Goal: Complete application form: Complete application form

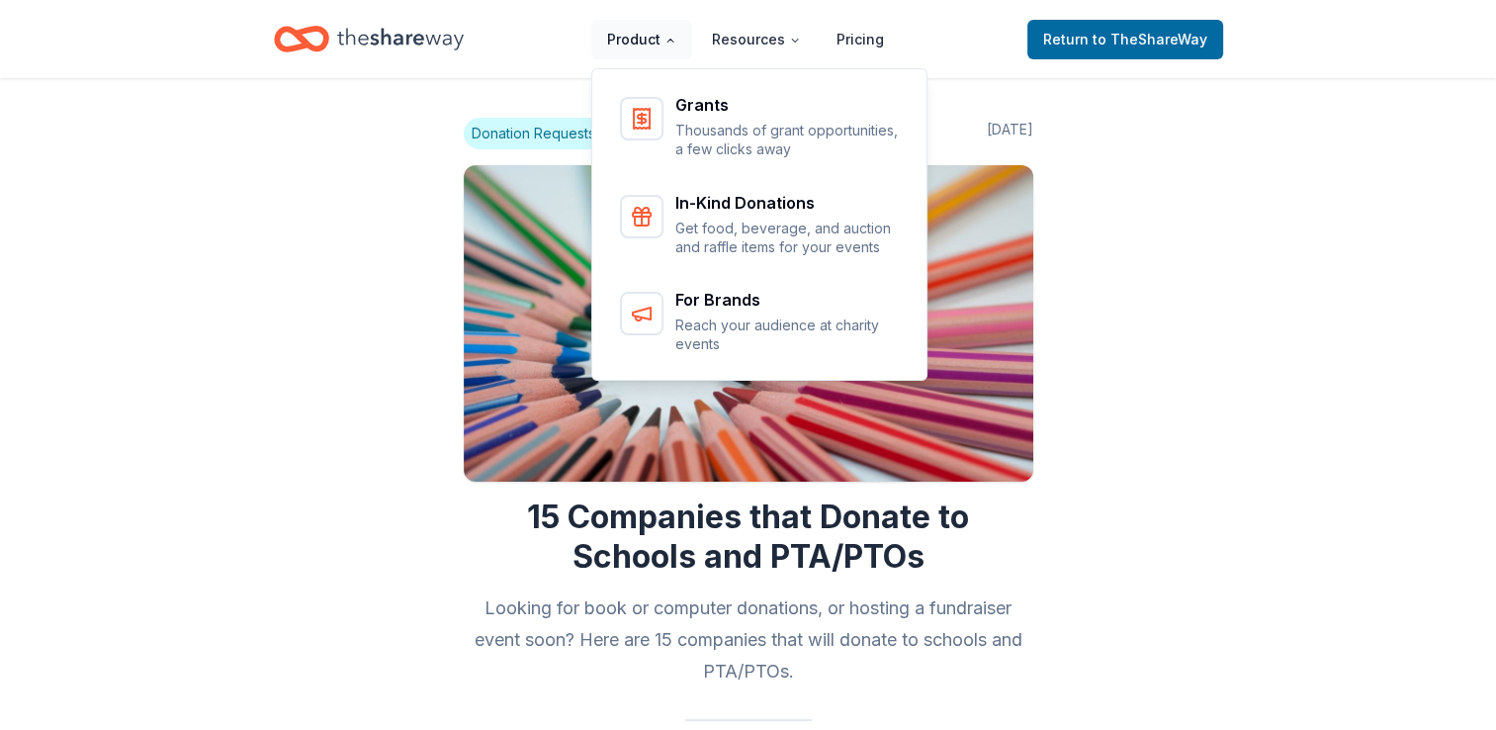
click at [638, 45] on button "Product" at bounding box center [641, 40] width 101 height 40
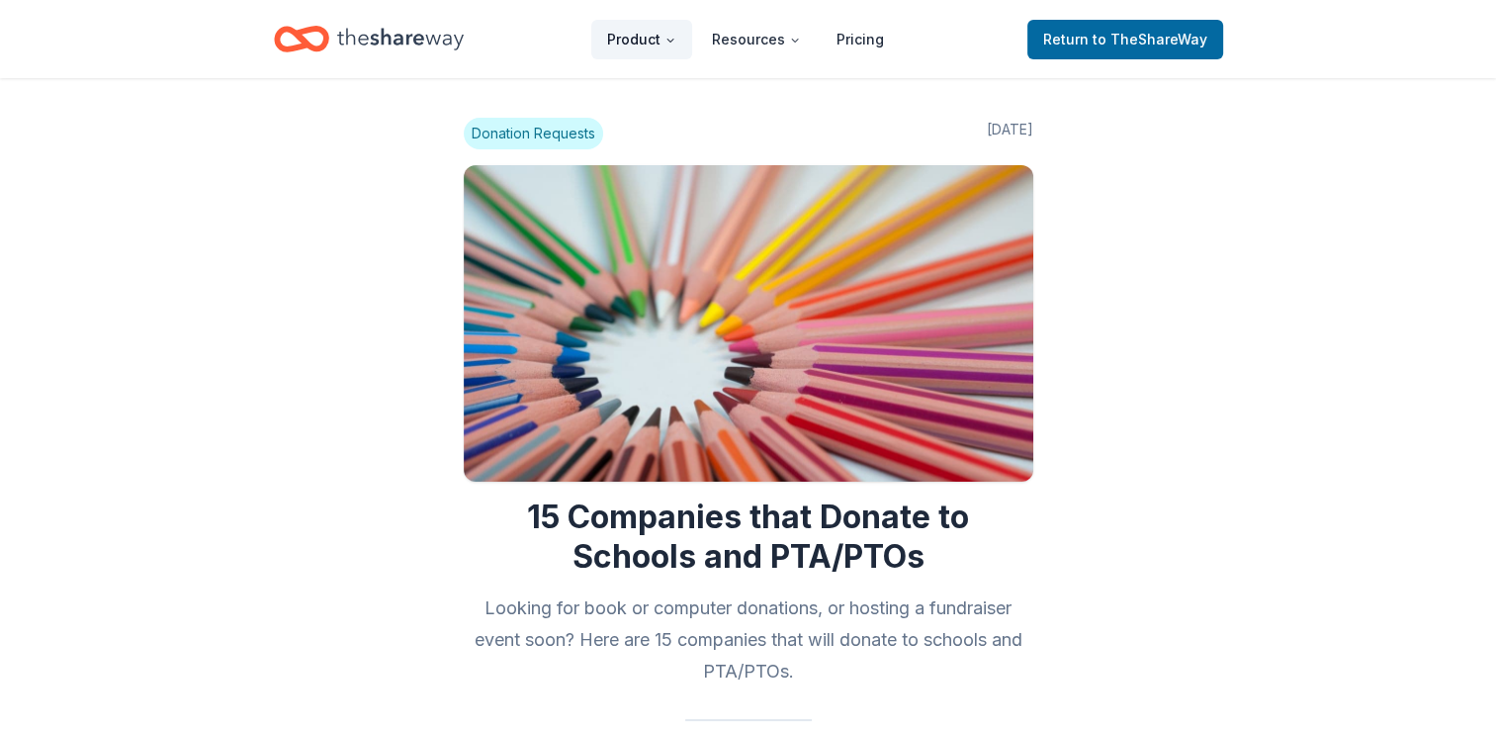
click at [663, 40] on button "Product" at bounding box center [641, 40] width 101 height 40
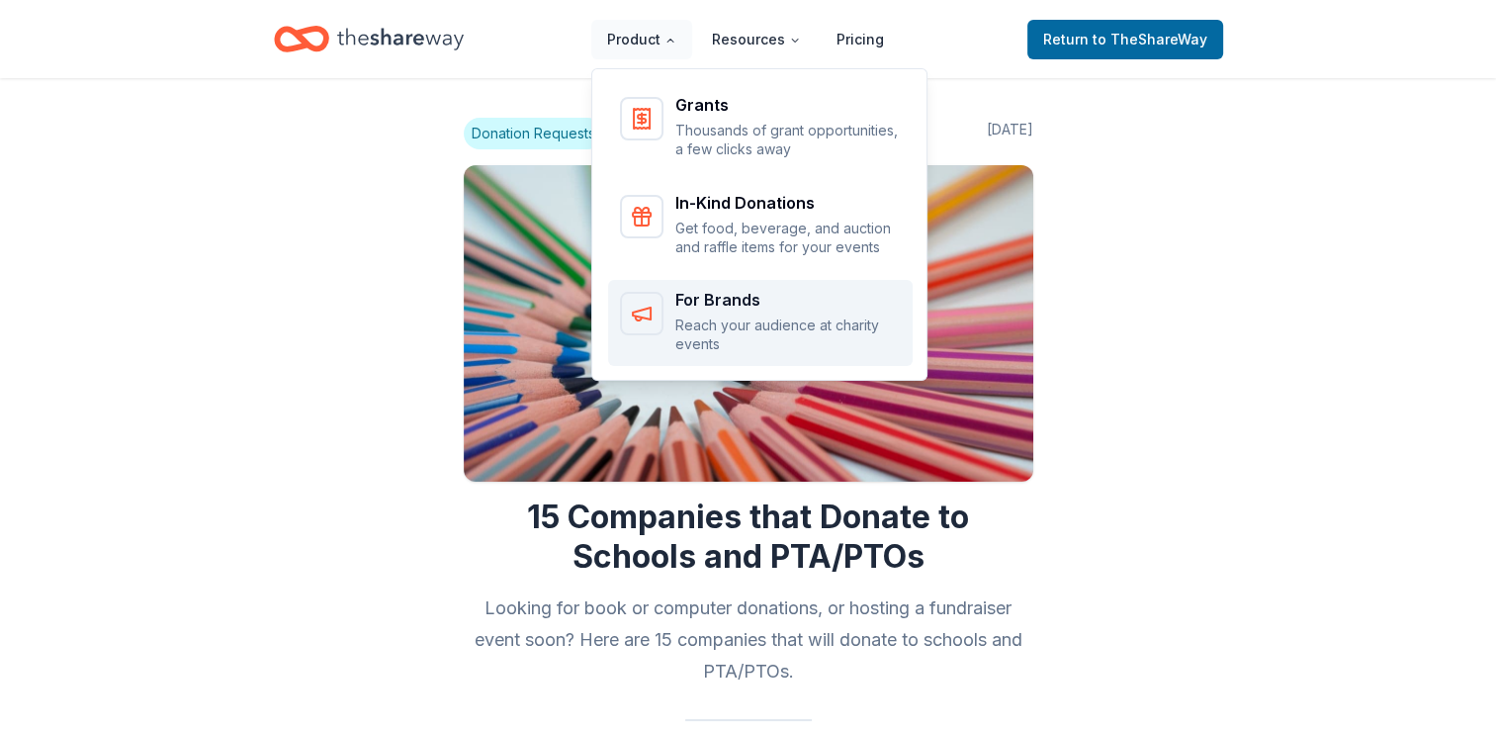
click at [758, 311] on div "For Brands Reach your audience at charity events" at bounding box center [787, 323] width 225 height 62
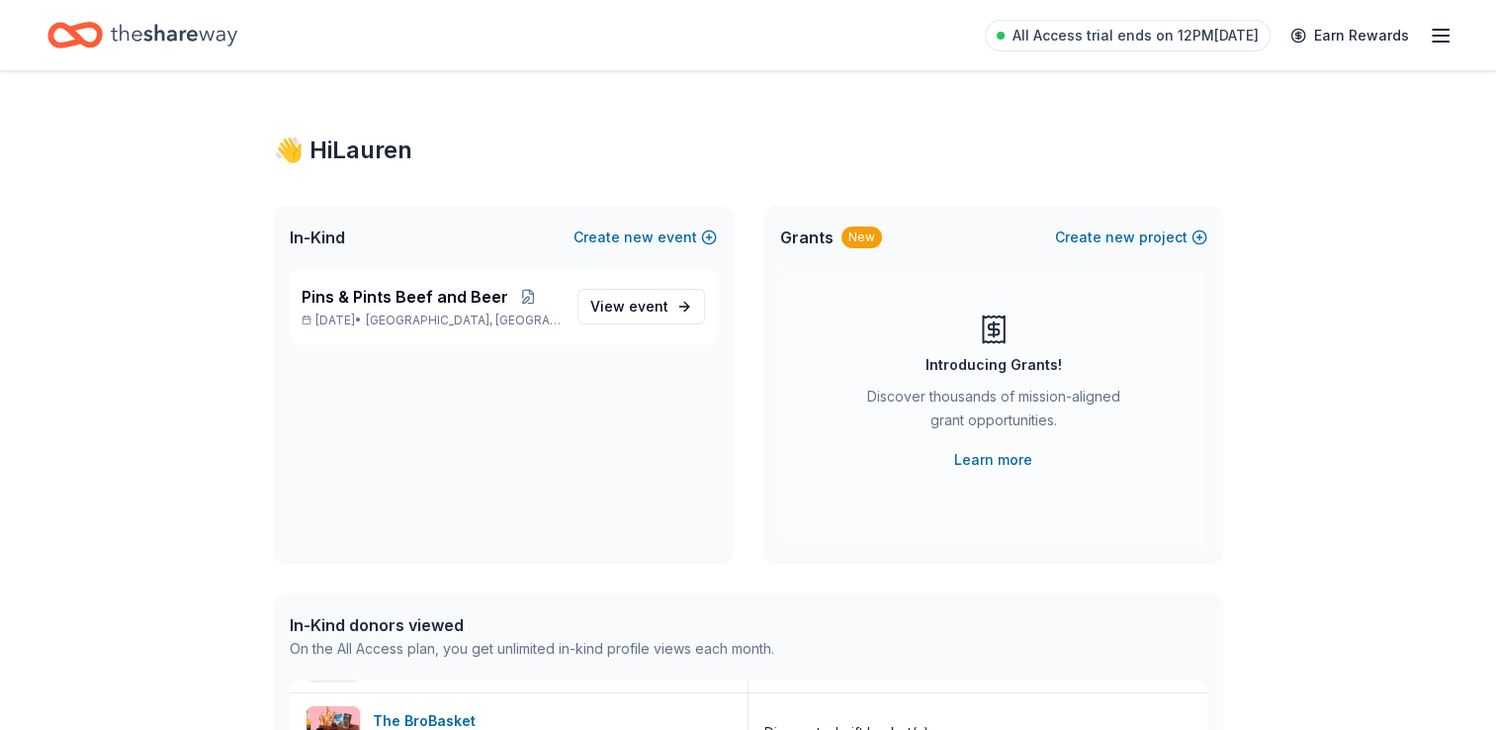
click at [1454, 45] on div "All Access trial ends on 12PM, 9/1 Earn Rewards" at bounding box center [748, 35] width 1496 height 70
click at [1444, 33] on icon "button" at bounding box center [1441, 36] width 24 height 24
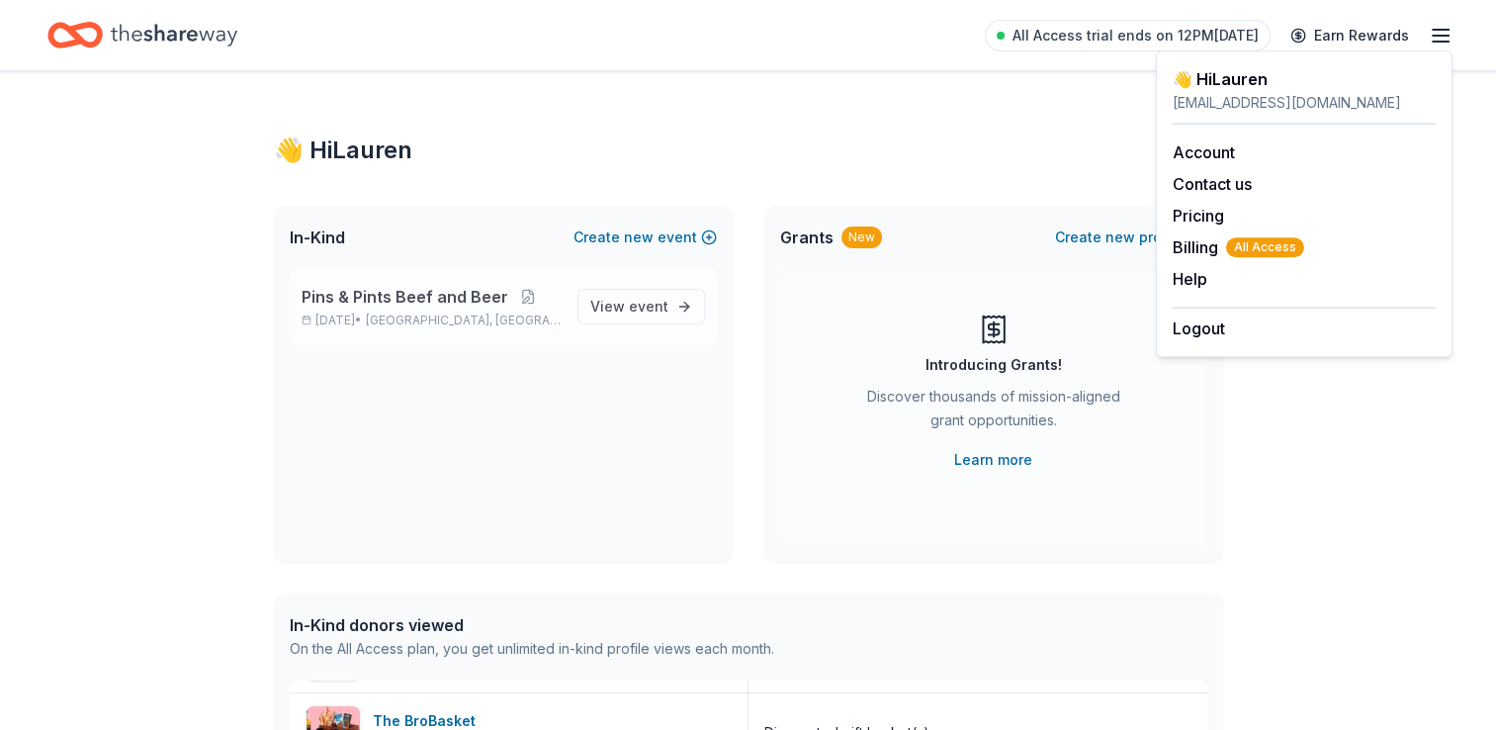
click at [356, 302] on span "Pins & Pints Beef and Beer" at bounding box center [405, 297] width 207 height 24
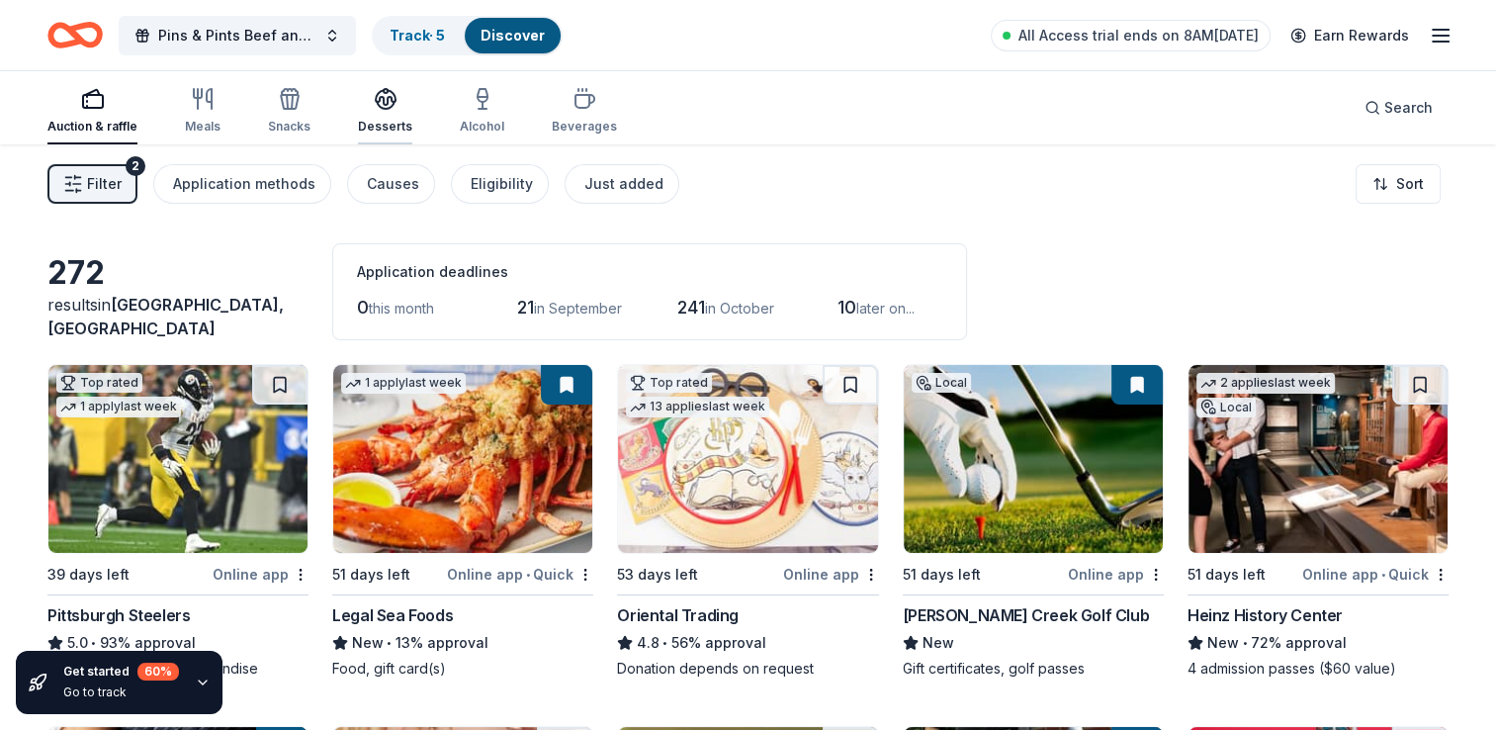
click at [364, 106] on div "button" at bounding box center [385, 99] width 54 height 24
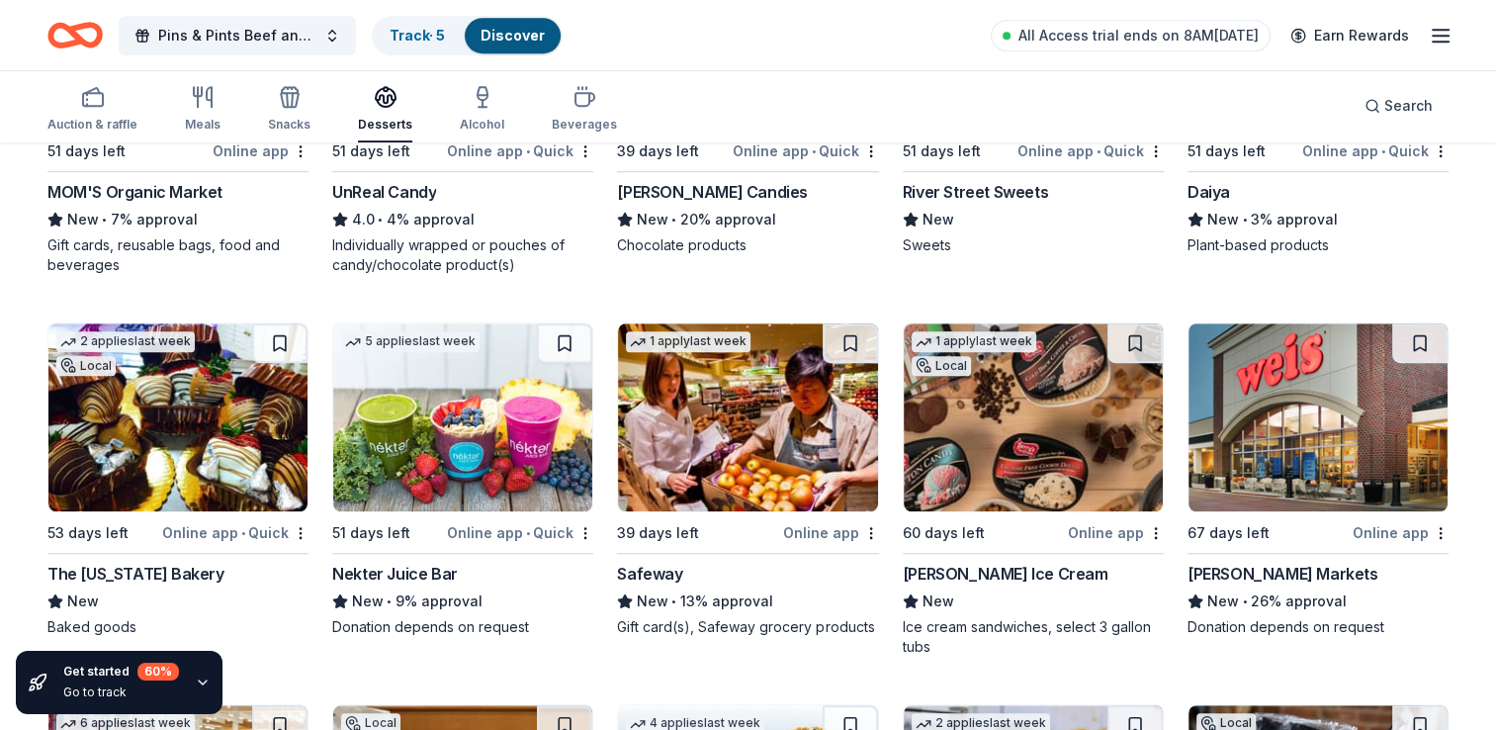
scroll to position [1286, 0]
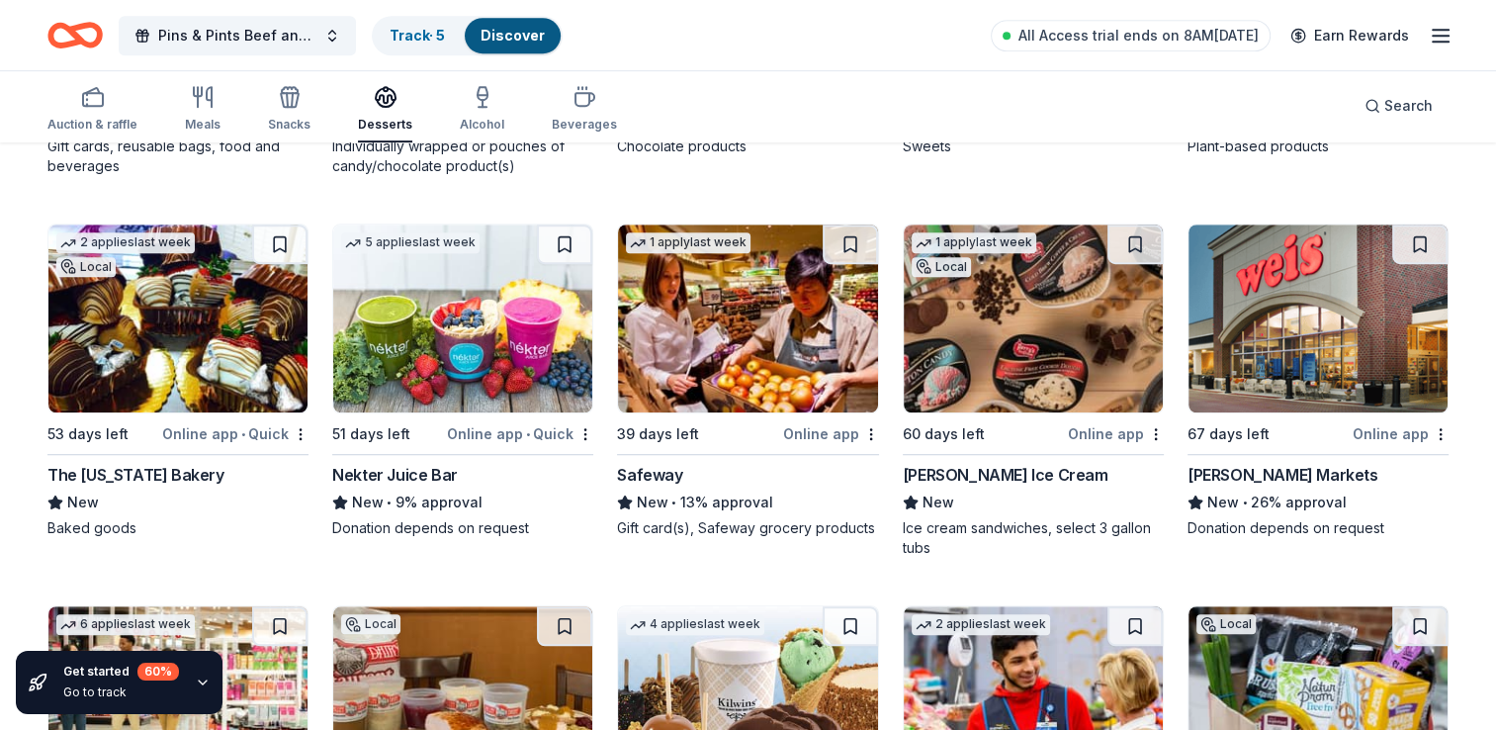
click at [459, 303] on img at bounding box center [462, 318] width 259 height 188
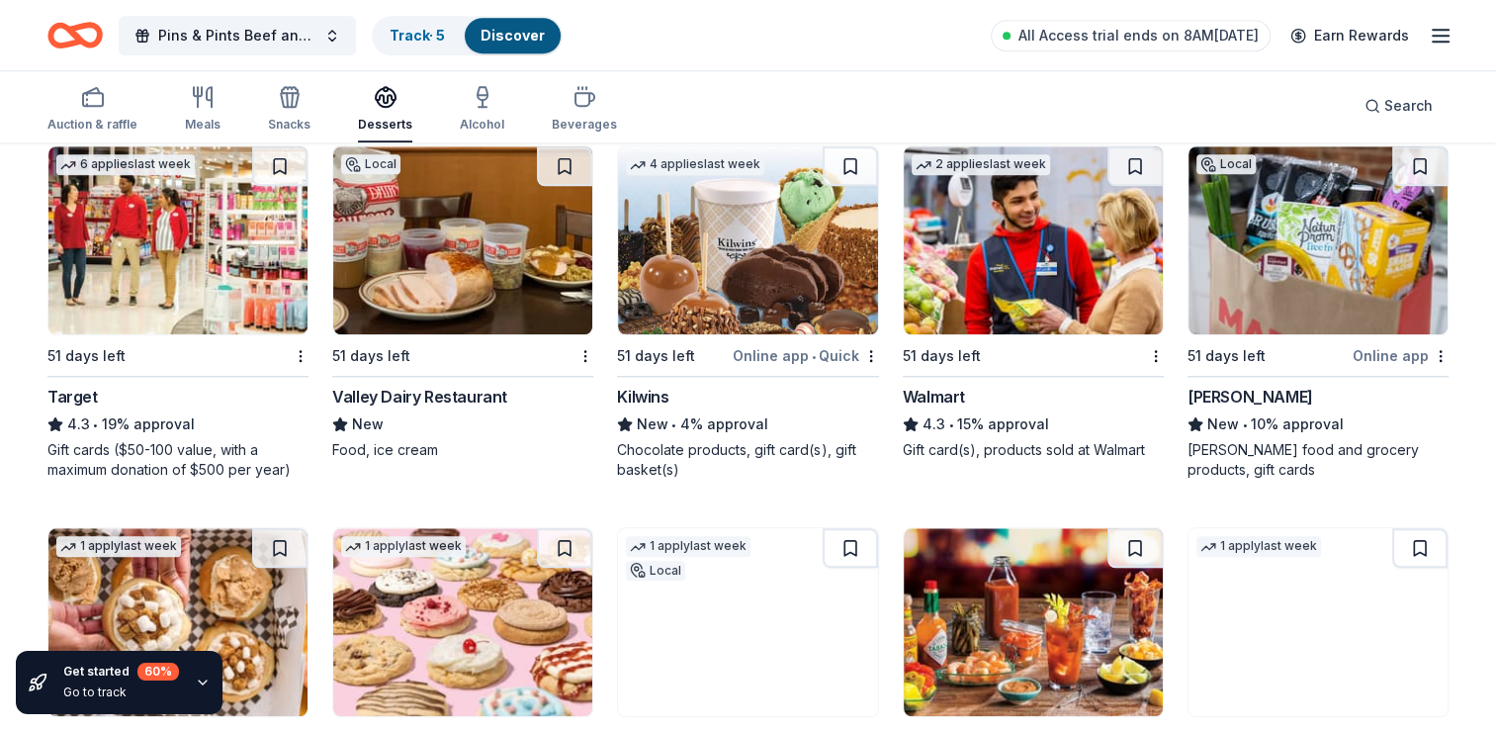
scroll to position [1780, 0]
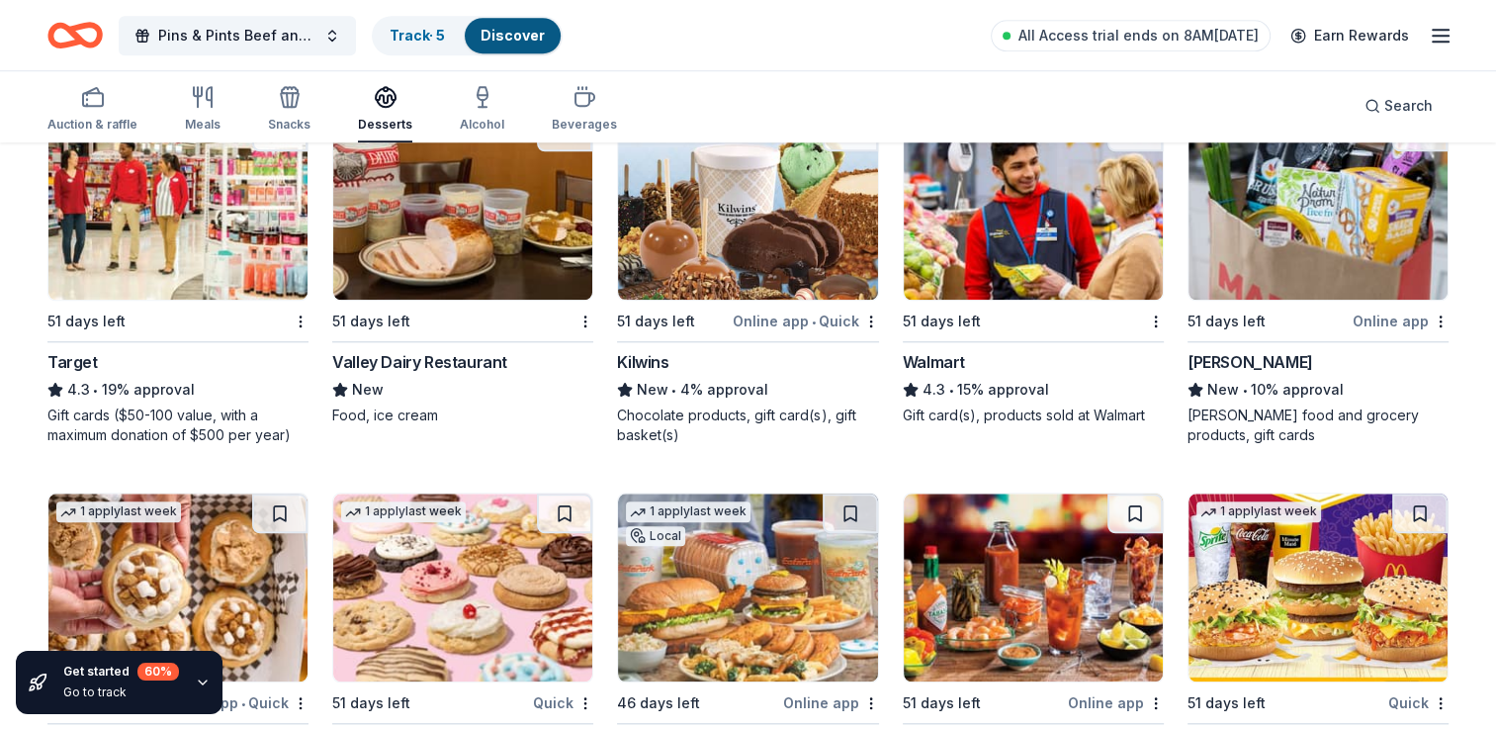
click at [998, 271] on img at bounding box center [1033, 206] width 259 height 188
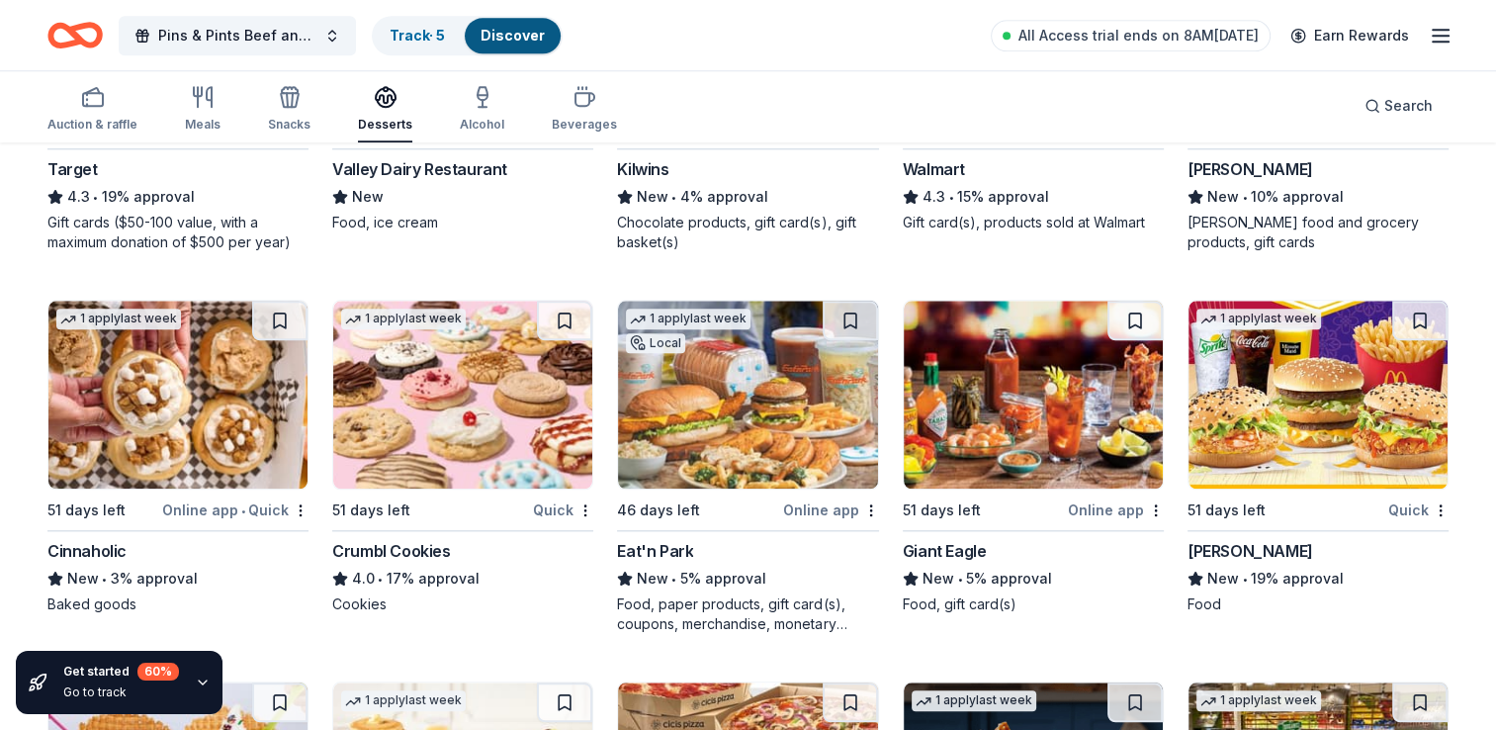
scroll to position [1978, 0]
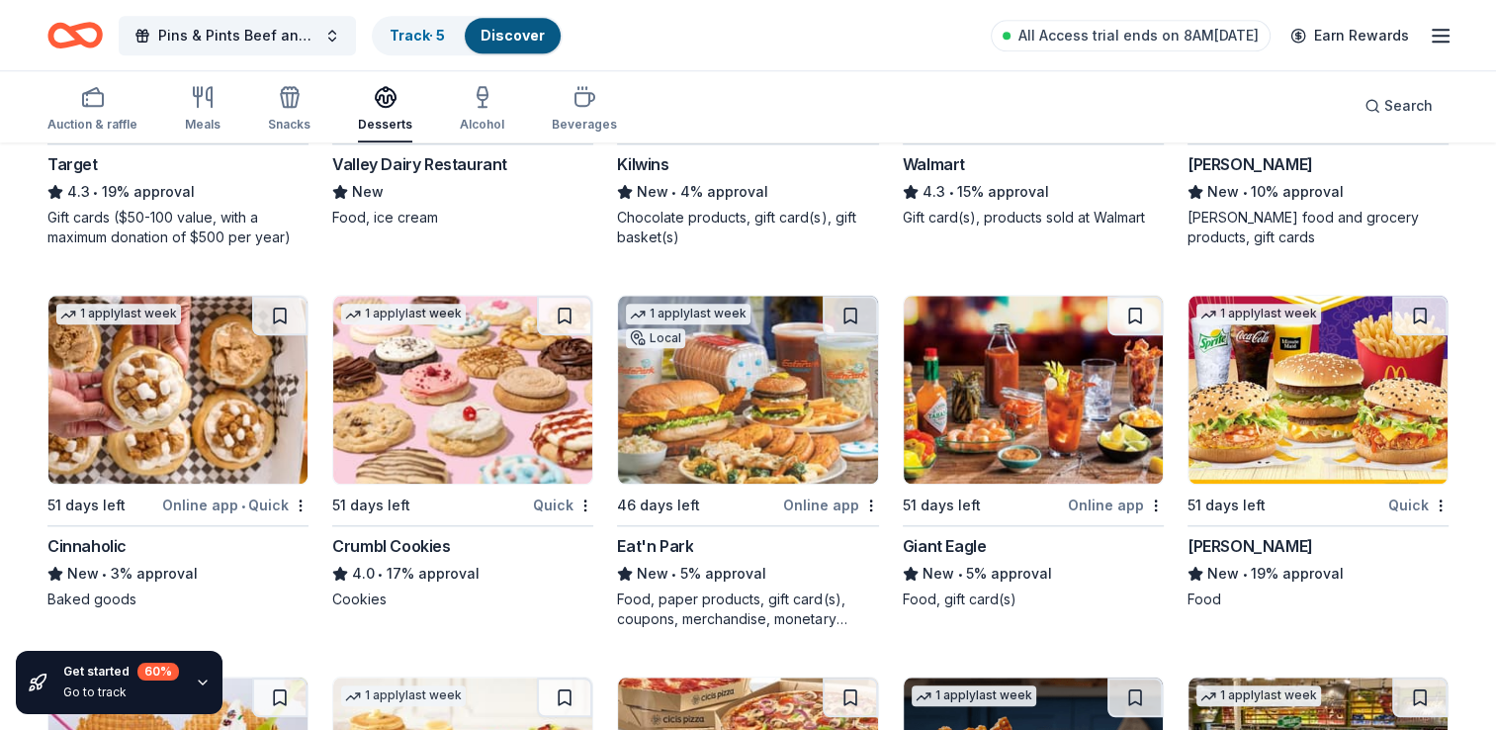
click at [472, 398] on img at bounding box center [462, 390] width 259 height 188
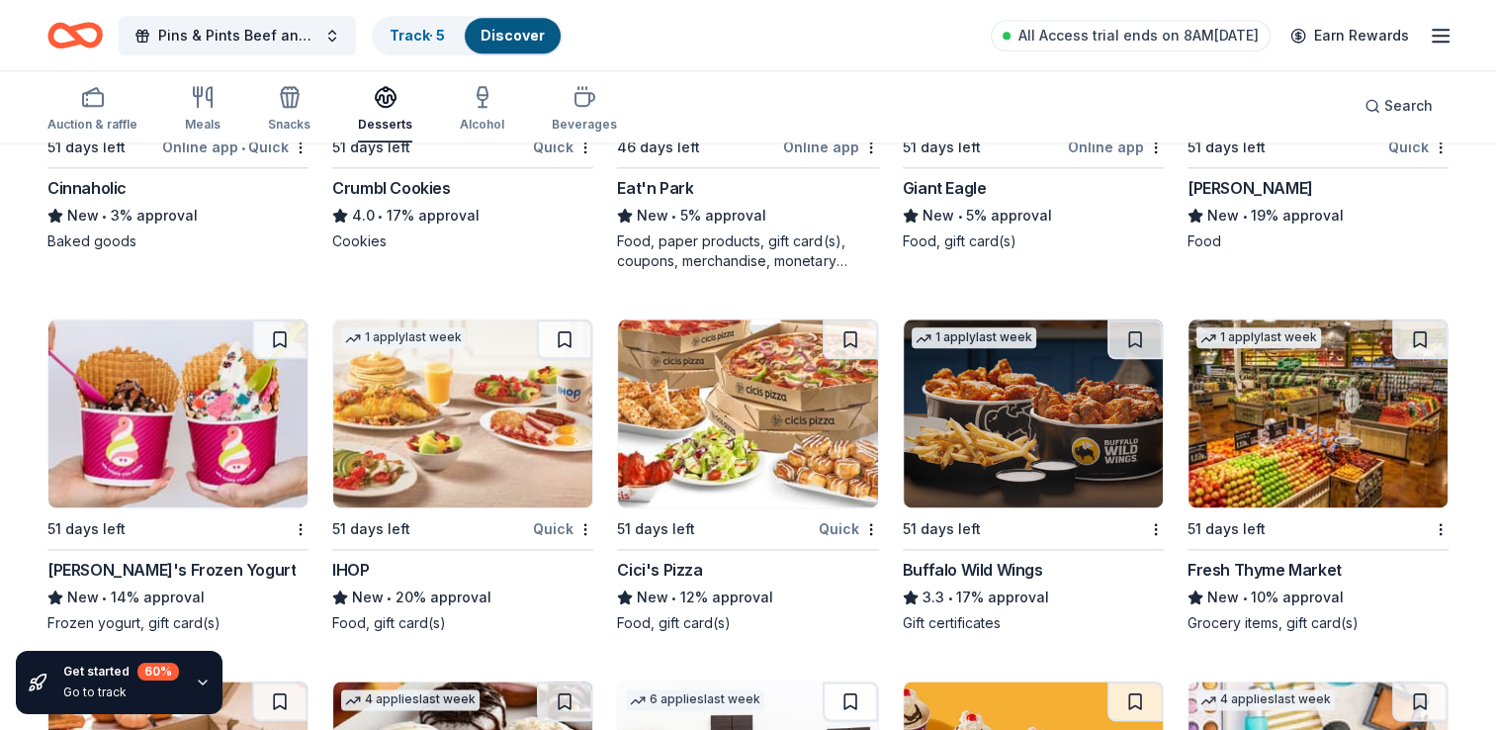
scroll to position [2373, 0]
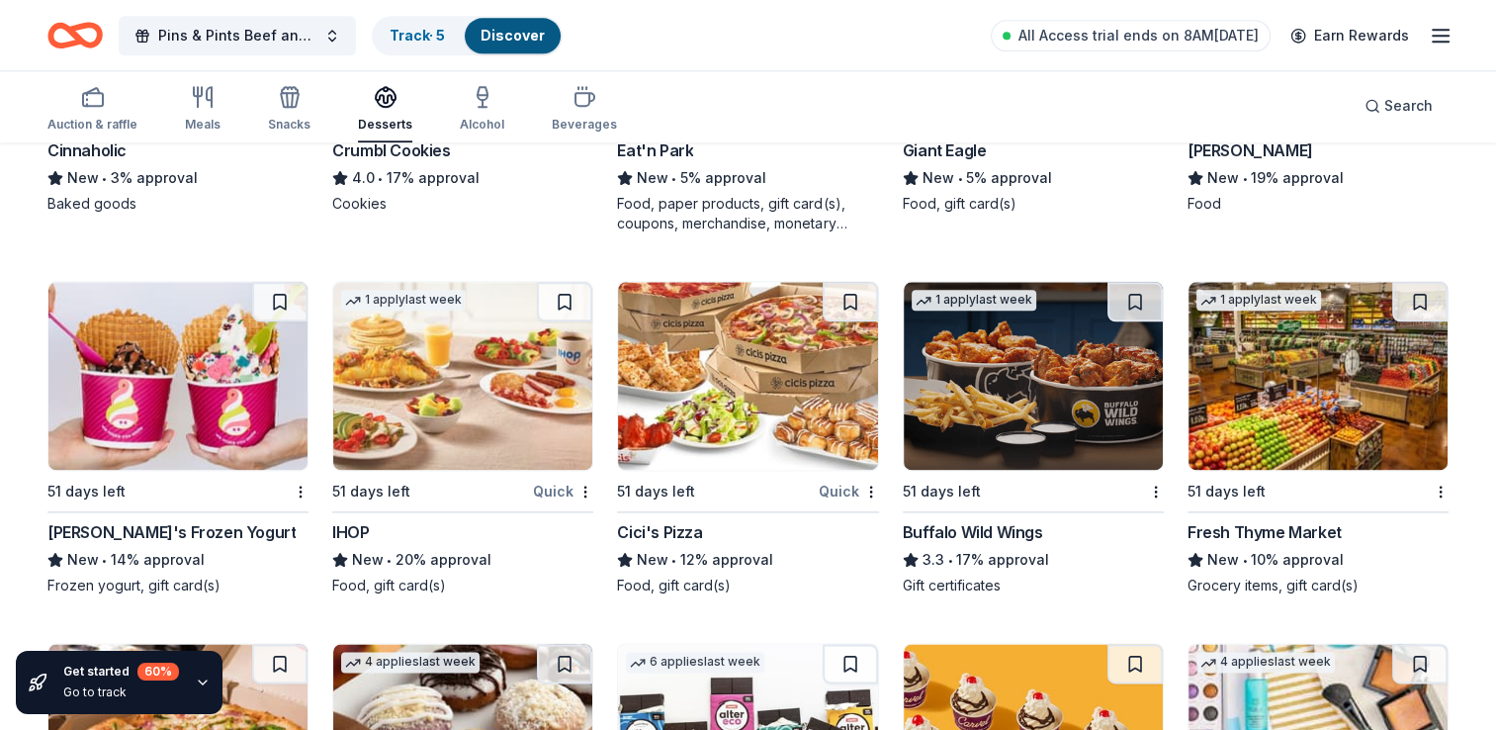
click at [1022, 374] on img at bounding box center [1033, 376] width 259 height 188
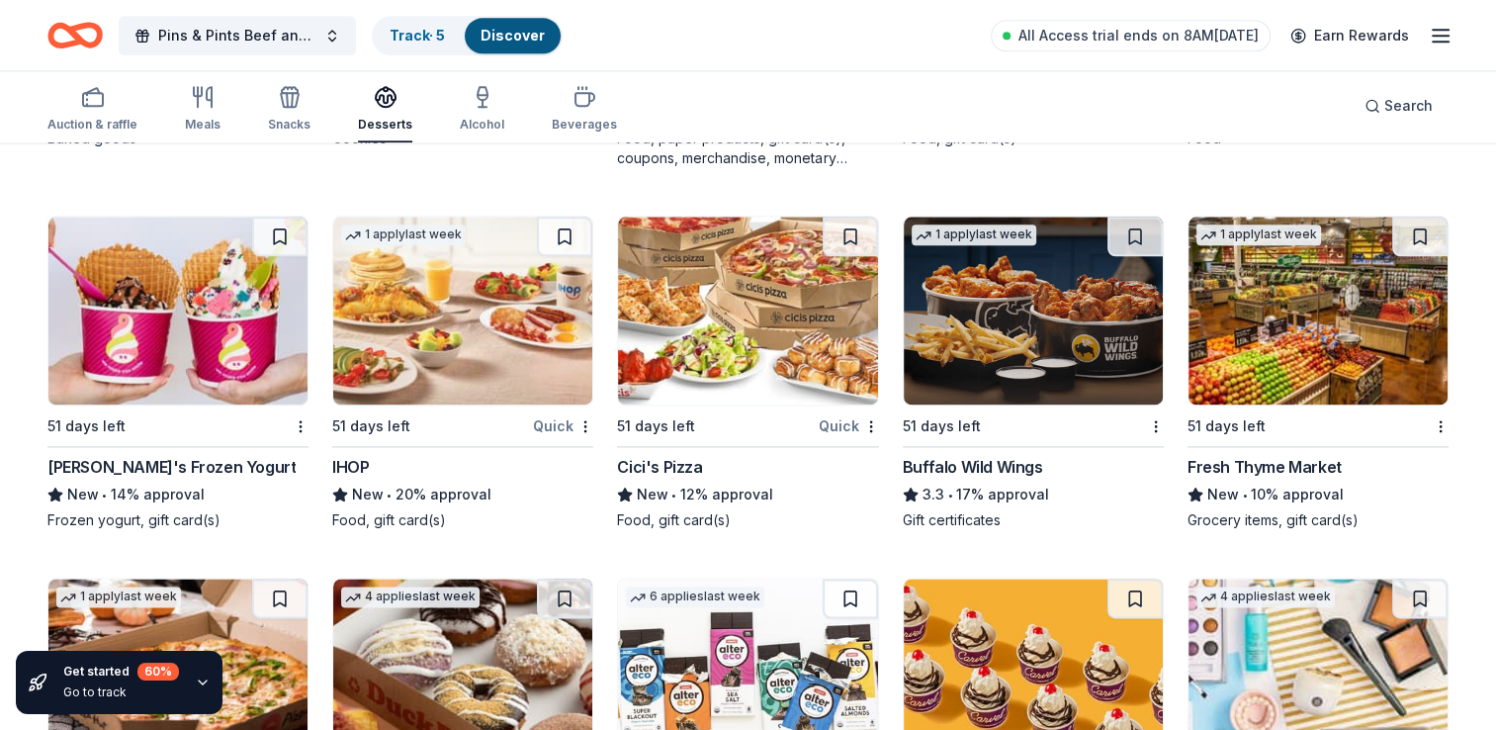
scroll to position [2472, 0]
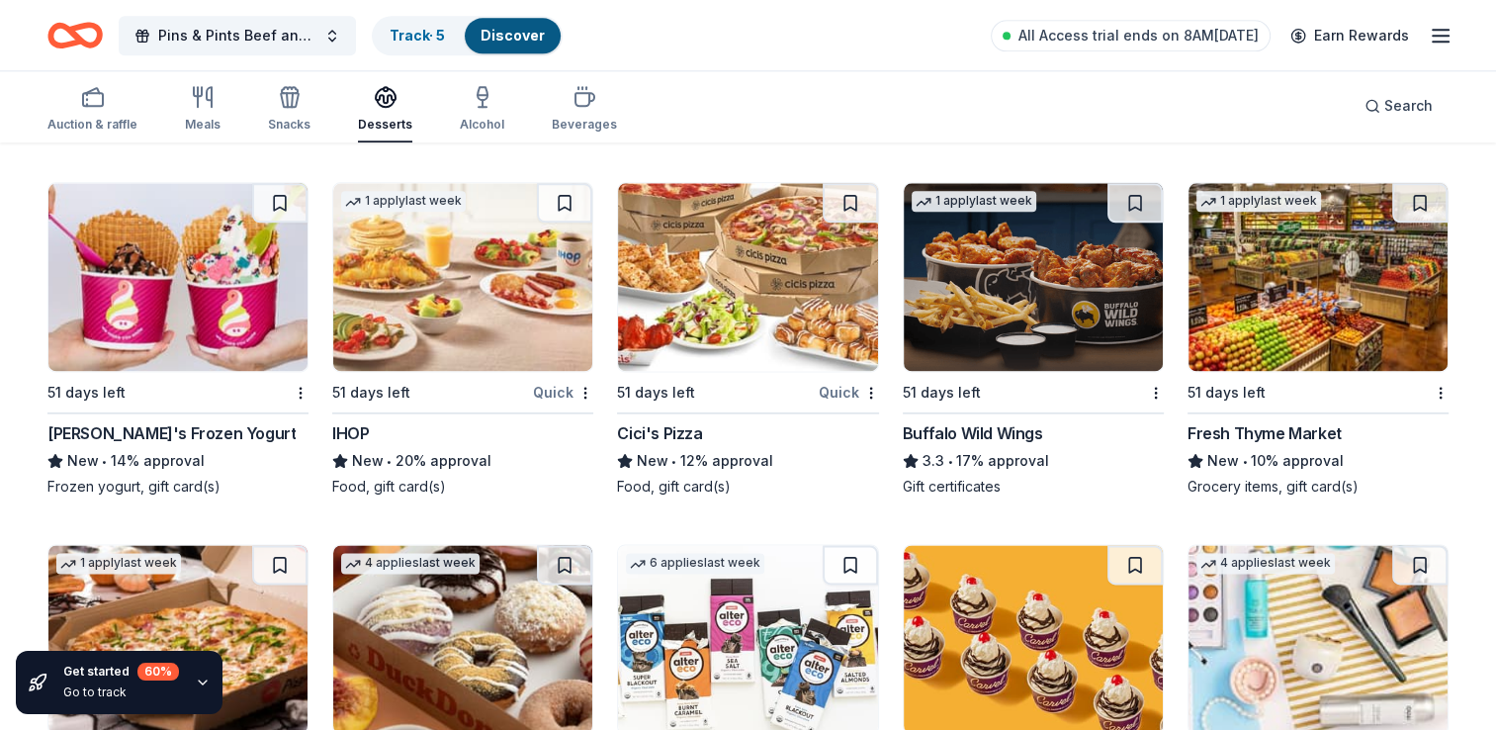
click at [500, 310] on img at bounding box center [462, 277] width 259 height 188
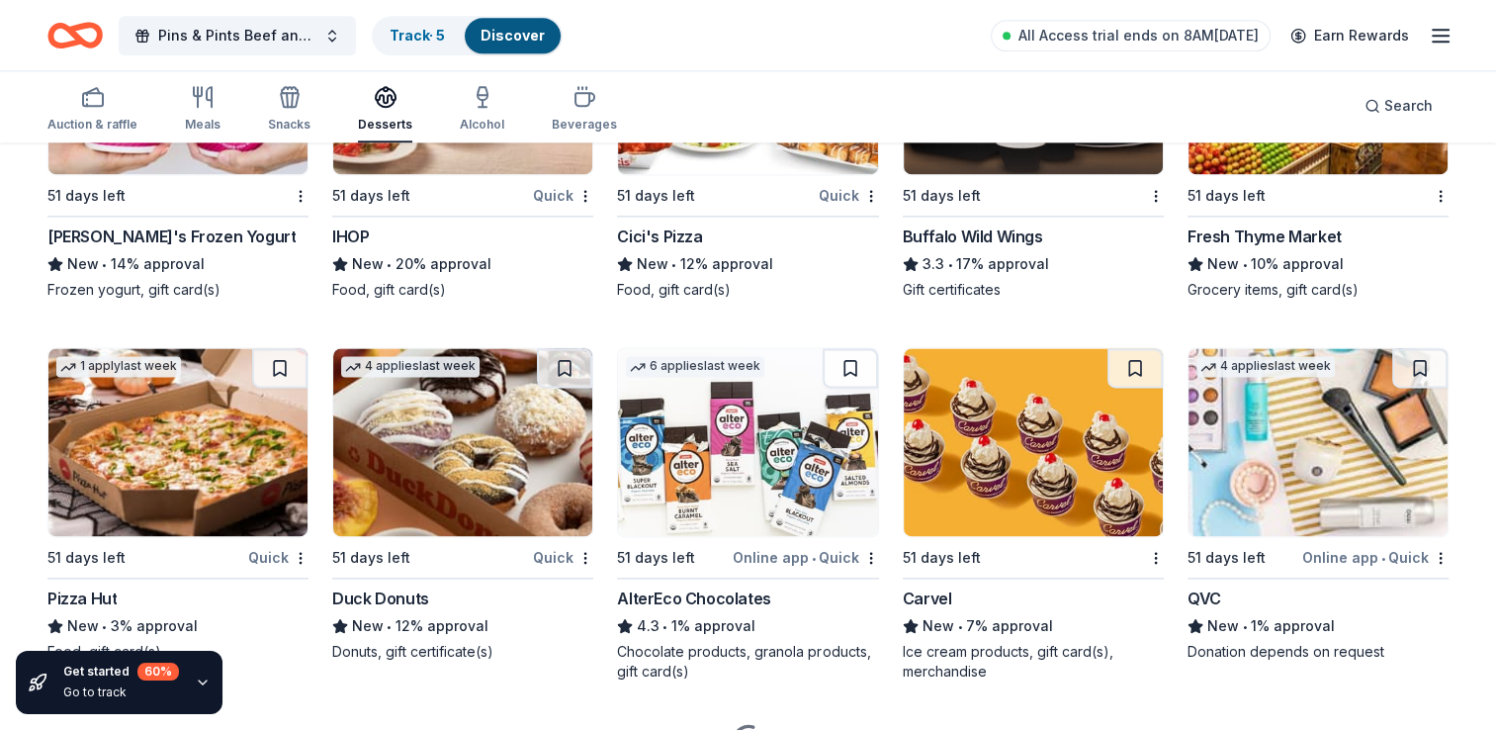
scroll to position [2670, 0]
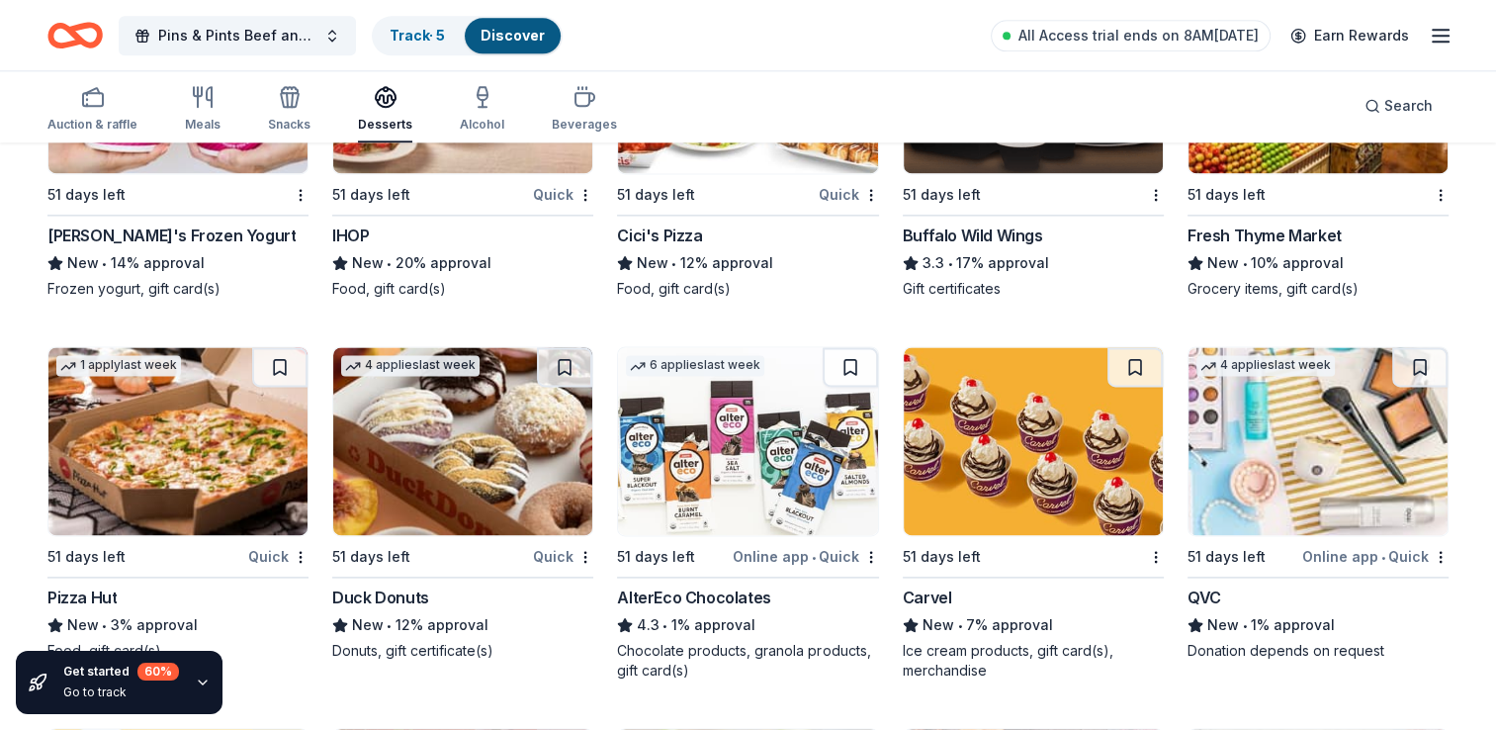
click at [1289, 441] on img at bounding box center [1318, 441] width 259 height 188
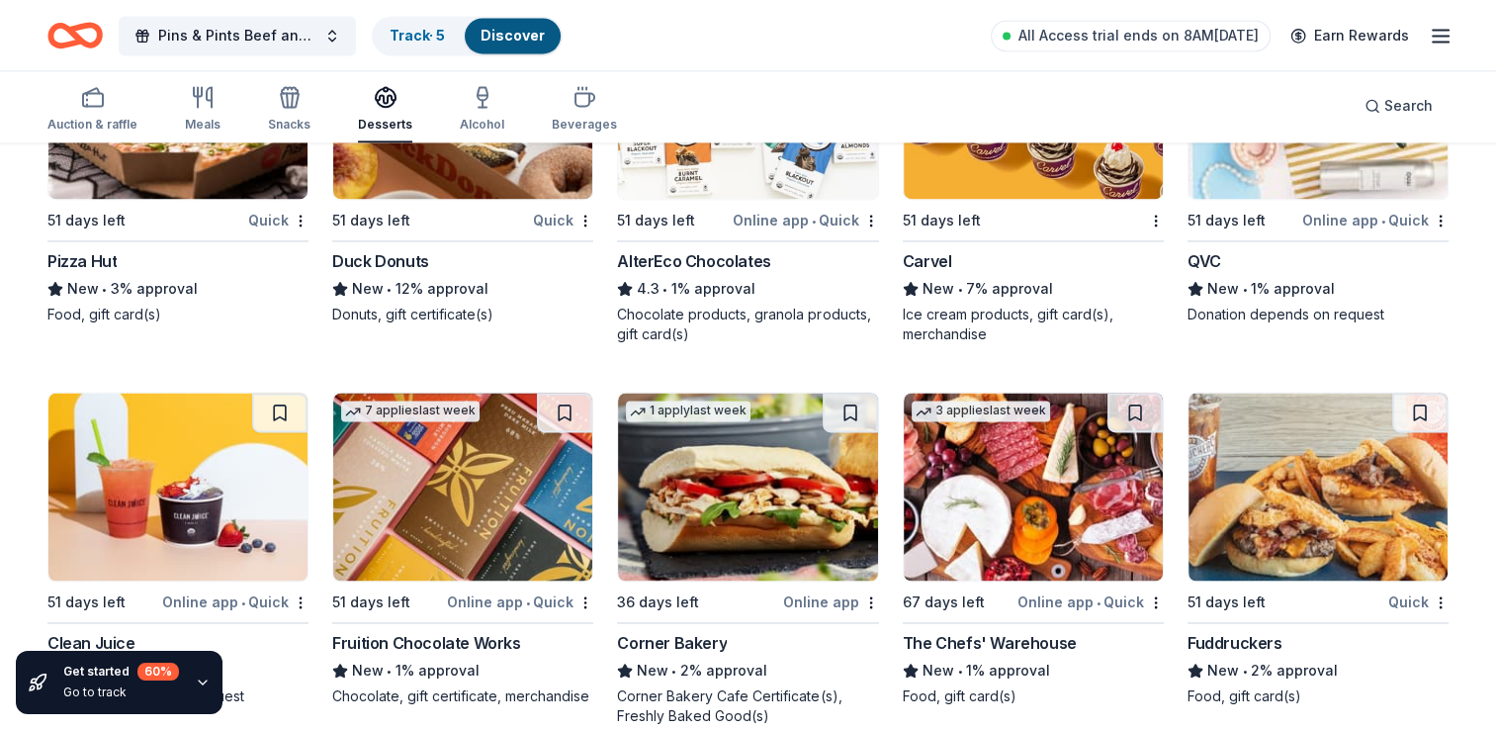
scroll to position [3038, 0]
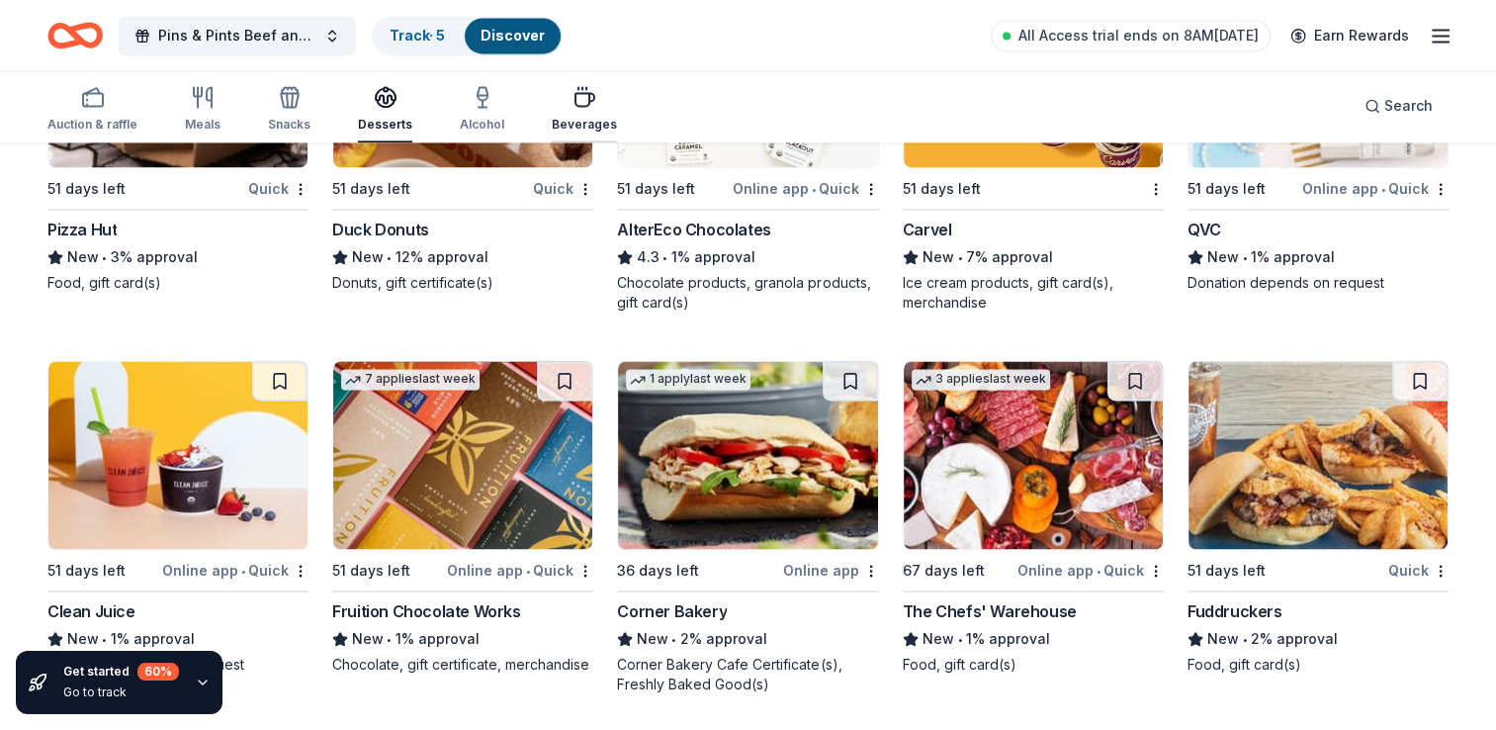
click at [576, 111] on div "Beverages" at bounding box center [584, 108] width 65 height 47
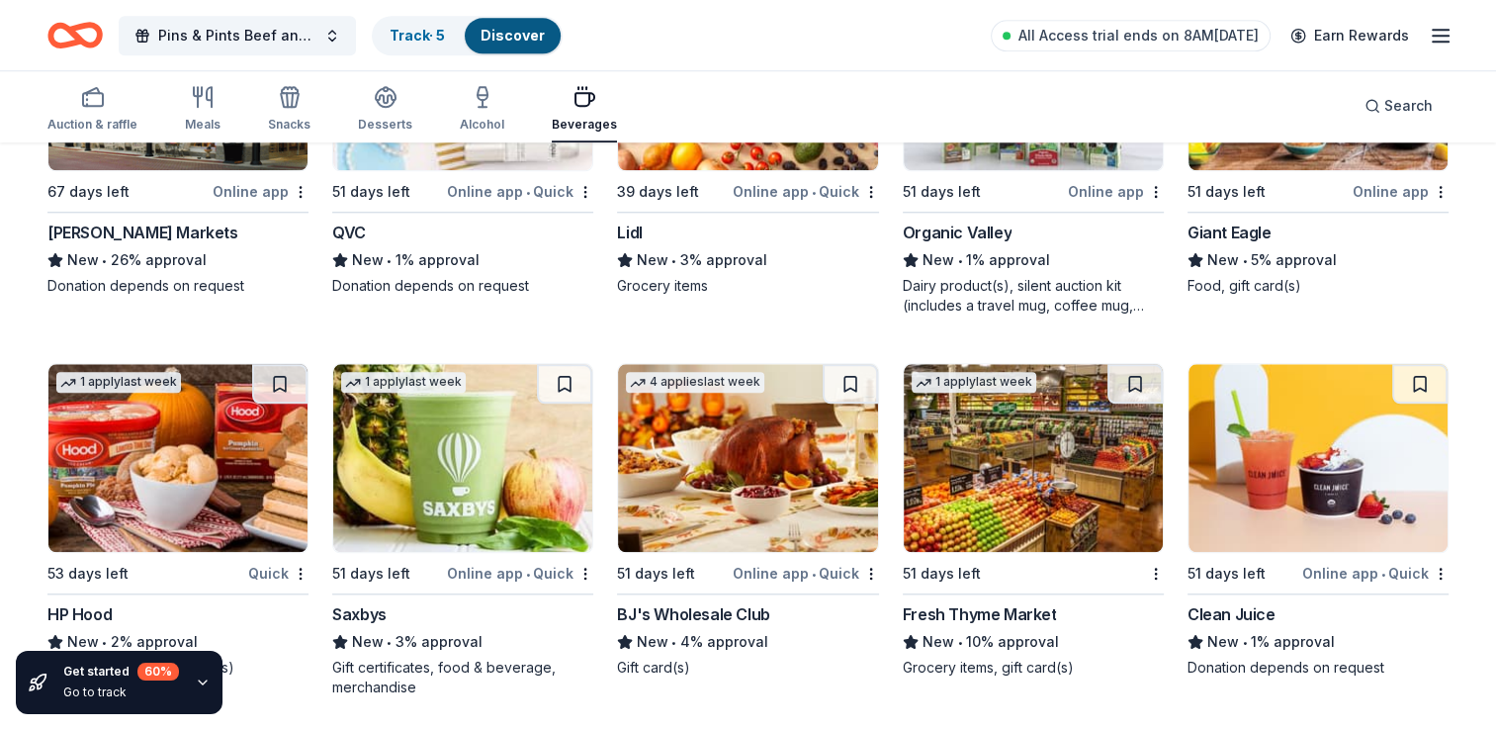
scroll to position [1894, 0]
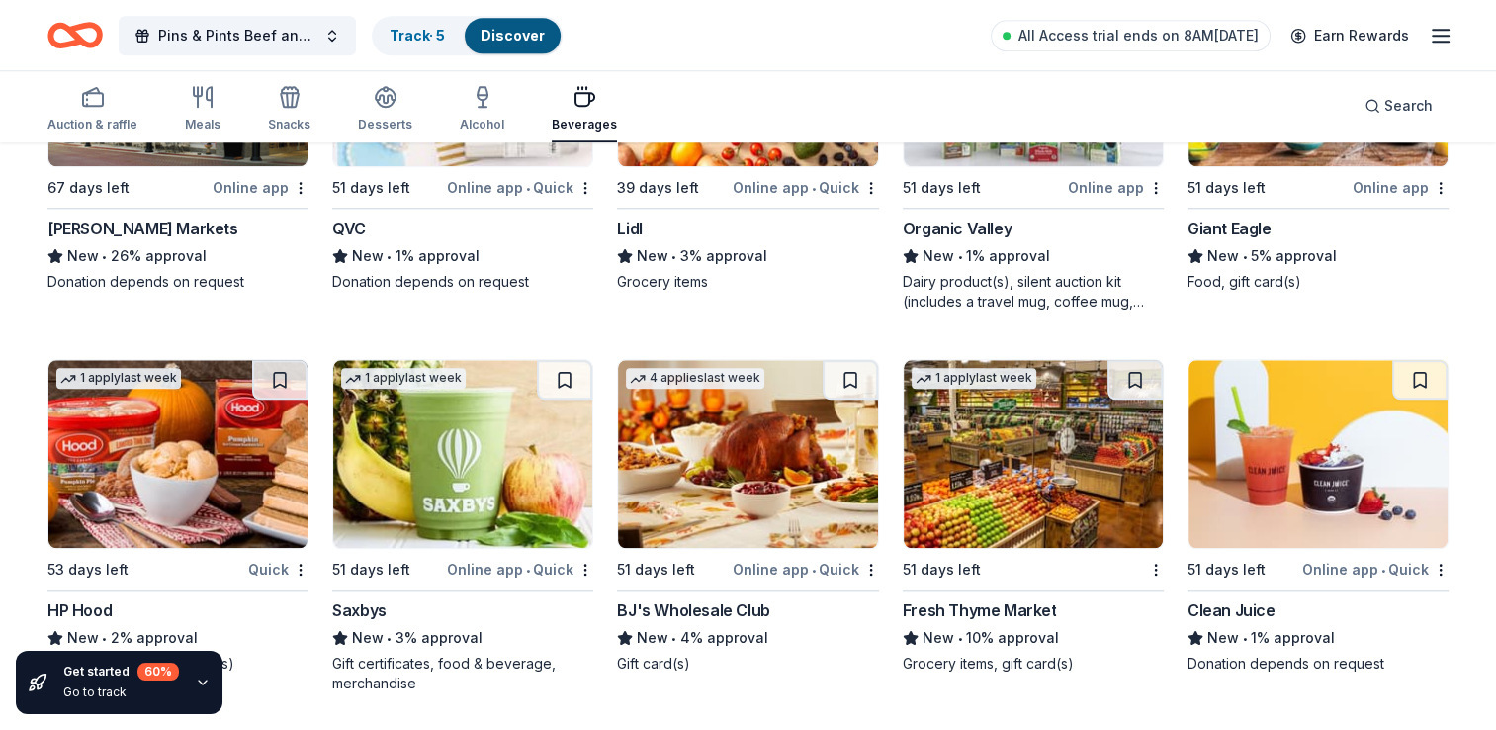
click at [772, 466] on img at bounding box center [747, 454] width 259 height 188
click at [291, 105] on icon "button" at bounding box center [290, 97] width 24 height 24
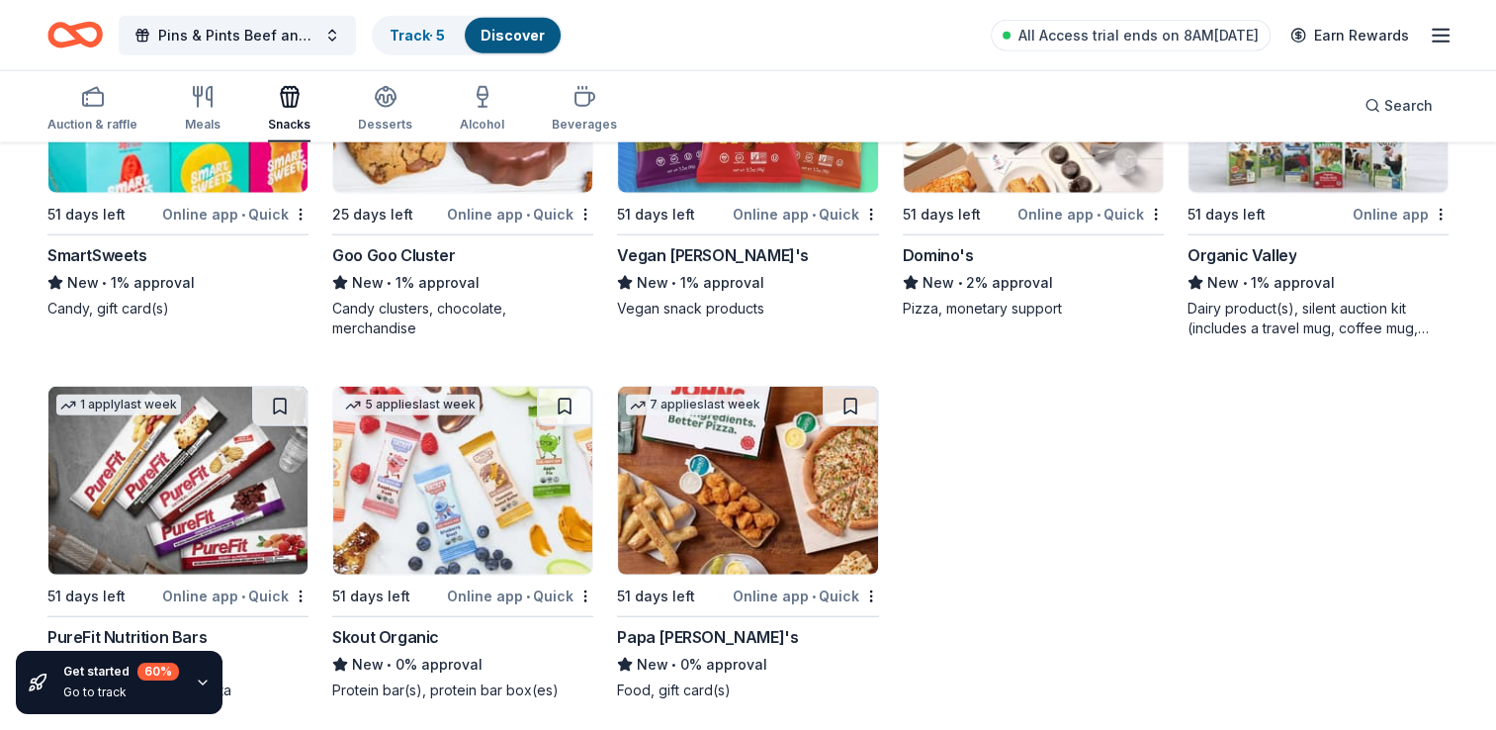
scroll to position [4866, 0]
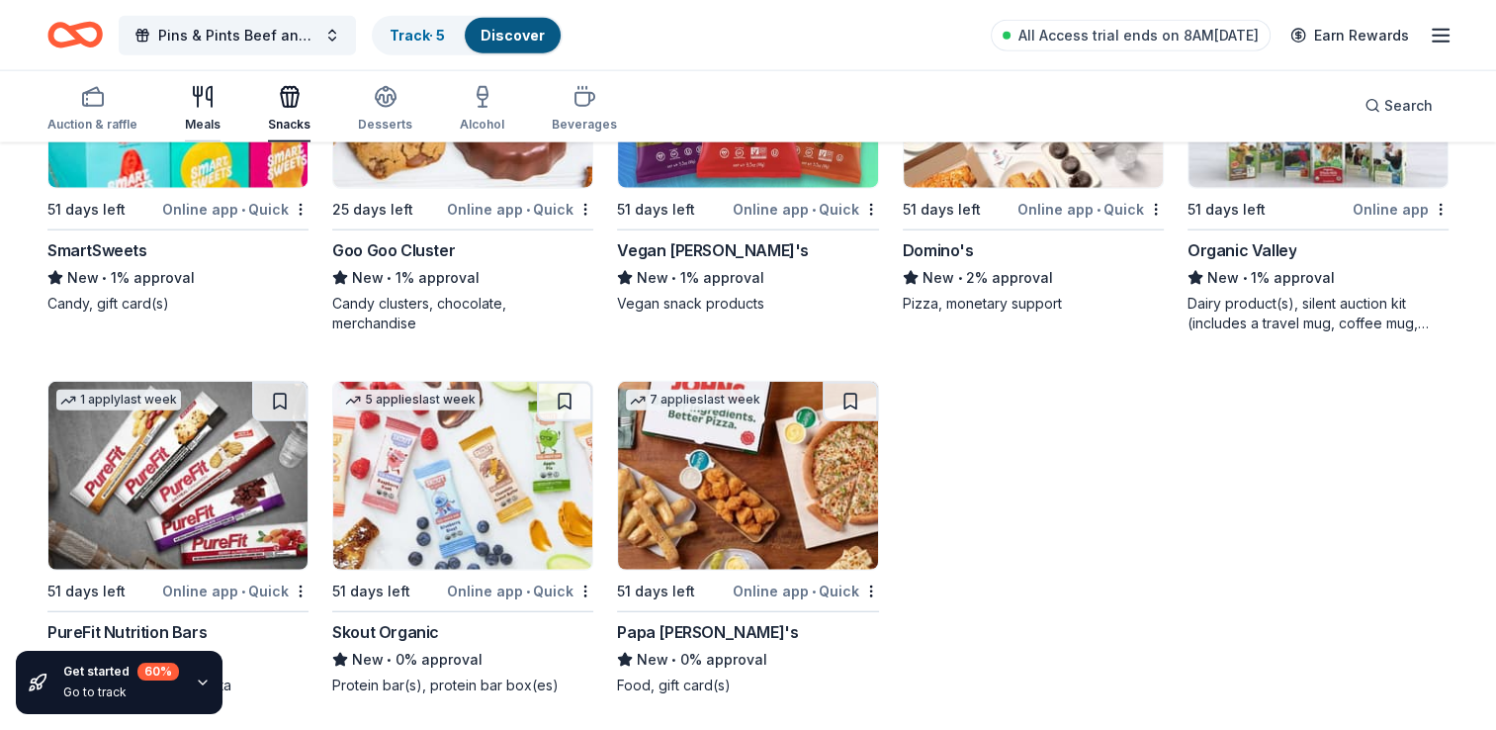
click at [194, 107] on icon "button" at bounding box center [203, 97] width 24 height 24
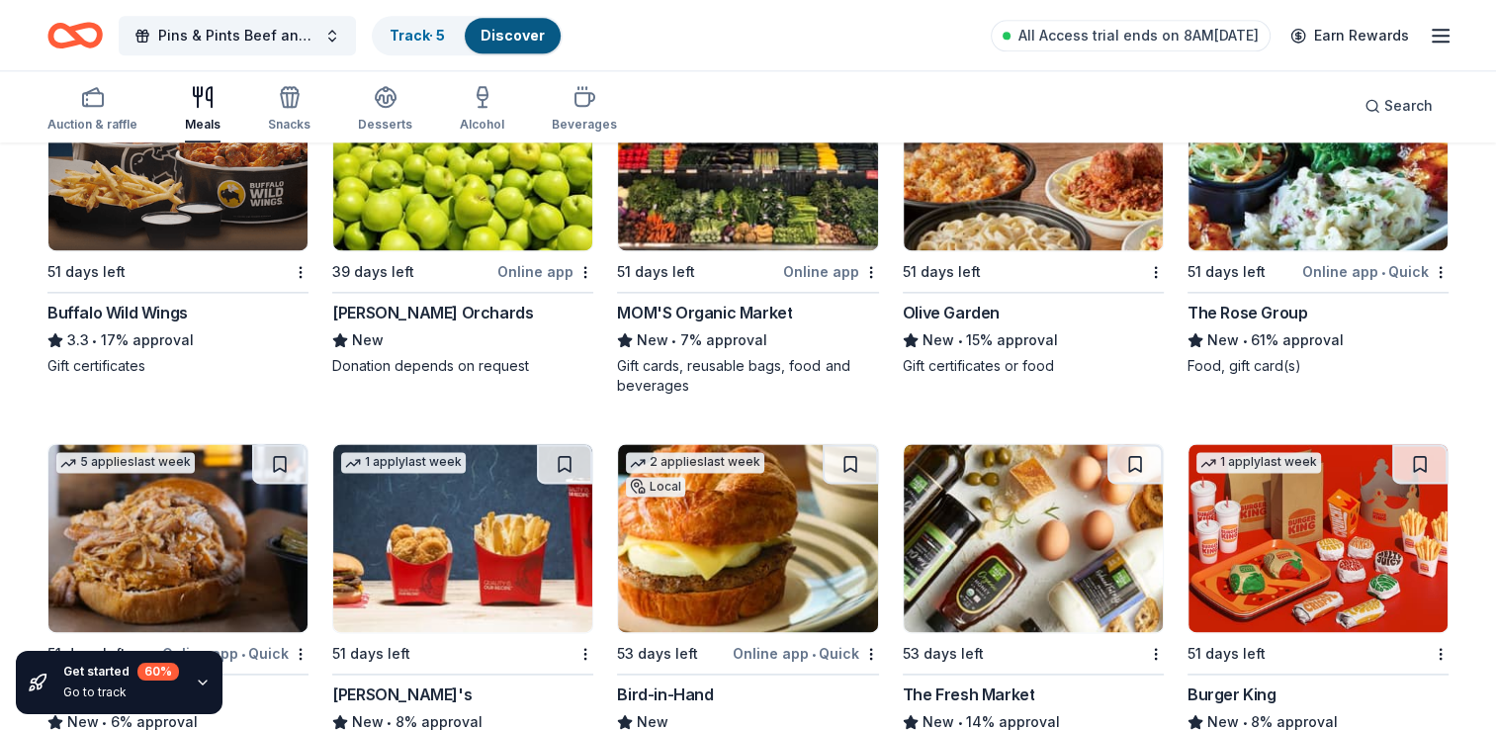
scroll to position [2606, 0]
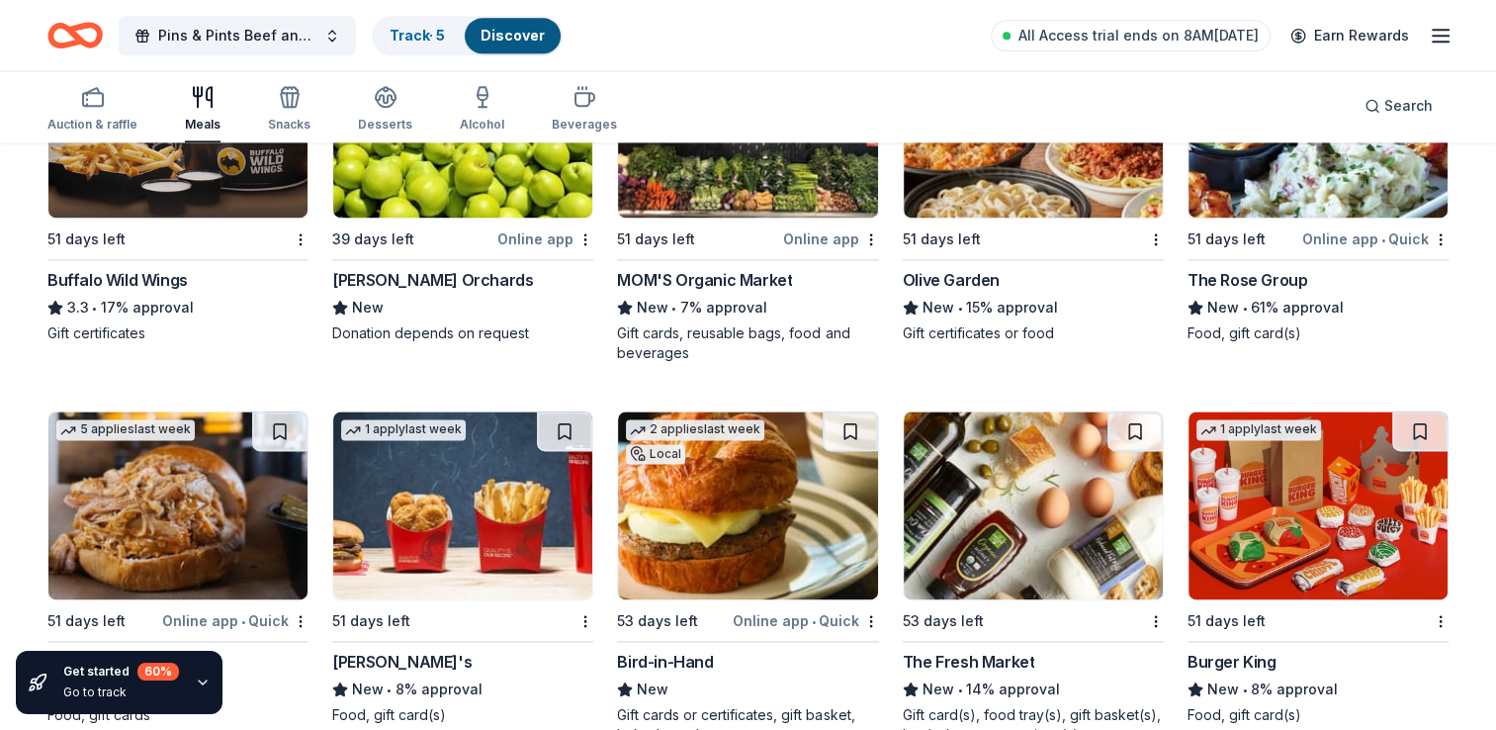
click at [1038, 200] on img at bounding box center [1033, 124] width 259 height 188
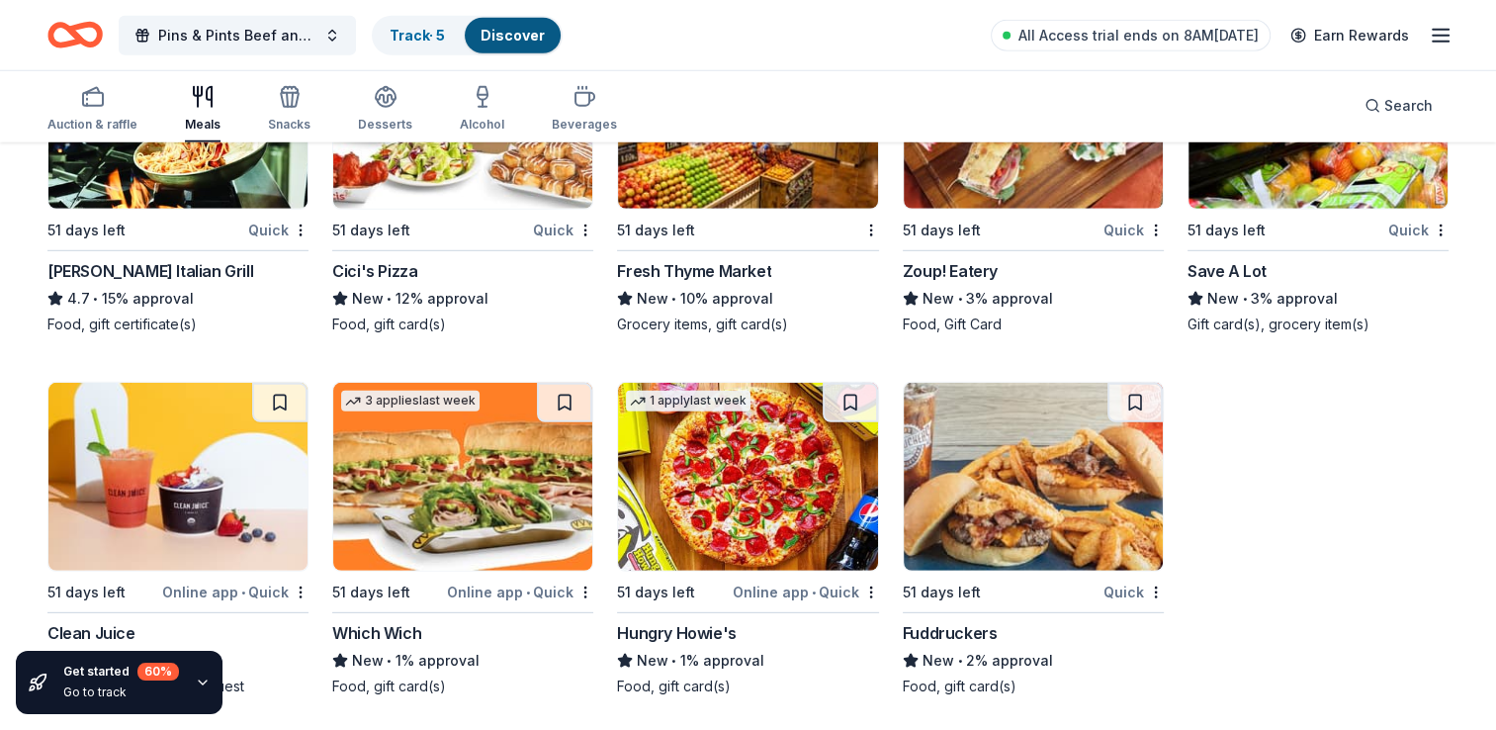
scroll to position [5610, 0]
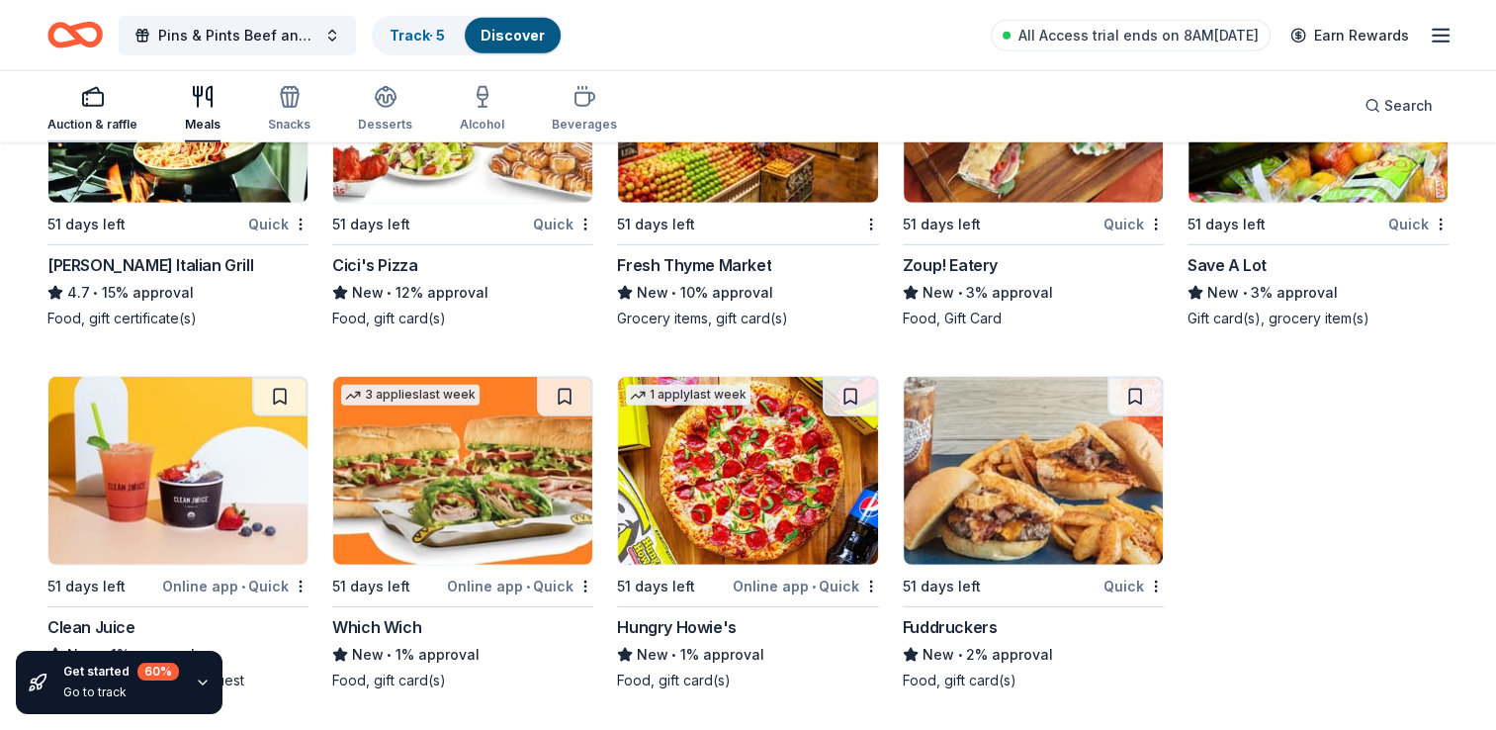
click at [96, 101] on icon "button" at bounding box center [93, 97] width 24 height 24
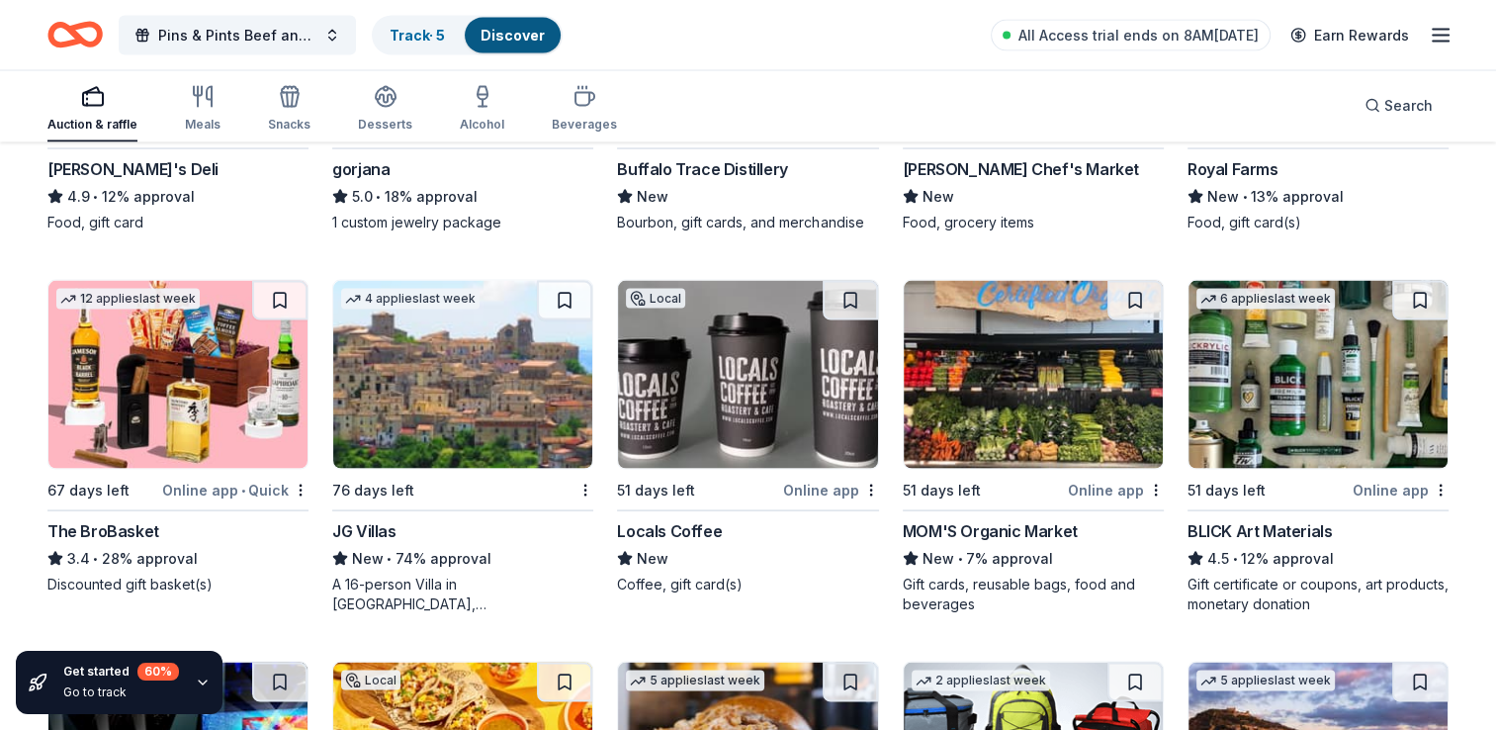
scroll to position [3844, 0]
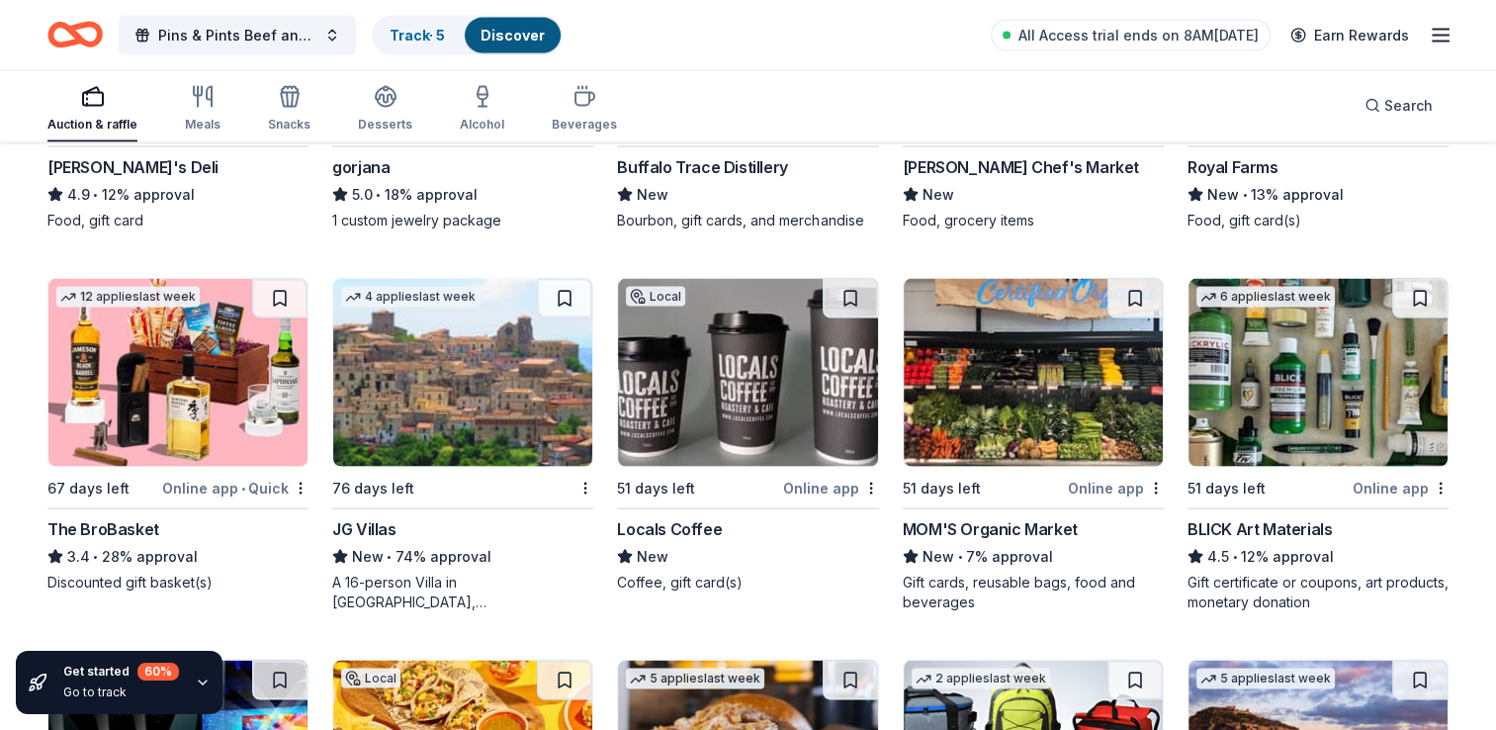
click at [1242, 400] on img at bounding box center [1318, 373] width 259 height 188
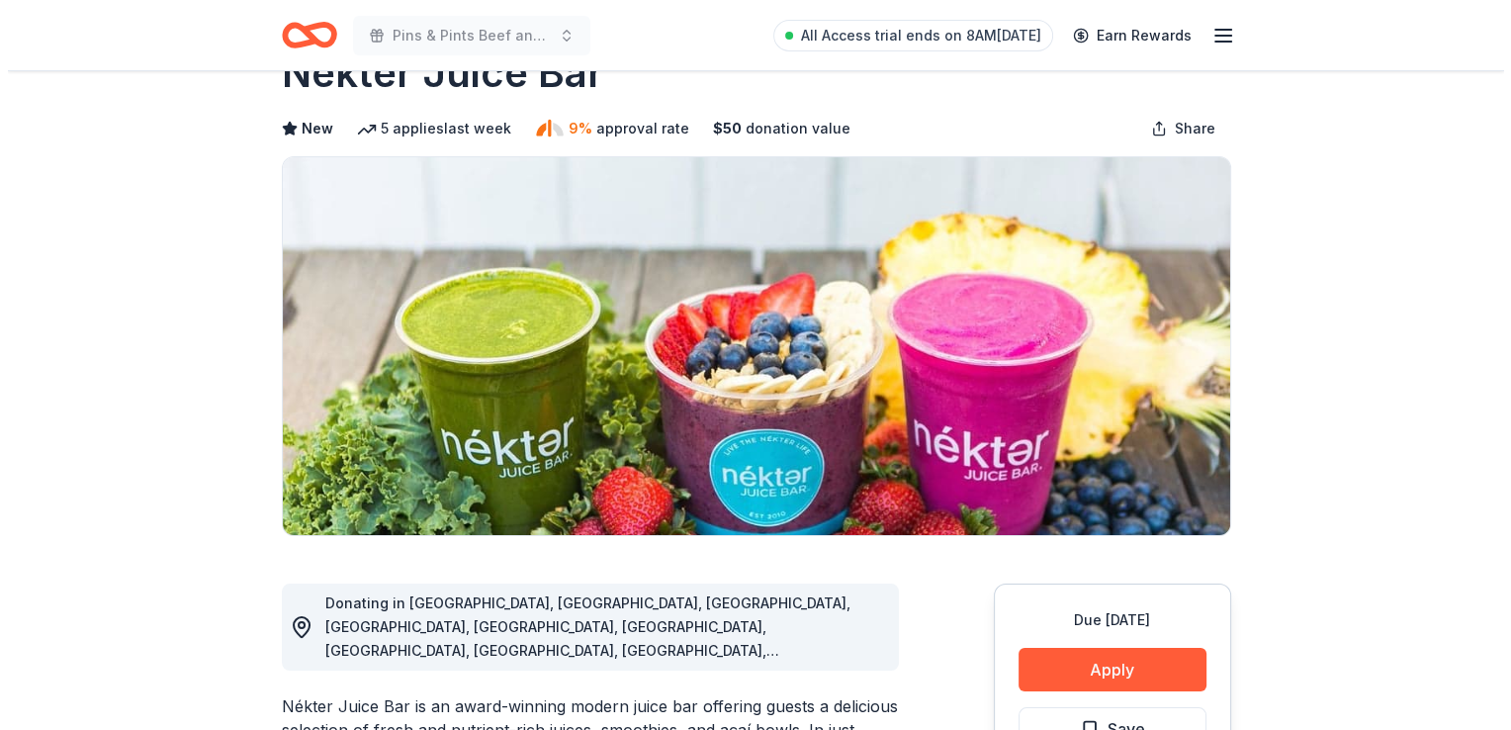
scroll to position [99, 0]
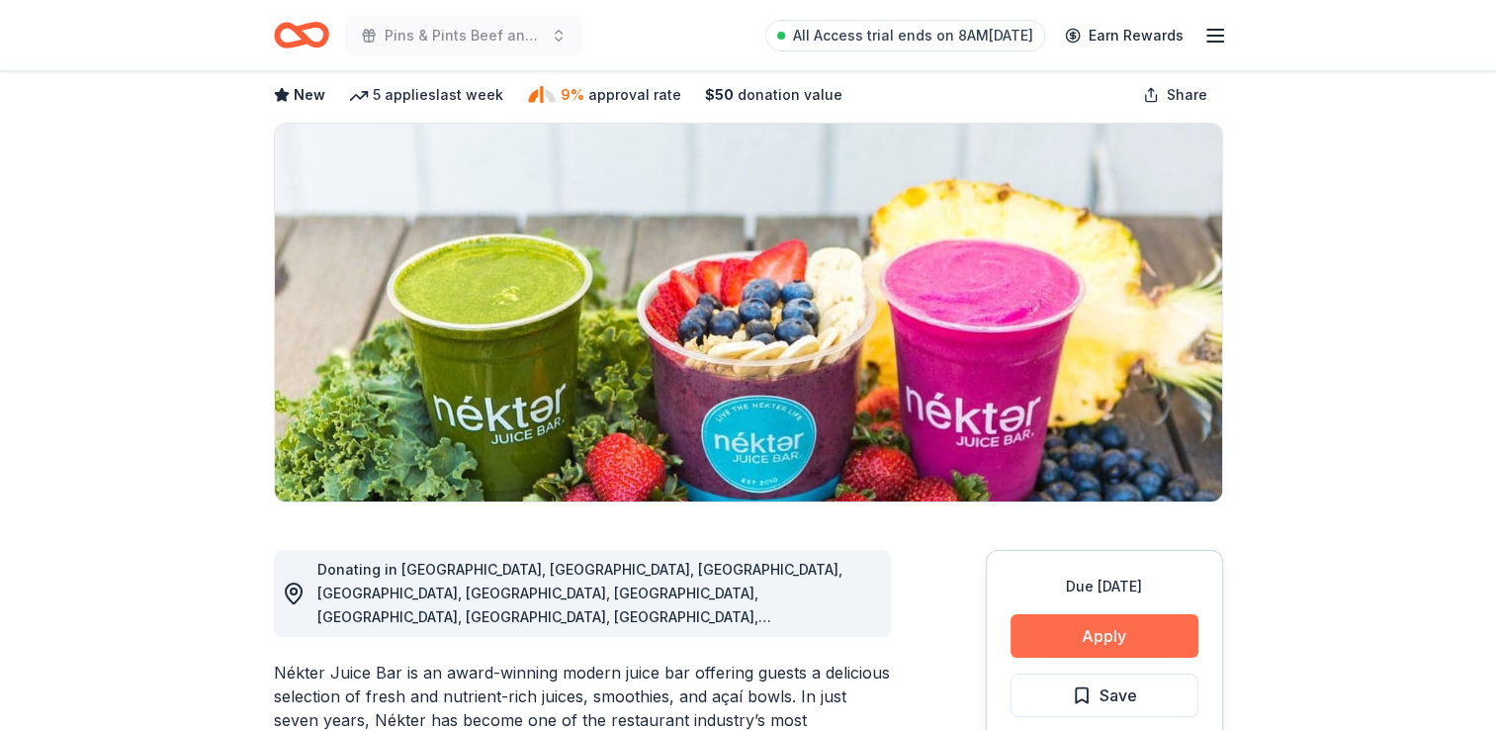
click at [1088, 633] on button "Apply" at bounding box center [1105, 636] width 188 height 44
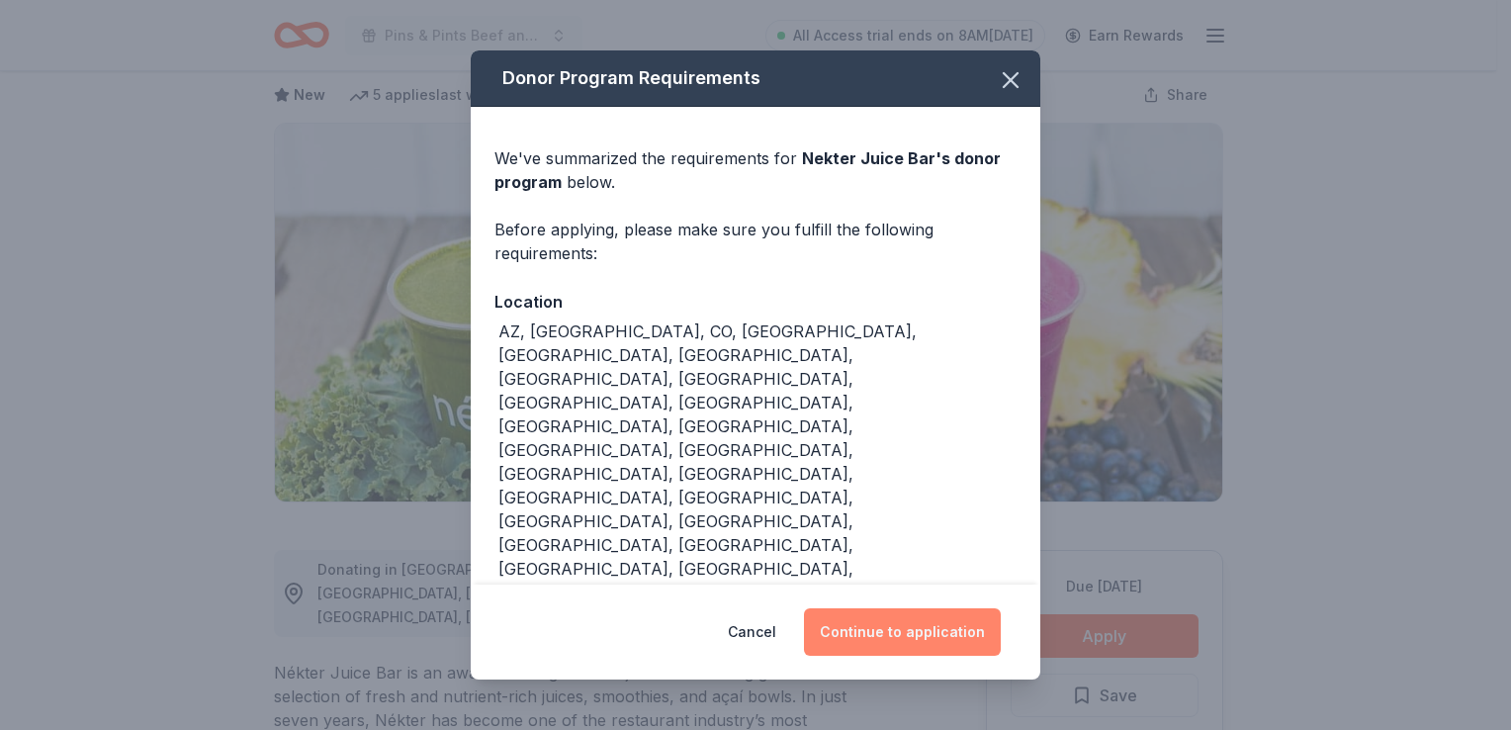
click at [950, 608] on button "Continue to application" at bounding box center [902, 631] width 197 height 47
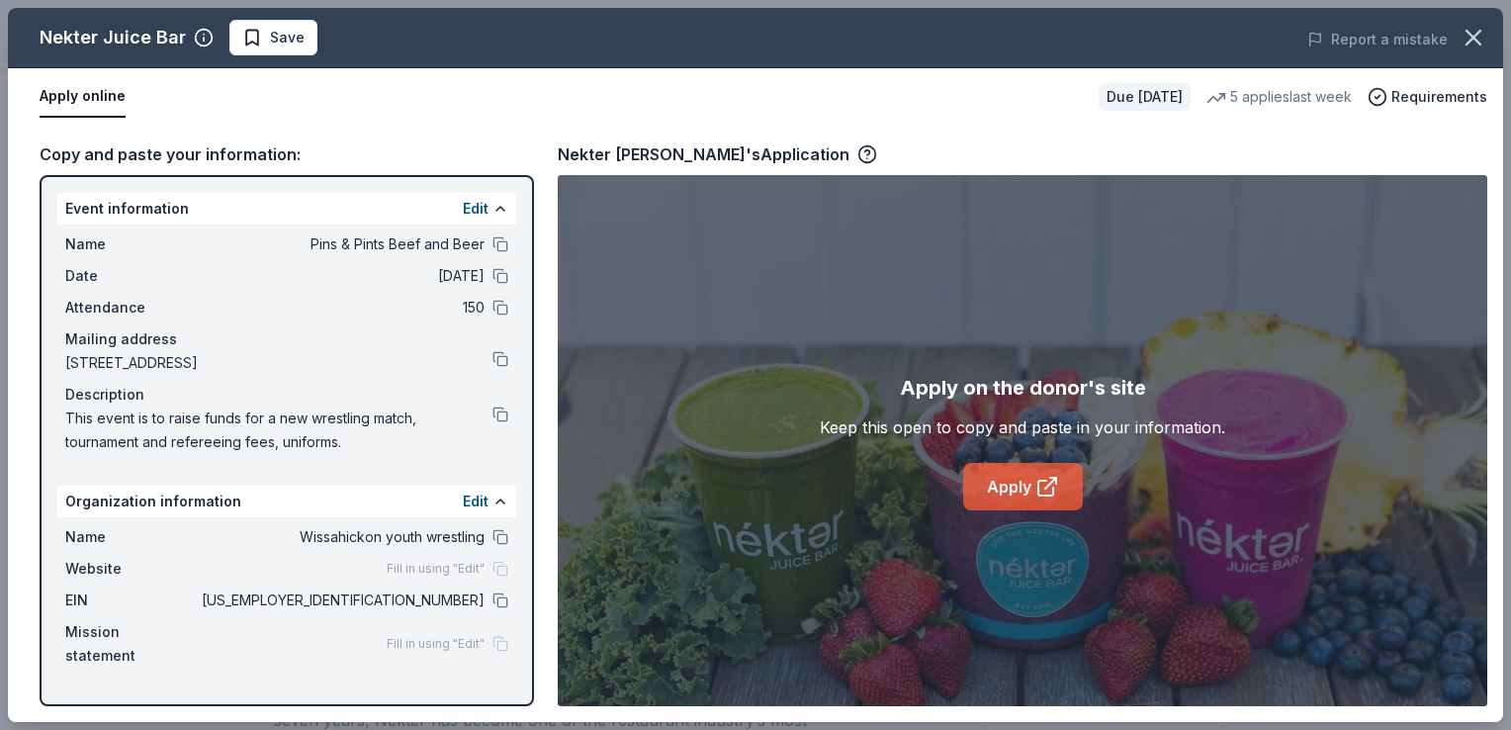
click at [989, 482] on link "Apply" at bounding box center [1023, 486] width 120 height 47
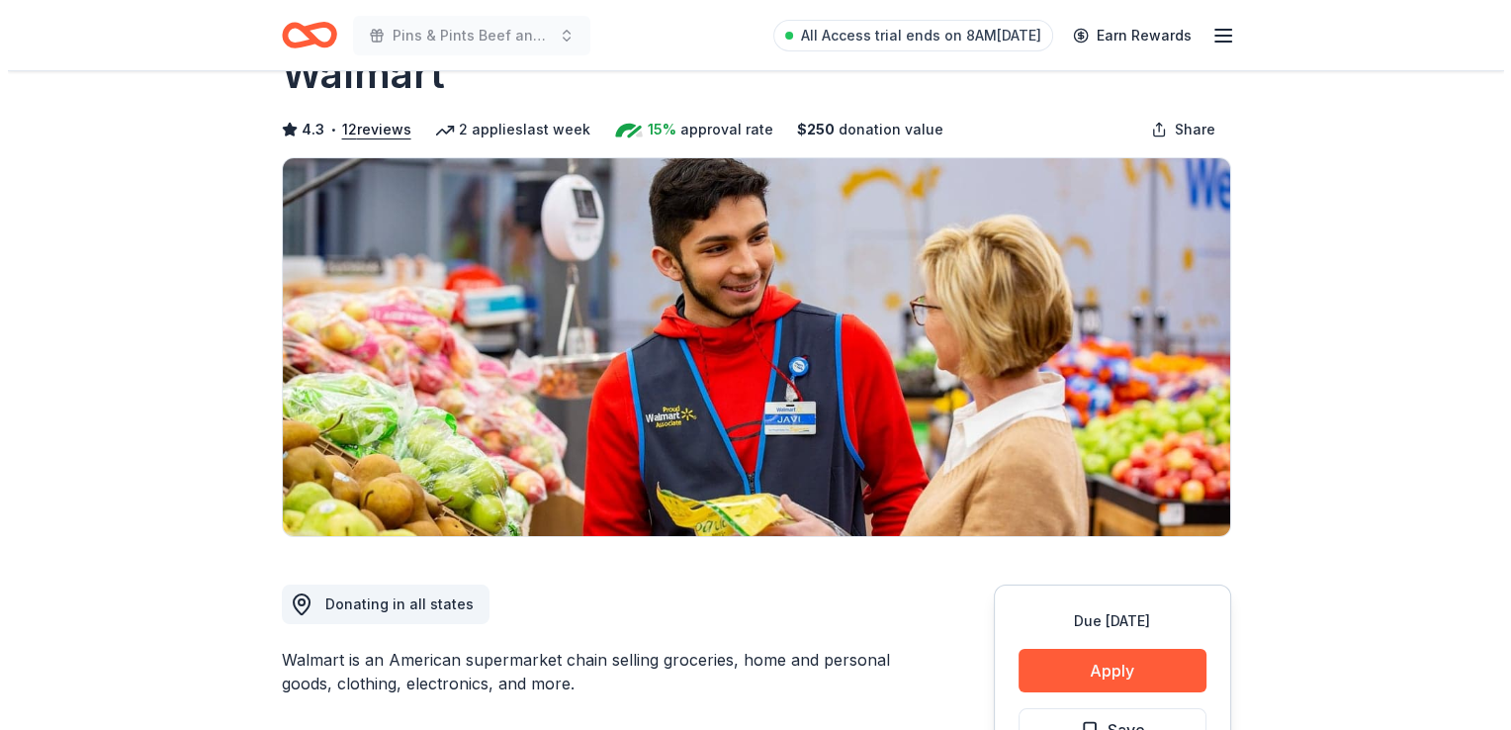
scroll to position [99, 0]
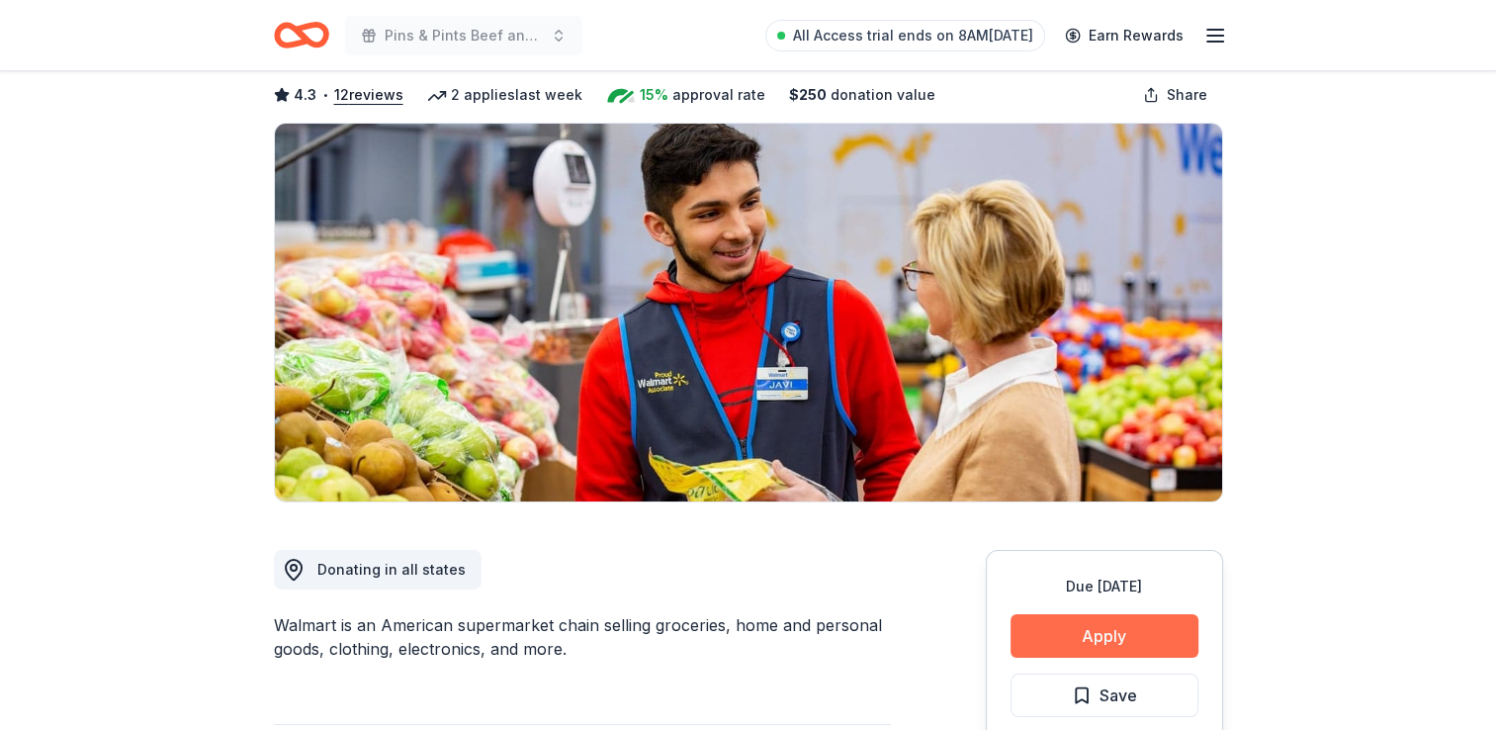
click at [1092, 636] on button "Apply" at bounding box center [1105, 636] width 188 height 44
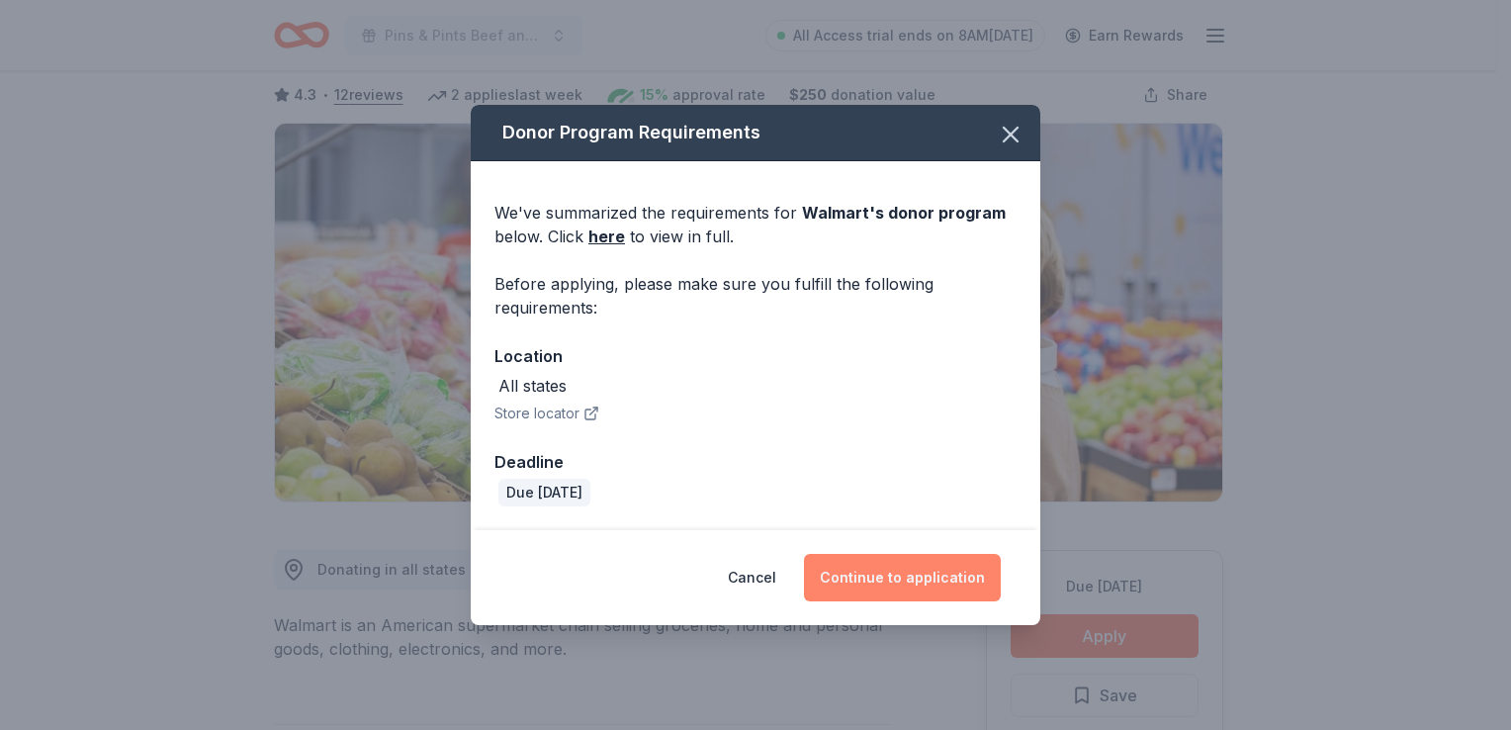
click at [892, 575] on button "Continue to application" at bounding box center [902, 577] width 197 height 47
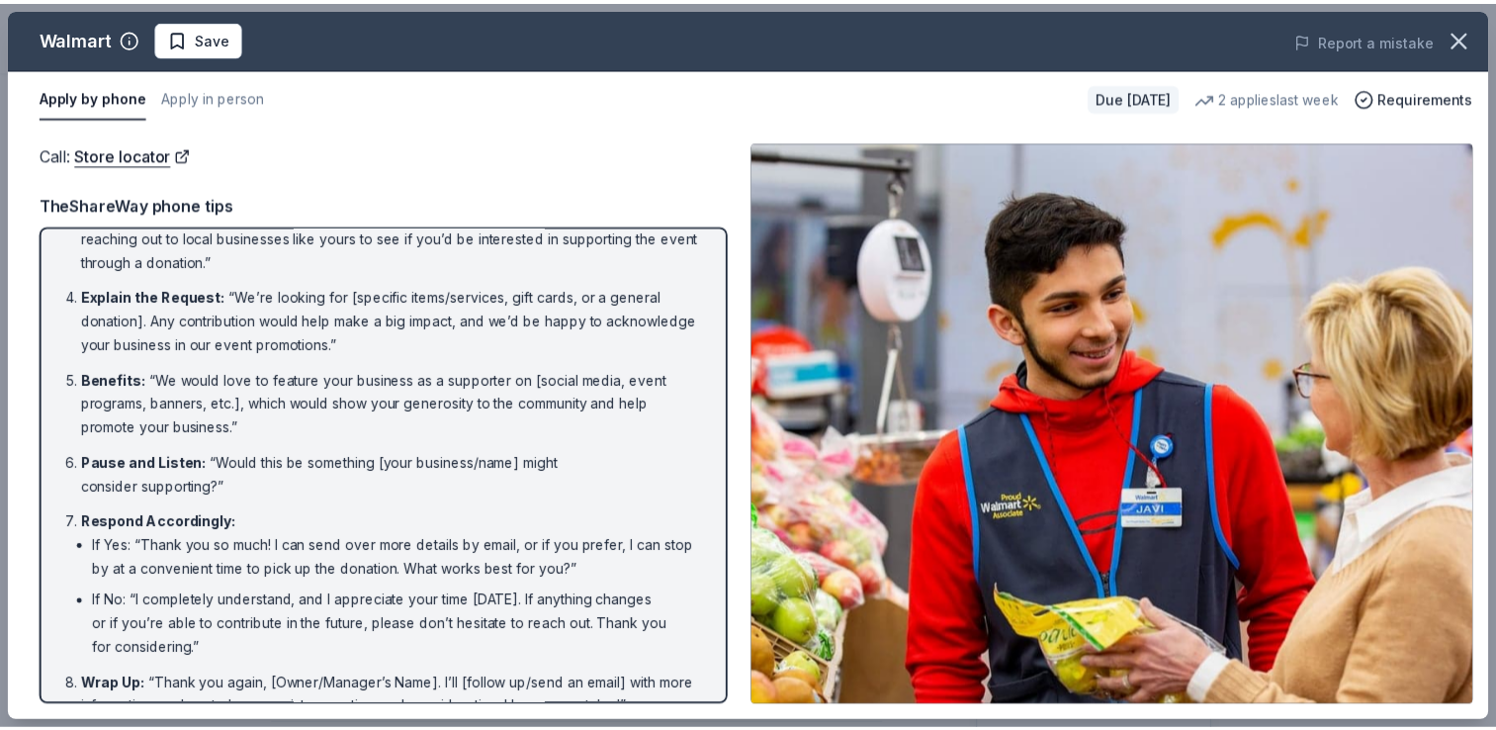
scroll to position [214, 0]
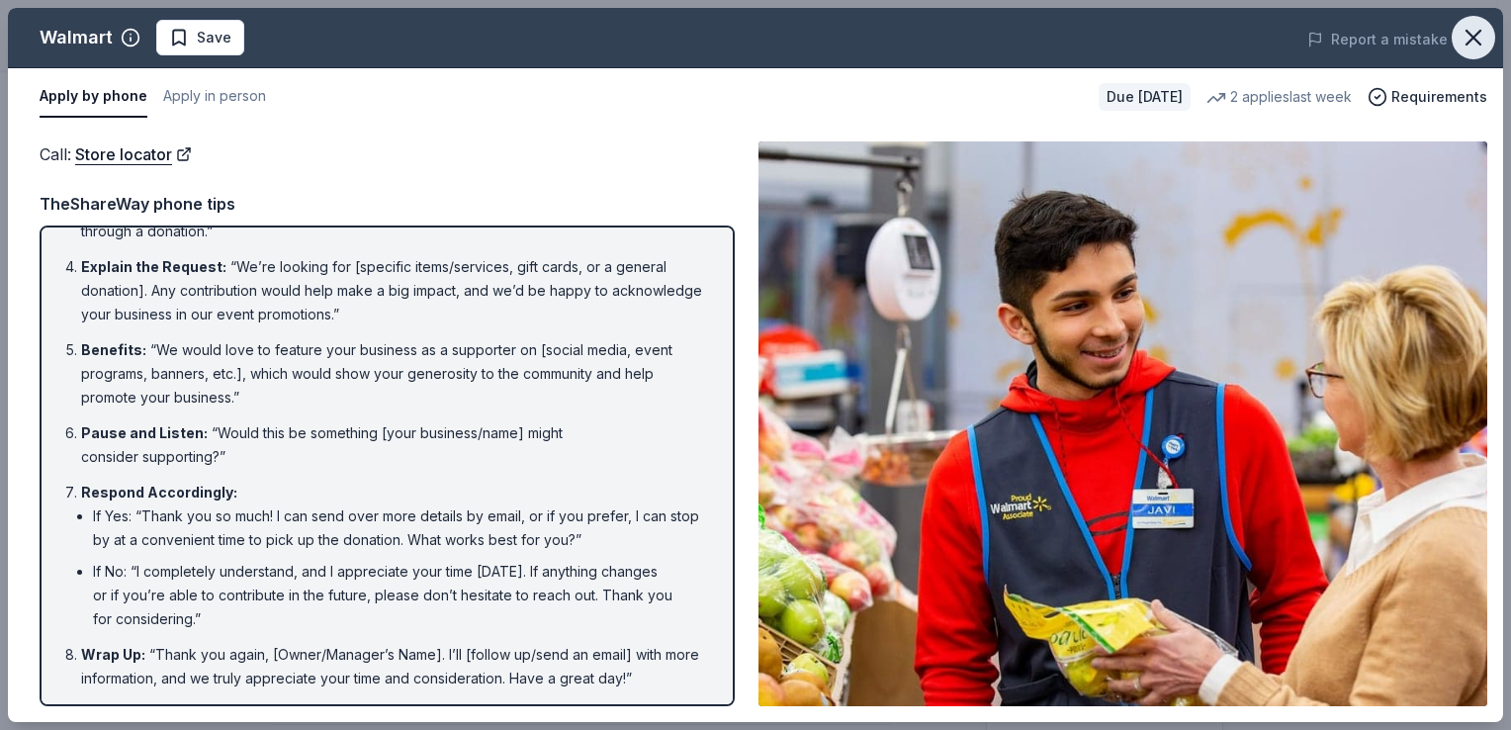
click at [1471, 38] on icon "button" at bounding box center [1474, 38] width 28 height 28
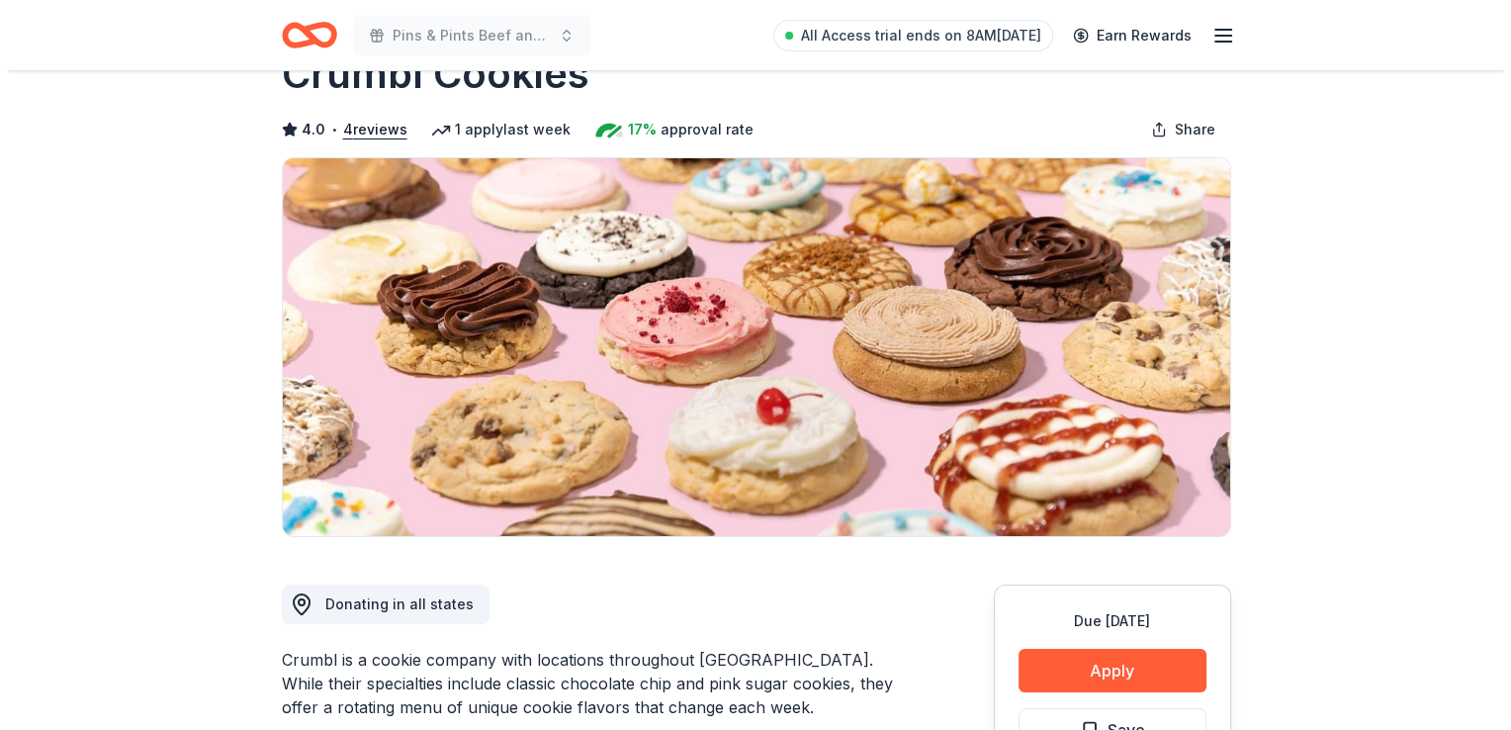
scroll to position [99, 0]
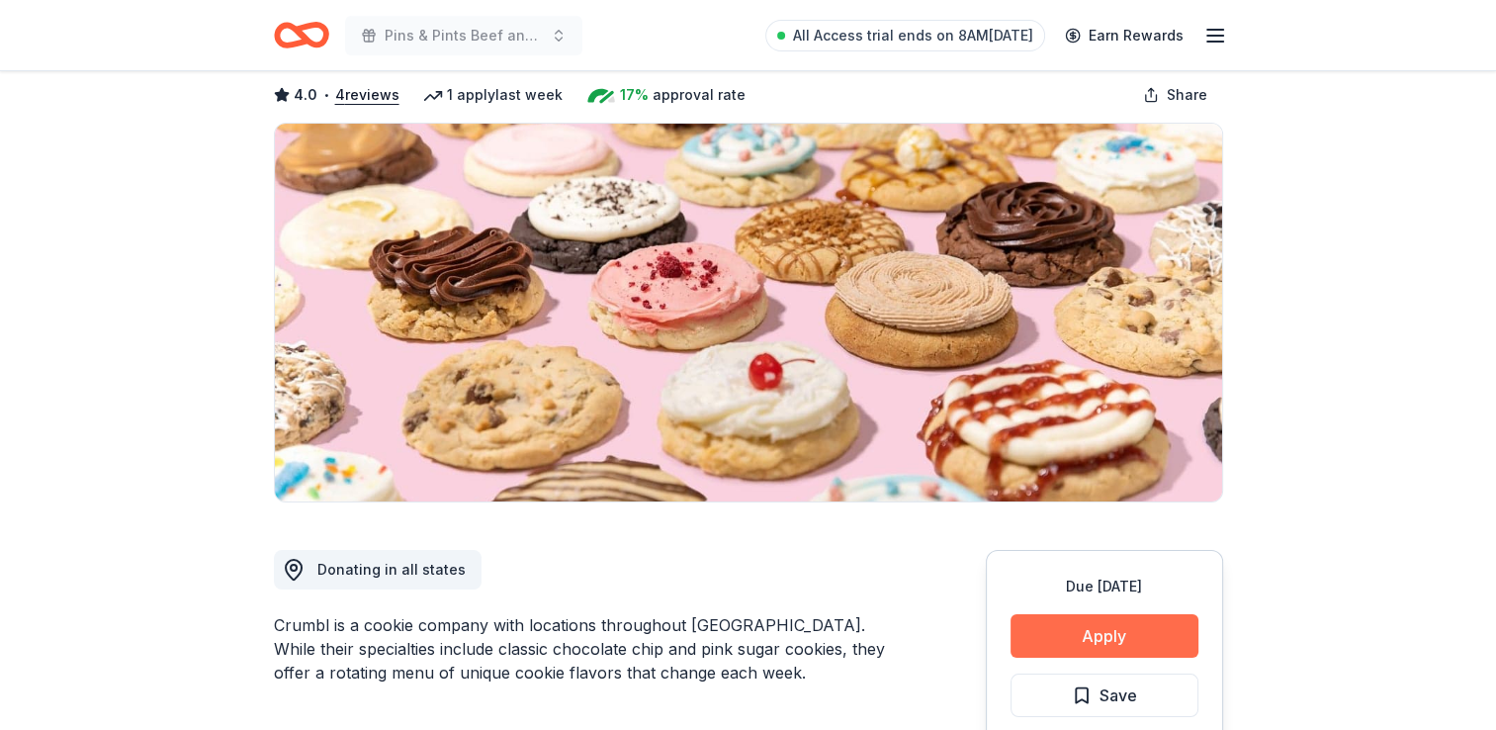
click at [1121, 634] on button "Apply" at bounding box center [1105, 636] width 188 height 44
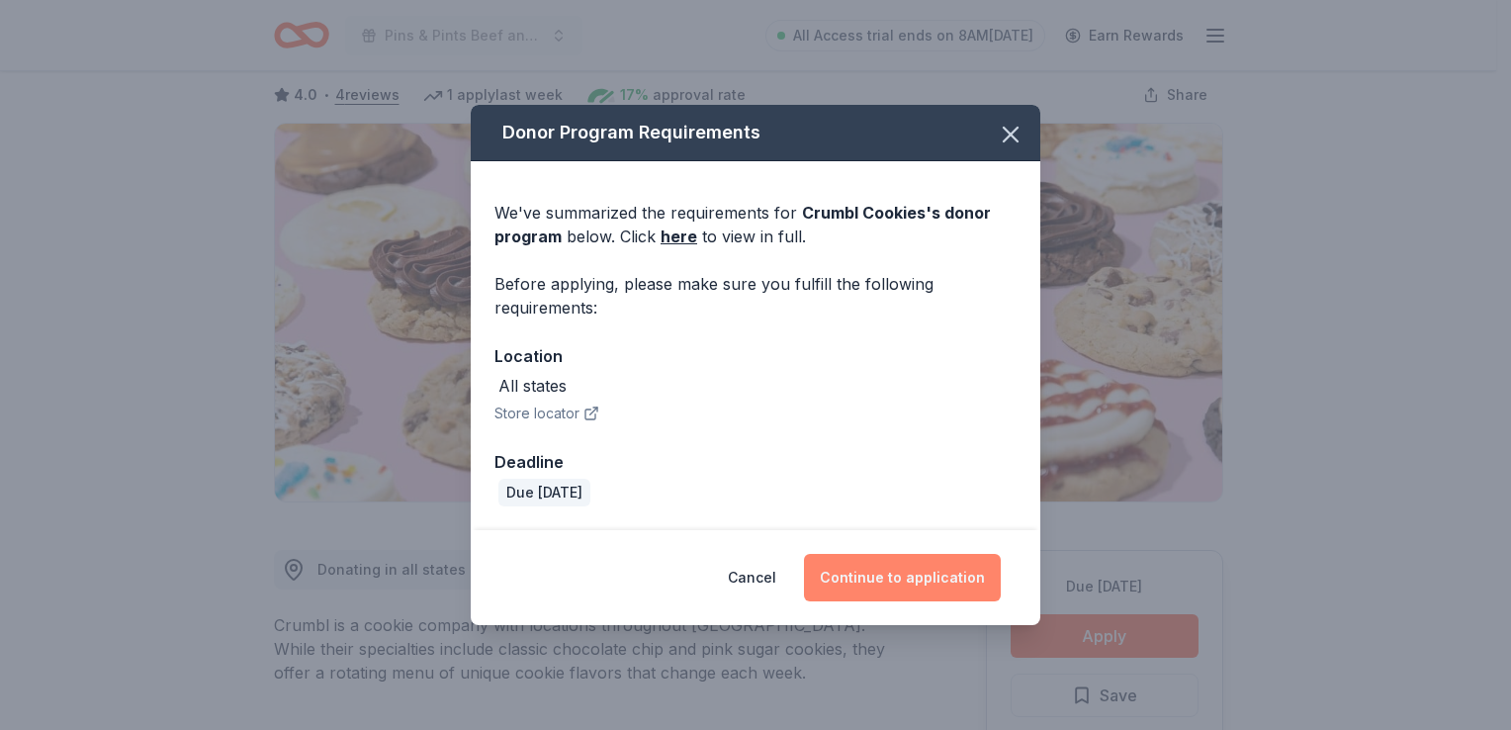
click at [926, 555] on button "Continue to application" at bounding box center [902, 577] width 197 height 47
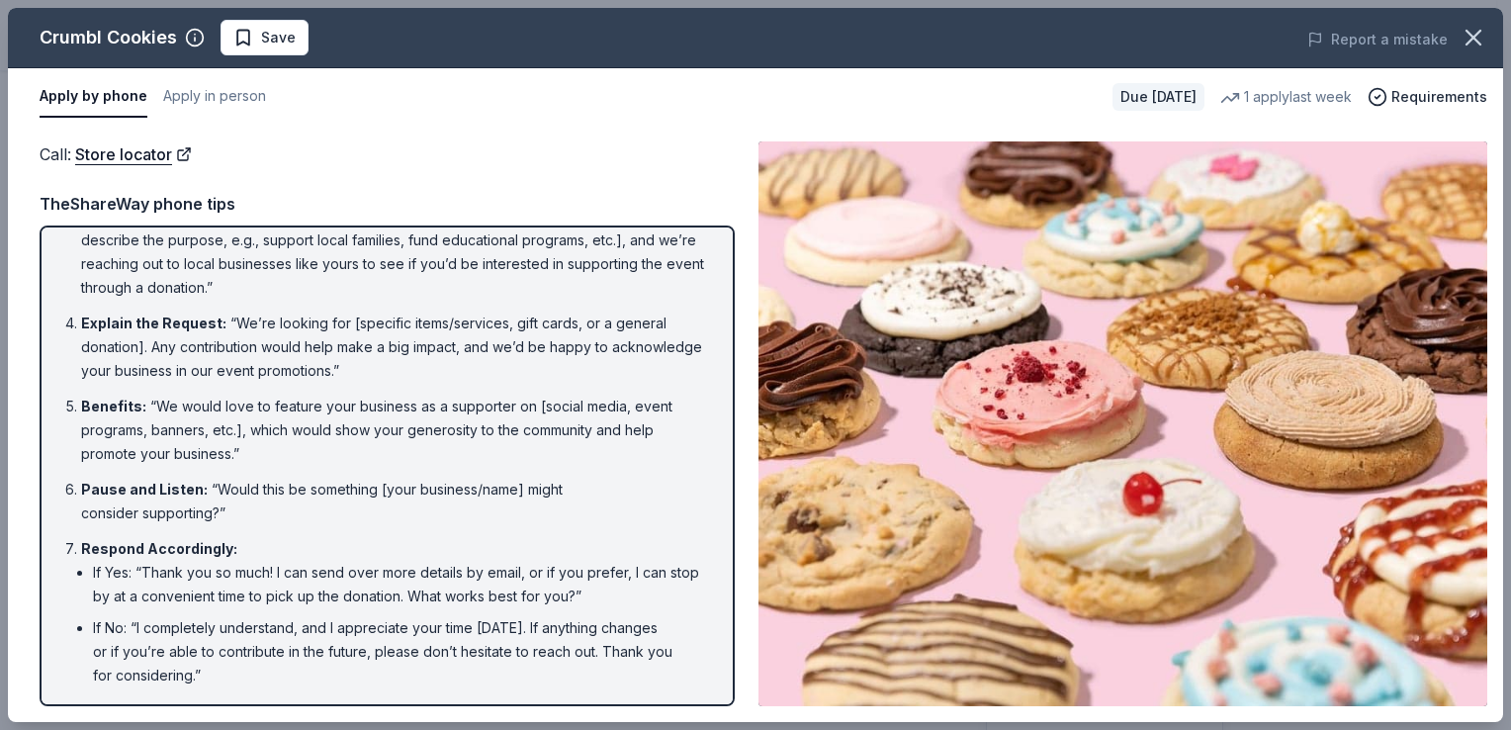
scroll to position [214, 0]
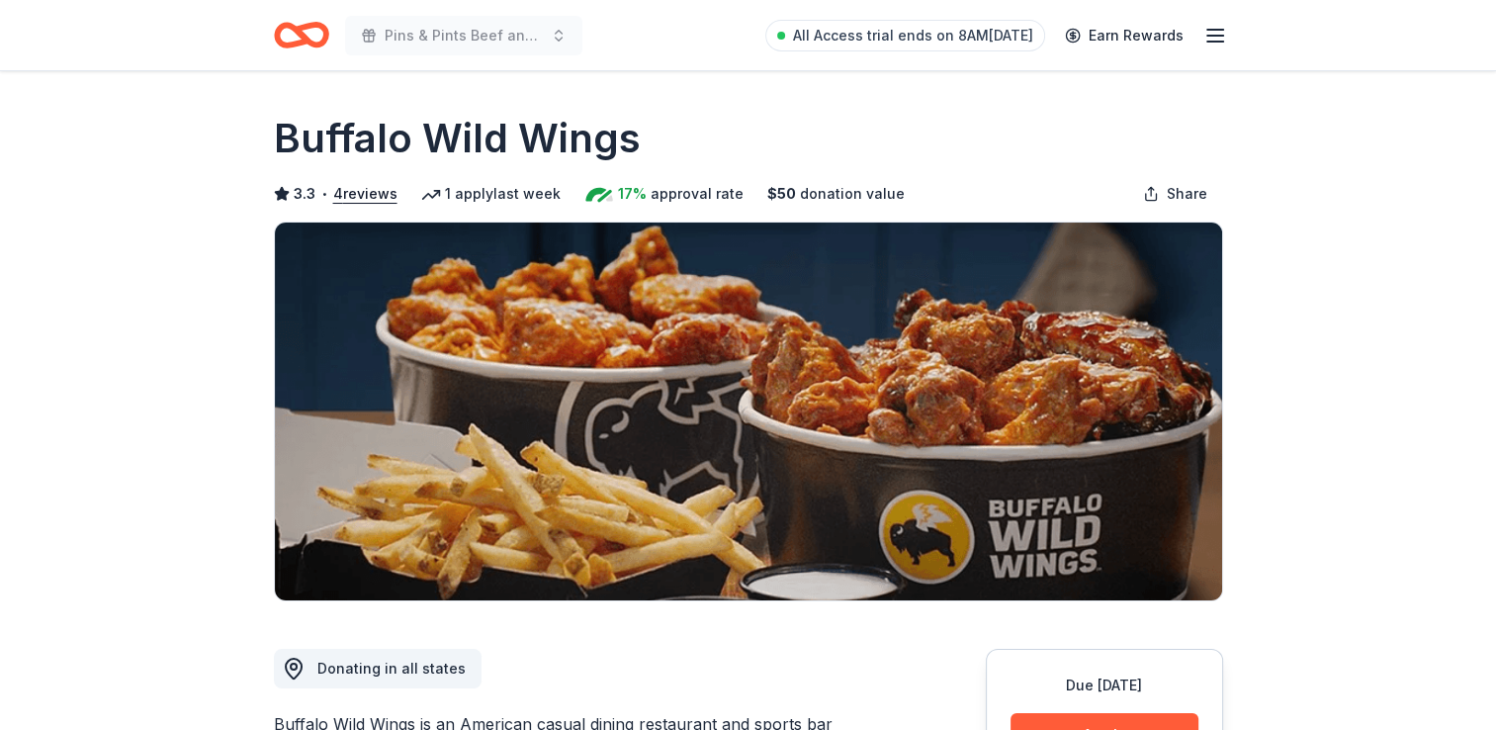
scroll to position [198, 0]
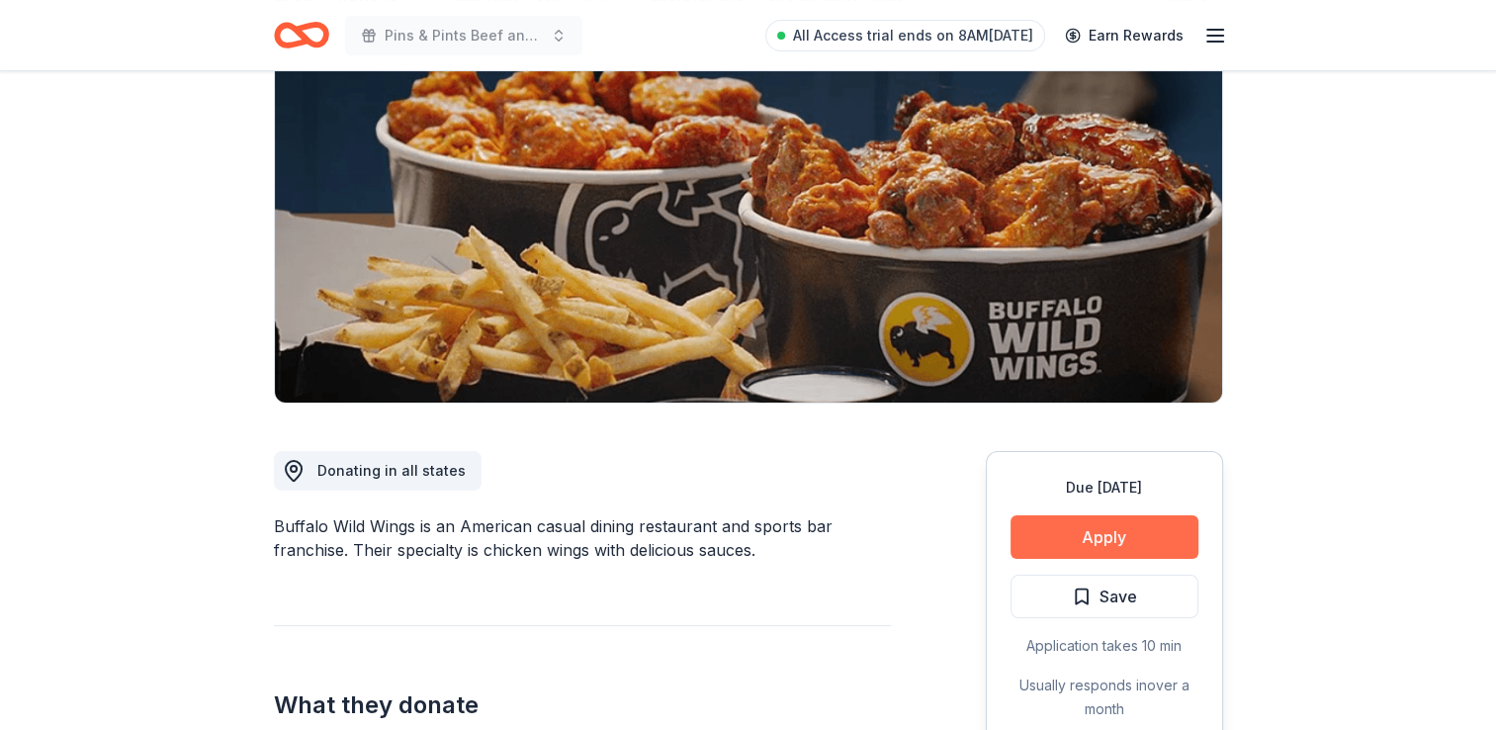
click at [1065, 539] on button "Apply" at bounding box center [1105, 537] width 188 height 44
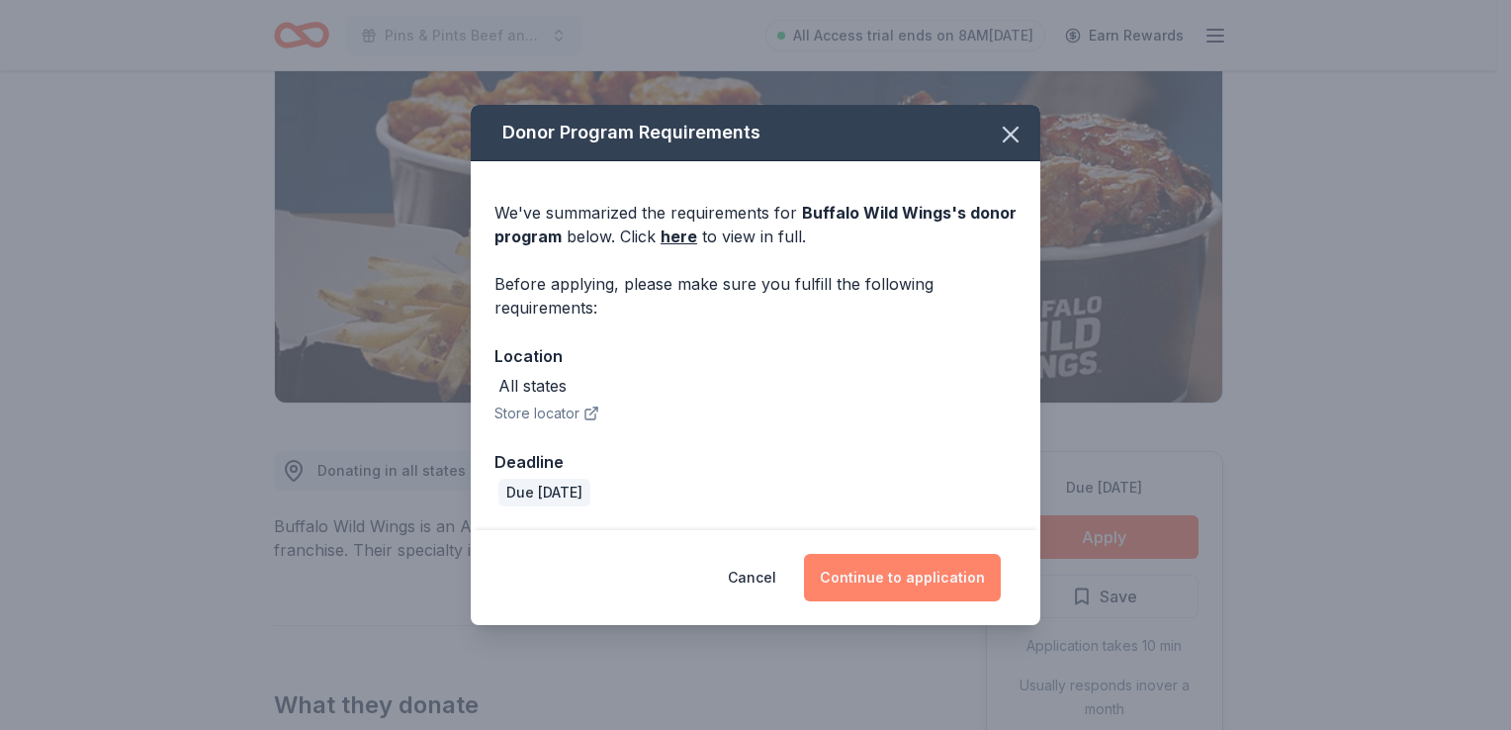
click at [926, 588] on button "Continue to application" at bounding box center [902, 577] width 197 height 47
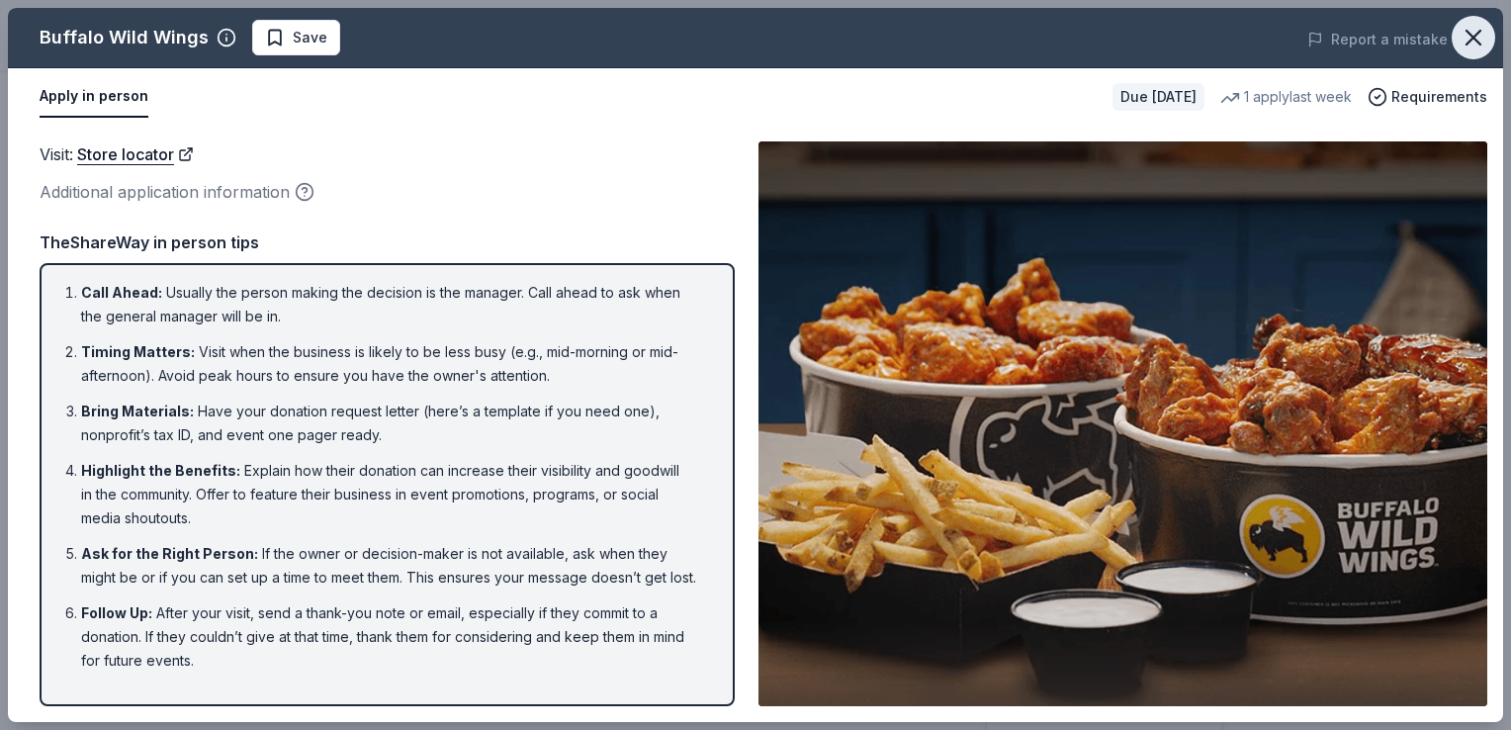
click at [1469, 44] on icon "button" at bounding box center [1474, 38] width 28 height 28
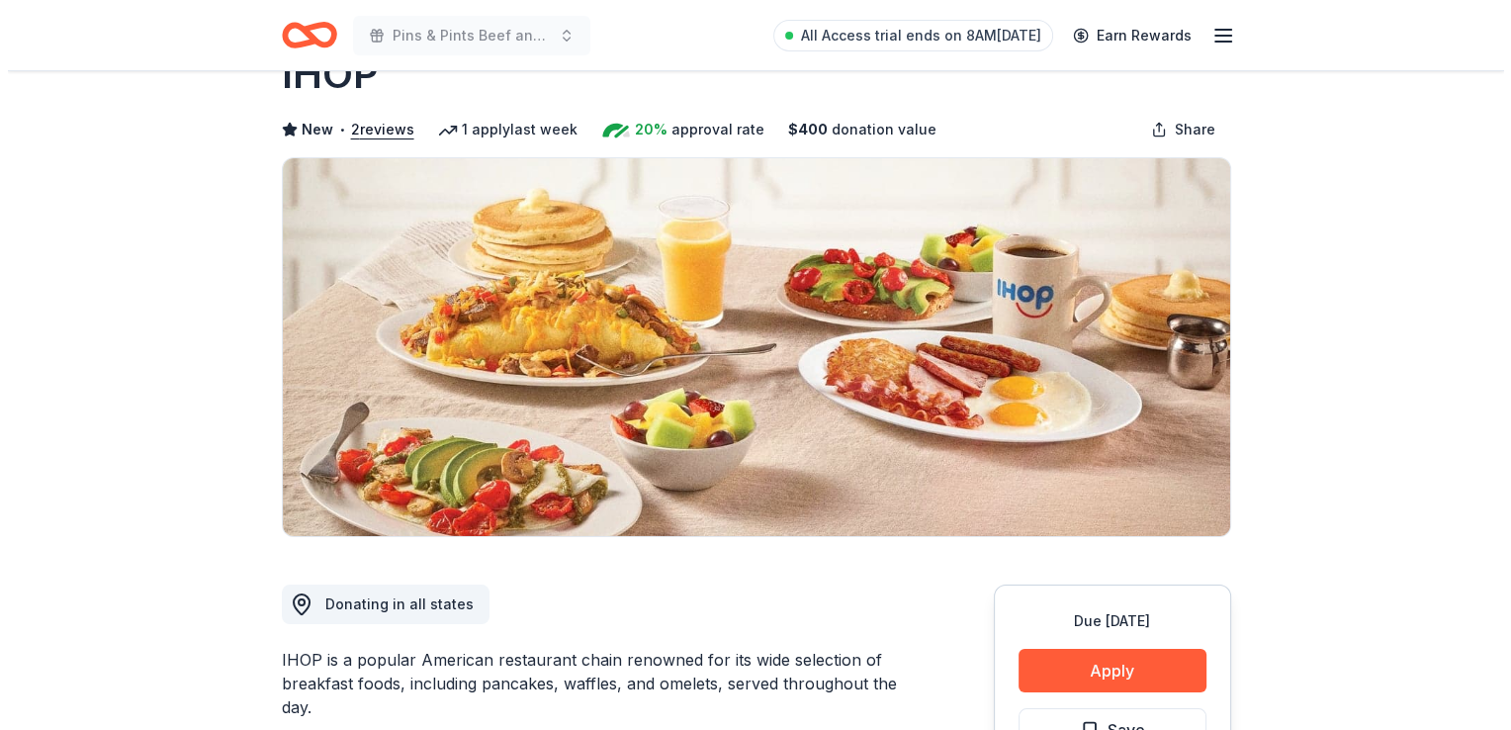
scroll to position [99, 0]
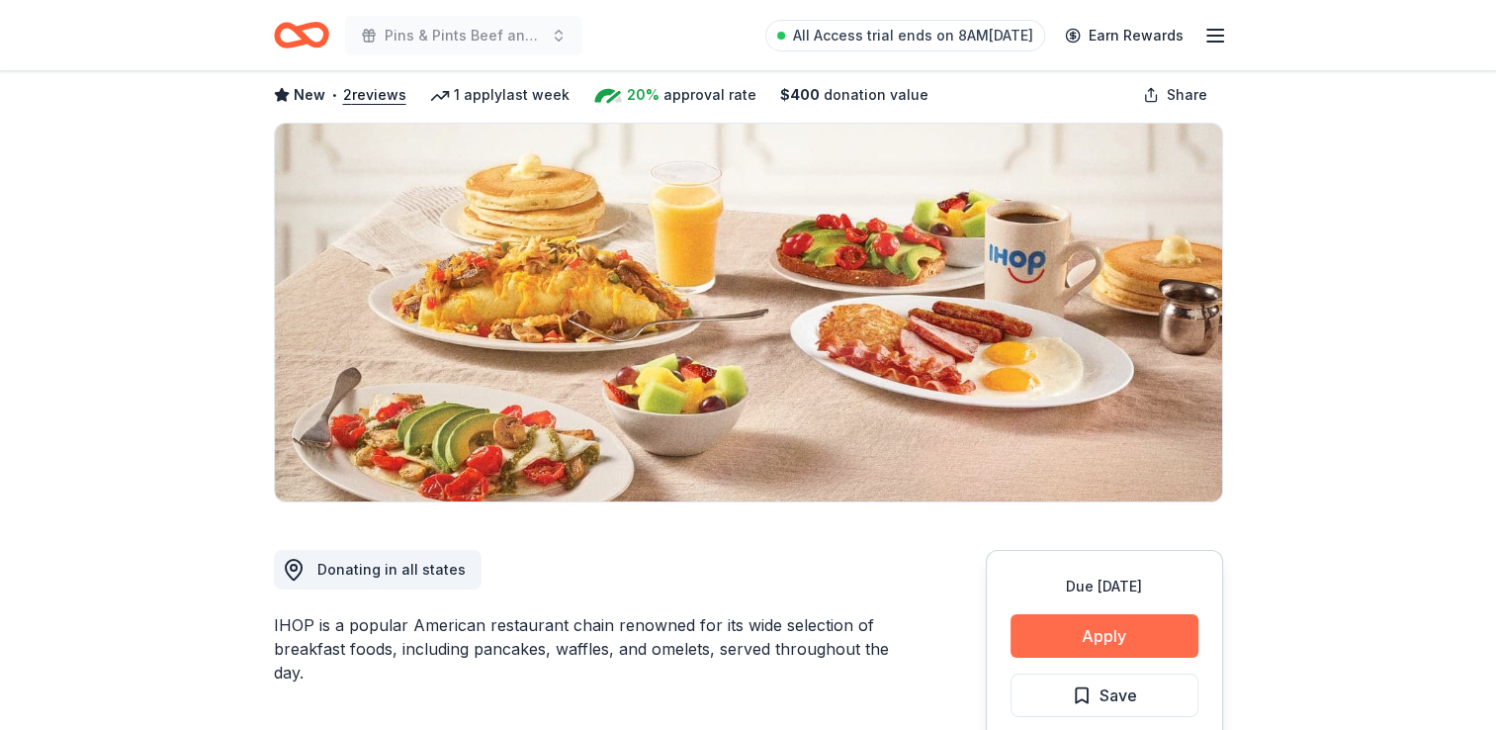
click at [1101, 636] on button "Apply" at bounding box center [1105, 636] width 188 height 44
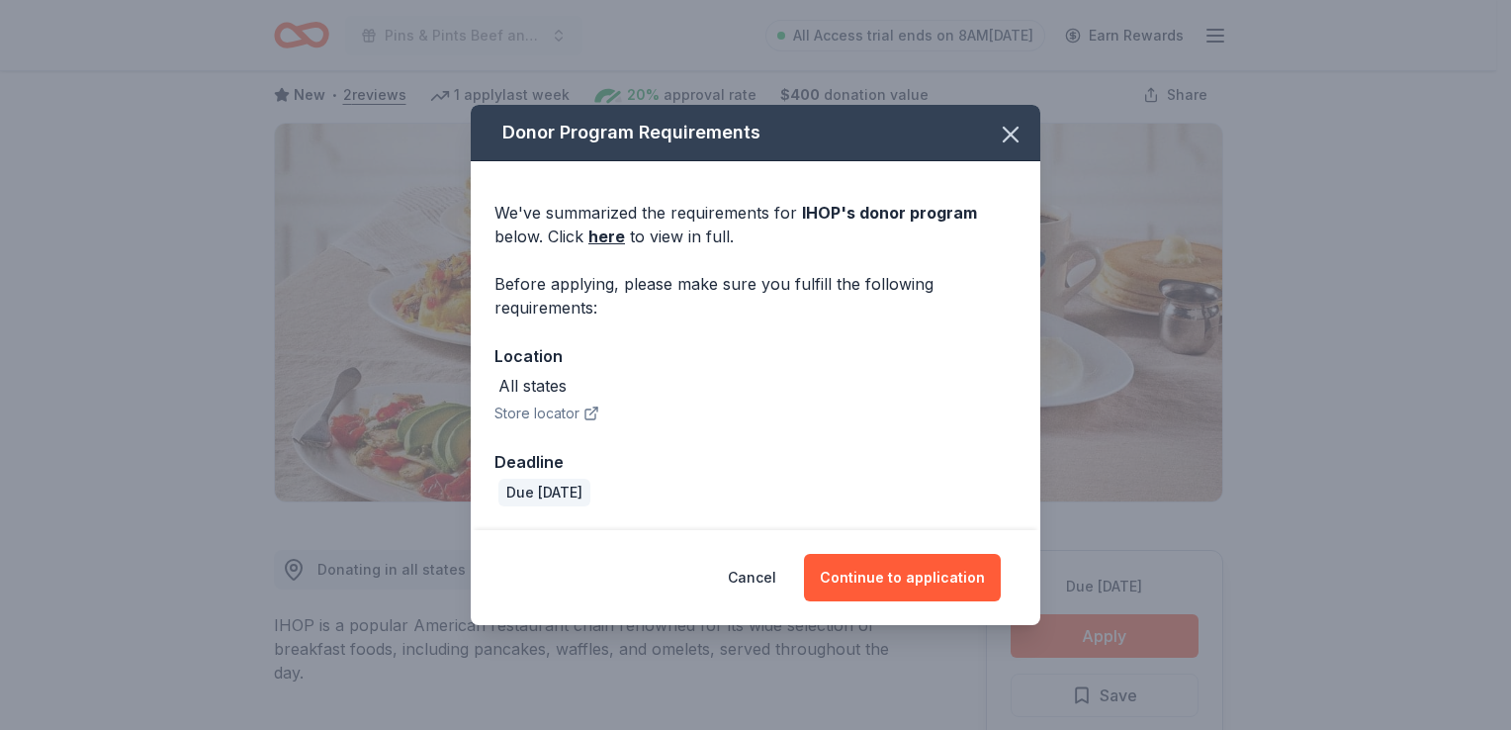
drag, startPoint x: 950, startPoint y: 579, endPoint x: 872, endPoint y: 363, distance: 229.3
click at [872, 363] on div "Donor Program Requirements We've summarized the requirements for IHOP 's donor …" at bounding box center [756, 365] width 570 height 520
click at [596, 234] on link "here" at bounding box center [606, 236] width 37 height 24
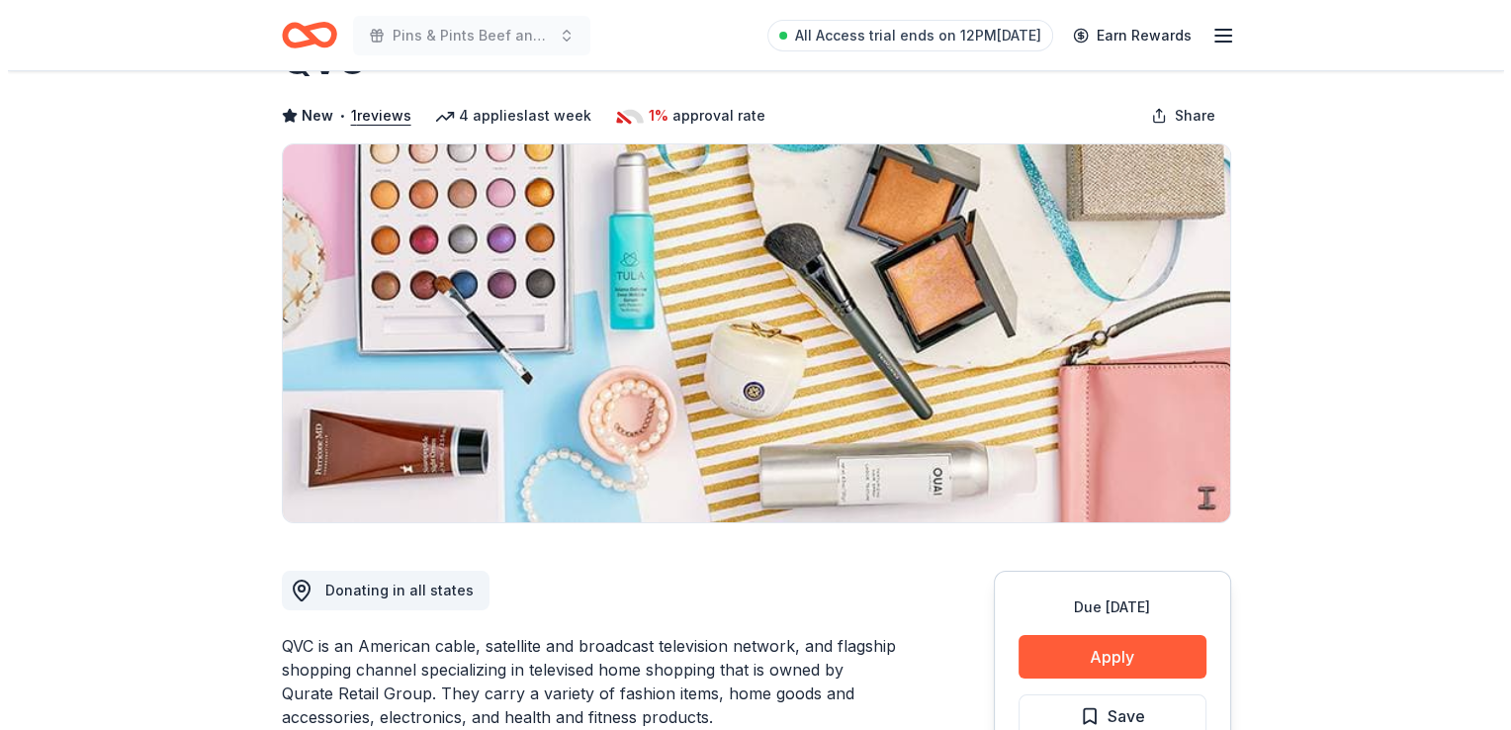
scroll to position [198, 0]
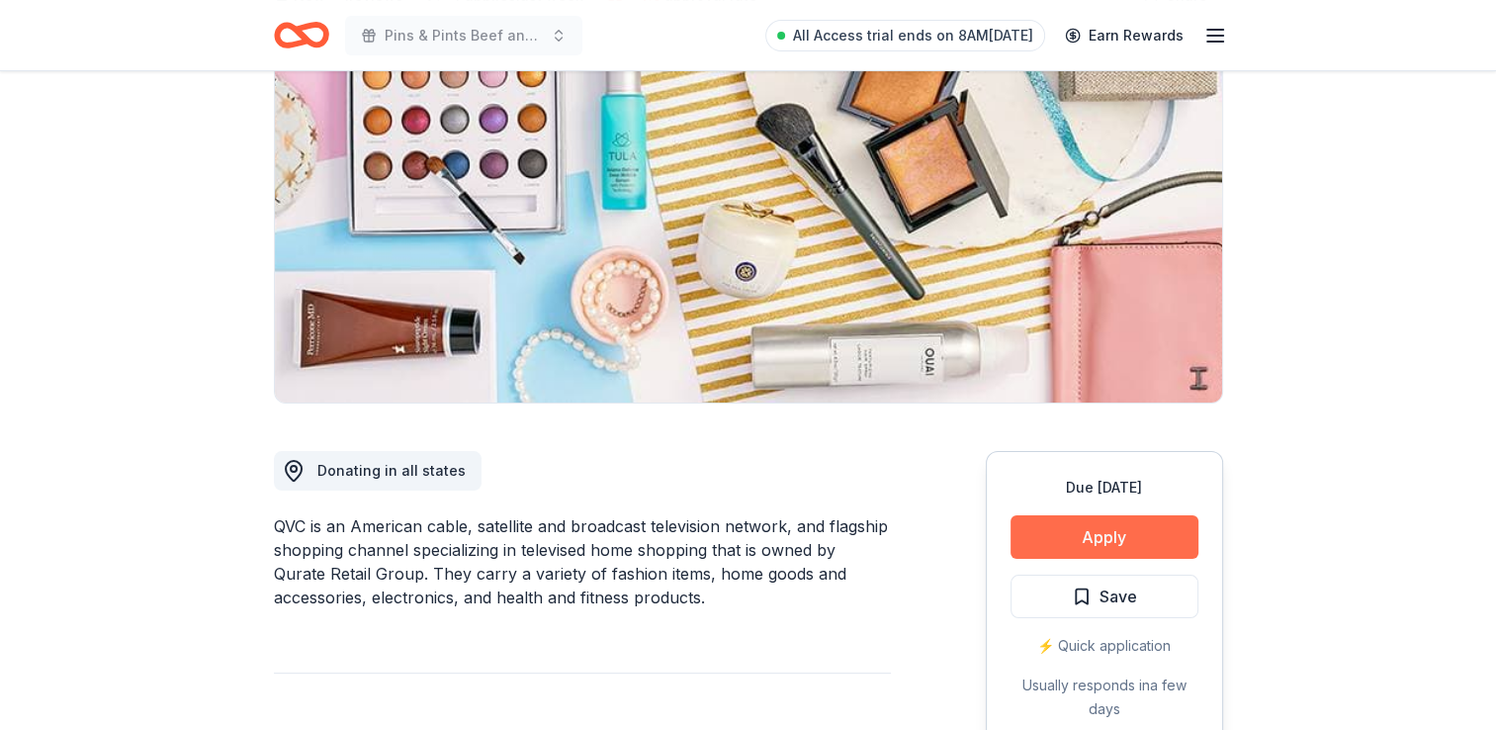
click at [1102, 533] on button "Apply" at bounding box center [1105, 537] width 188 height 44
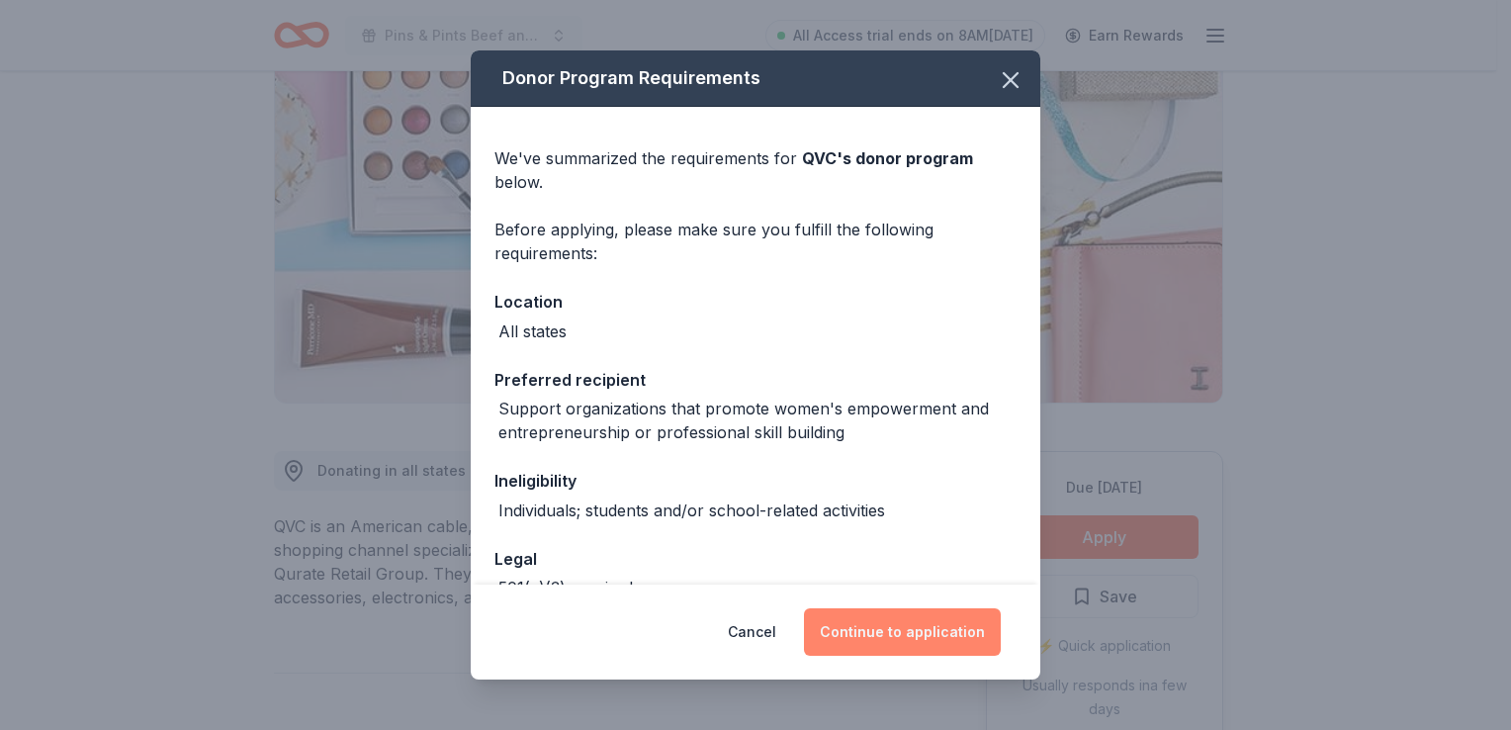
click at [914, 627] on button "Continue to application" at bounding box center [902, 631] width 197 height 47
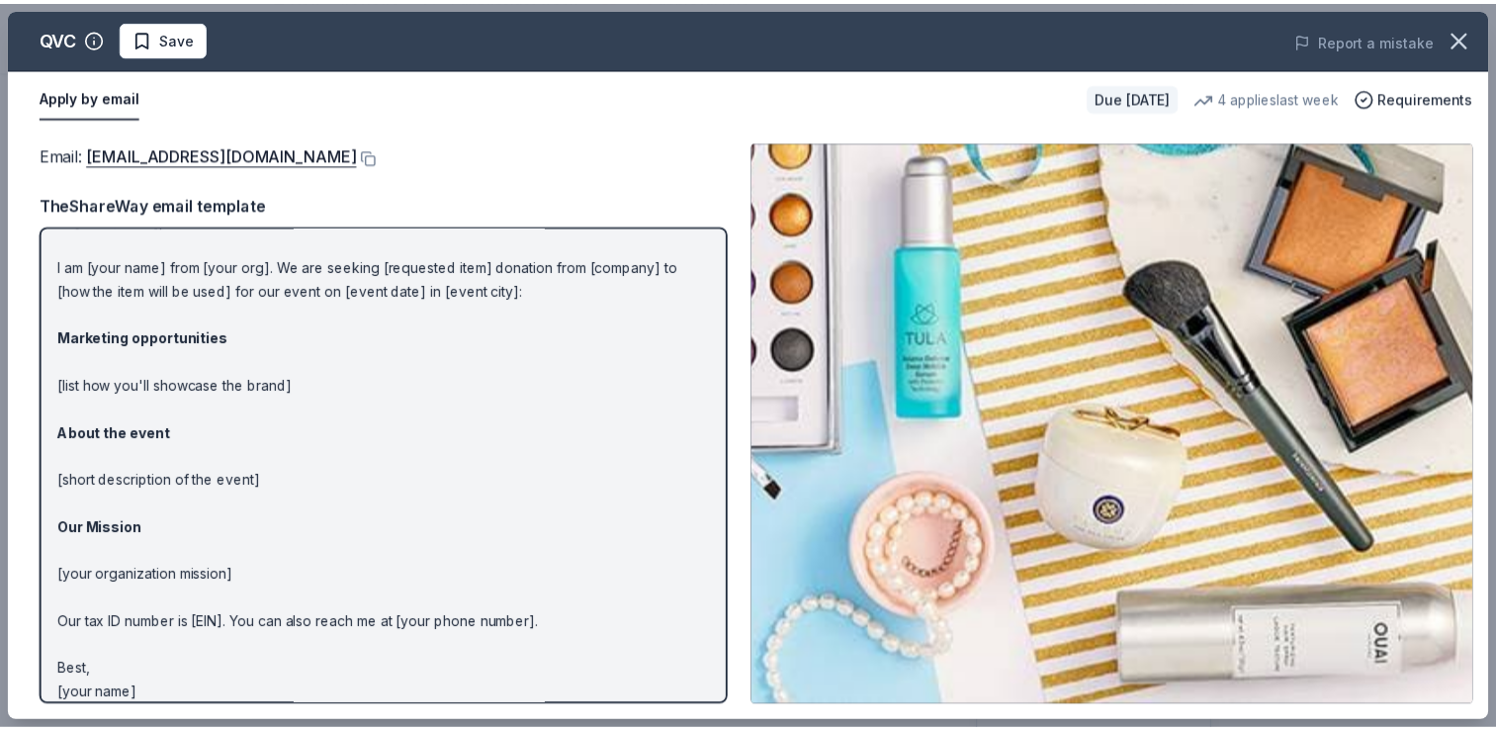
scroll to position [51, 0]
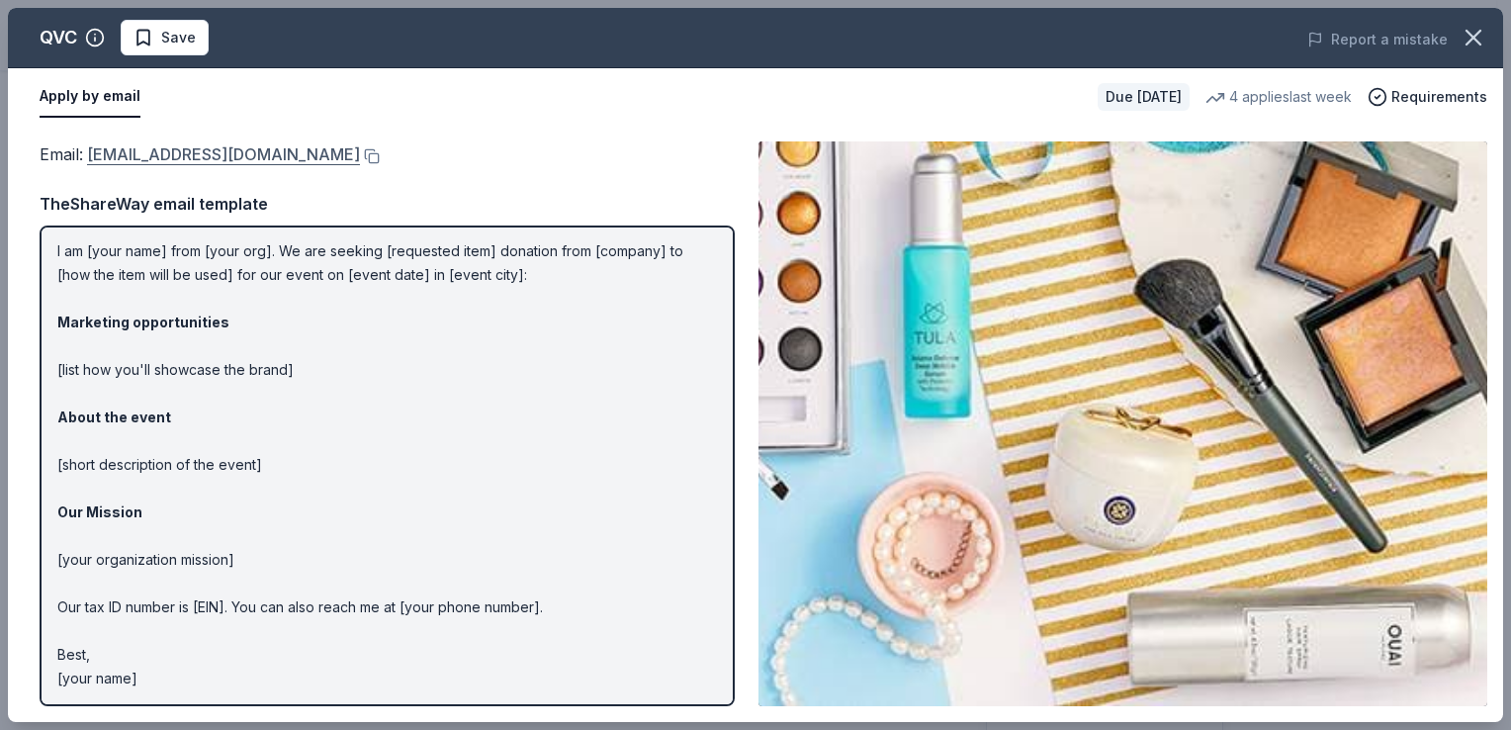
click at [207, 158] on link "QRGGiving@qurateretail.com" at bounding box center [223, 154] width 273 height 26
click at [1471, 44] on icon "button" at bounding box center [1474, 38] width 28 height 28
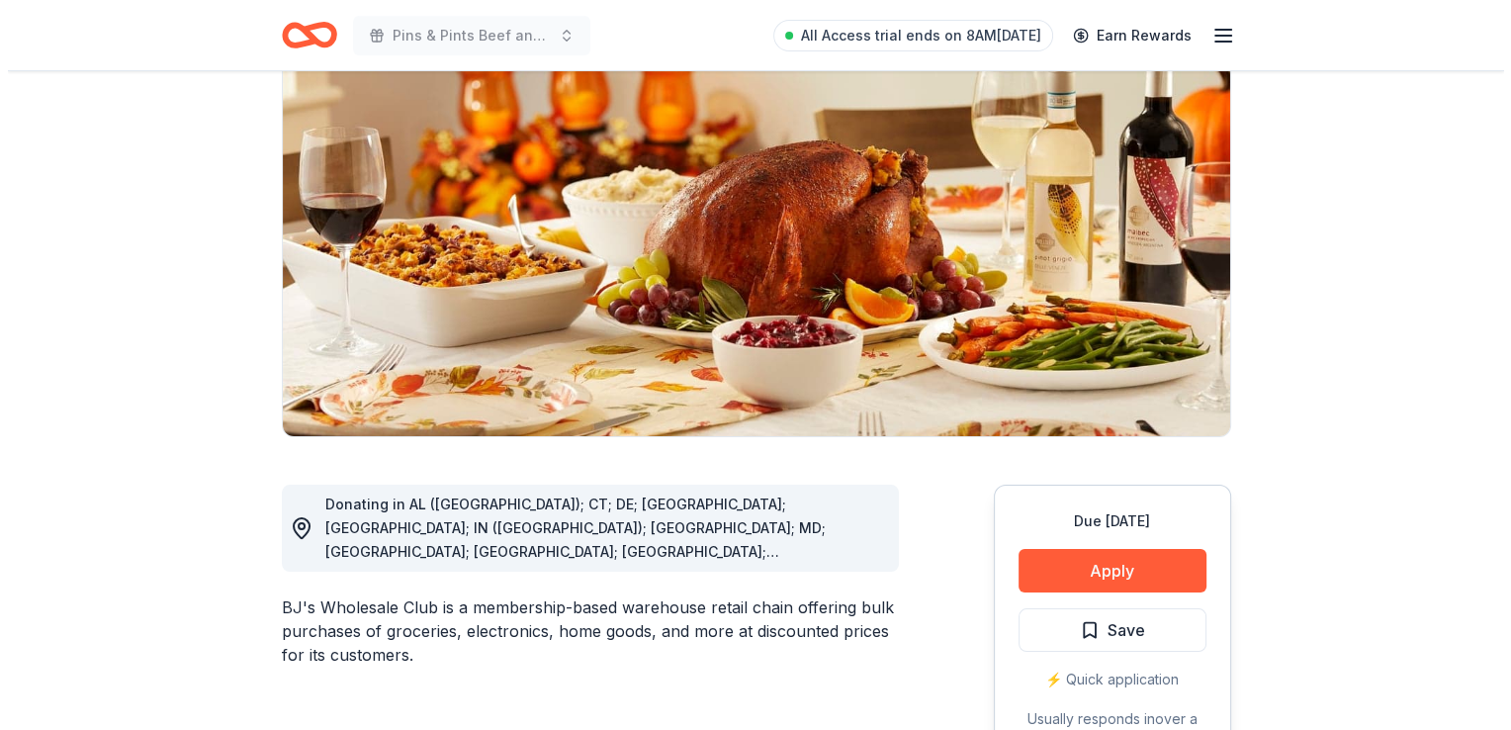
scroll to position [198, 0]
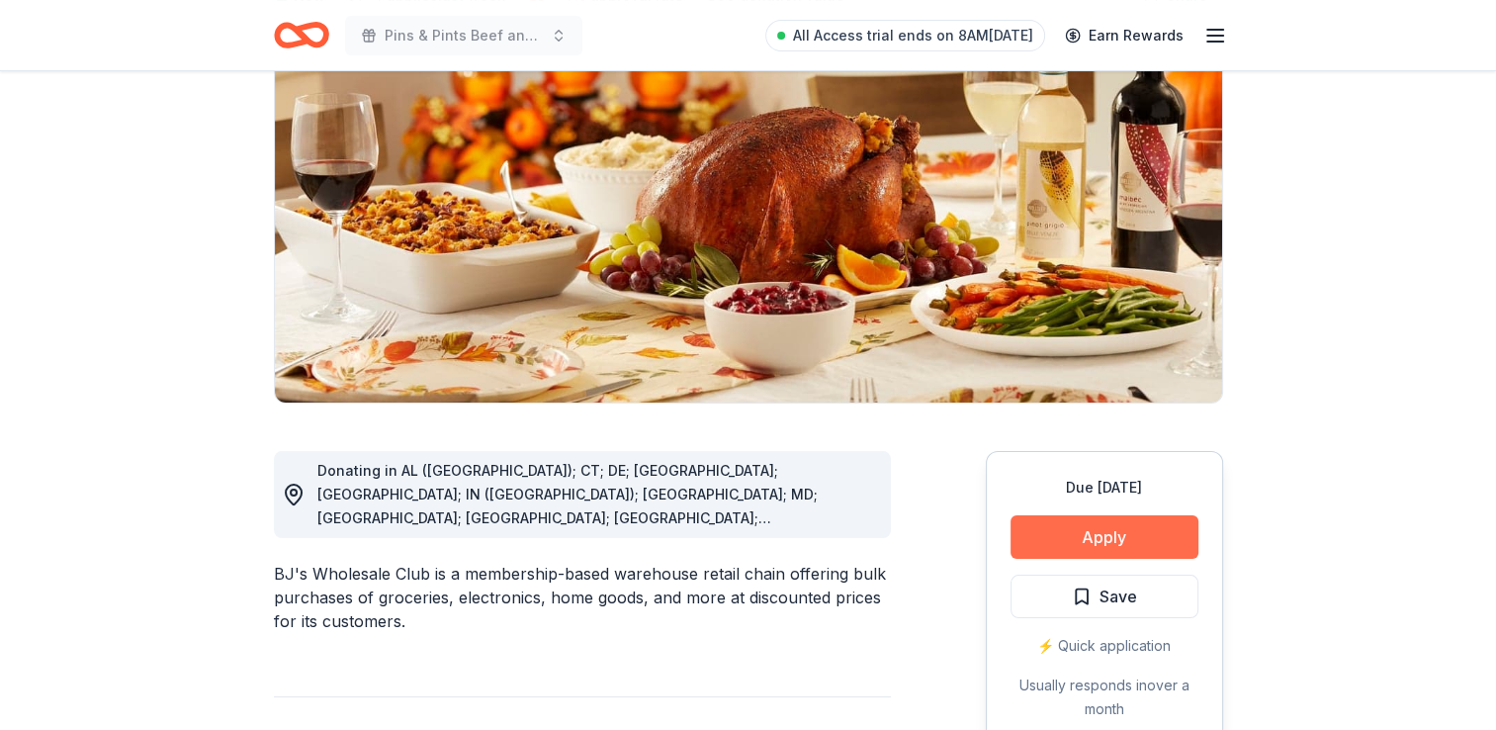
click at [1141, 548] on button "Apply" at bounding box center [1105, 537] width 188 height 44
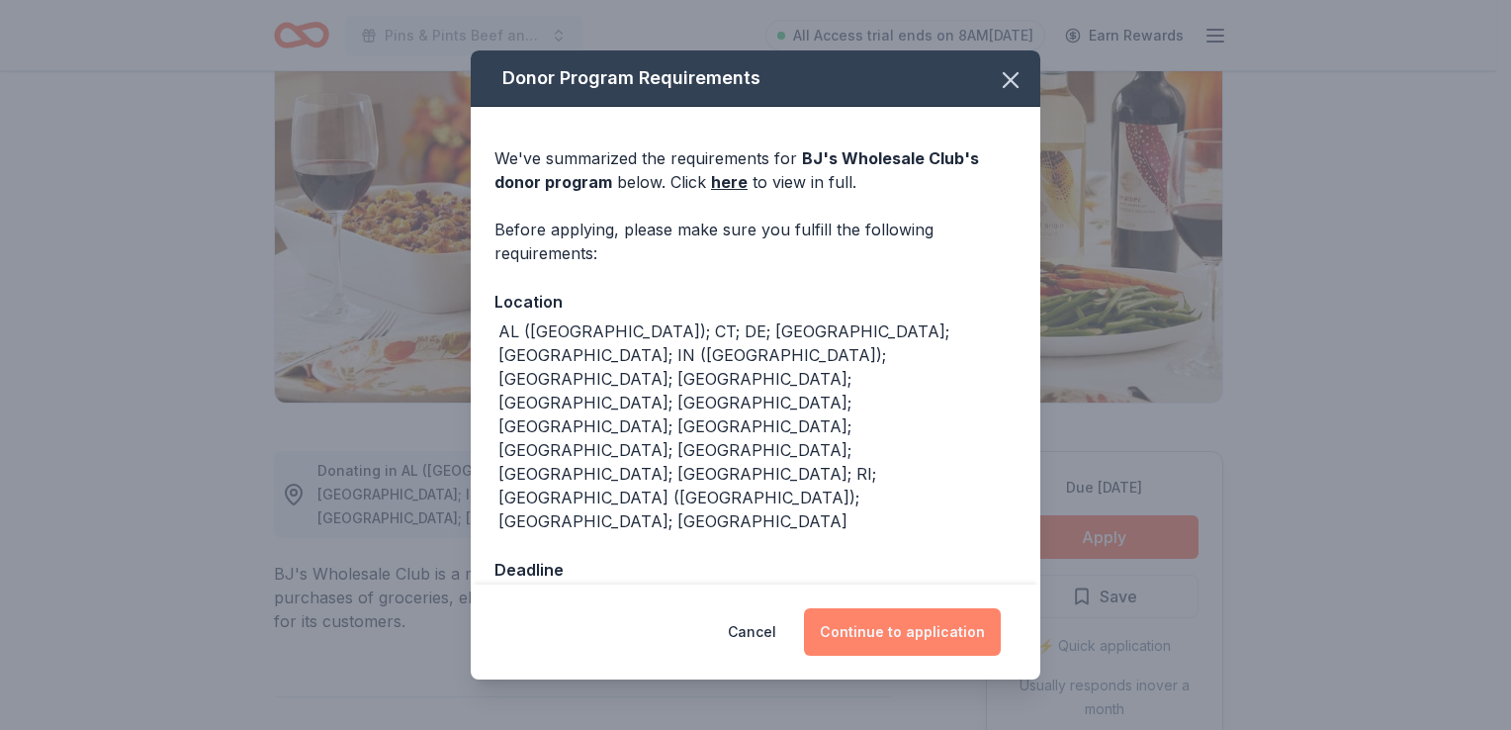
click at [929, 608] on button "Continue to application" at bounding box center [902, 631] width 197 height 47
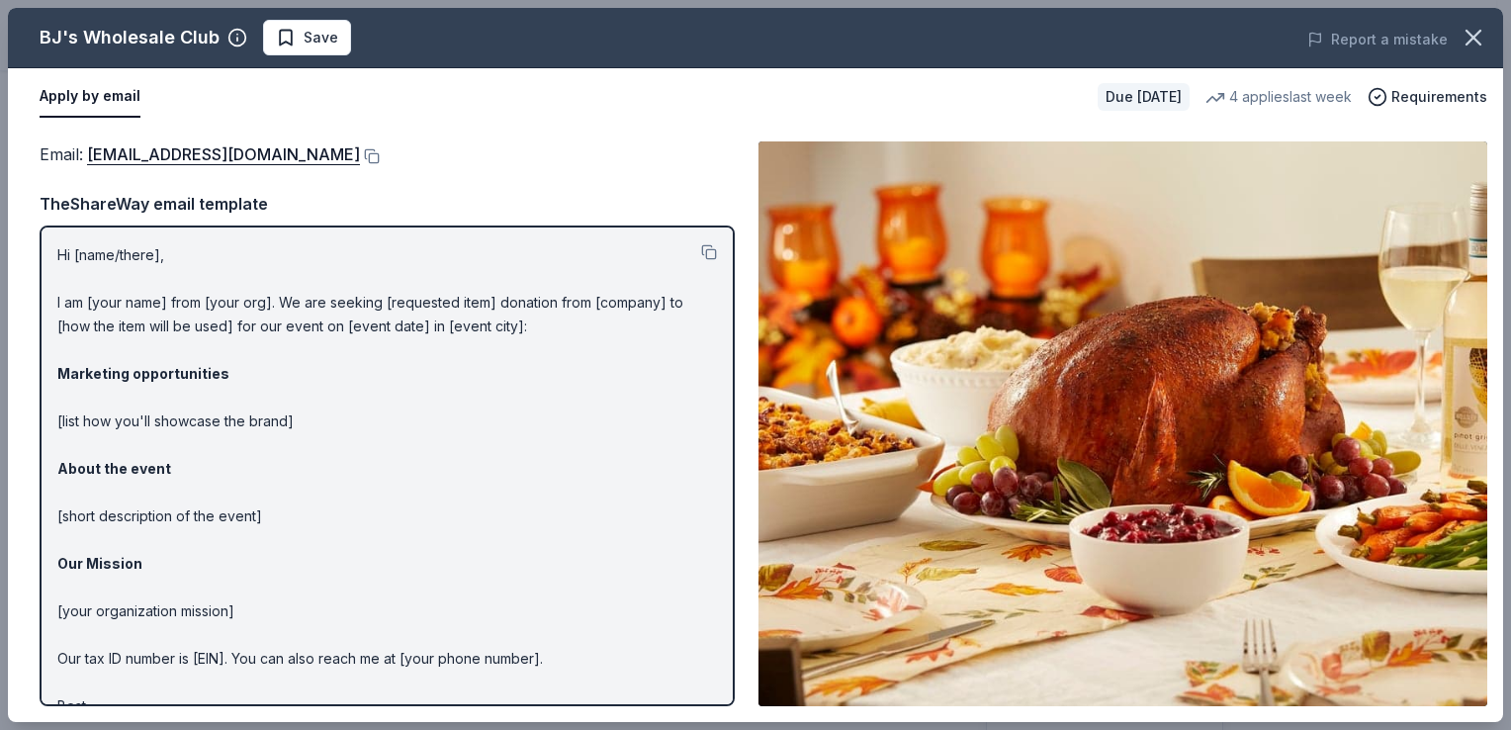
click at [483, 469] on p "Hi [name/there], I am [your name] from [your org]. We are seeking [requested it…" at bounding box center [387, 492] width 660 height 498
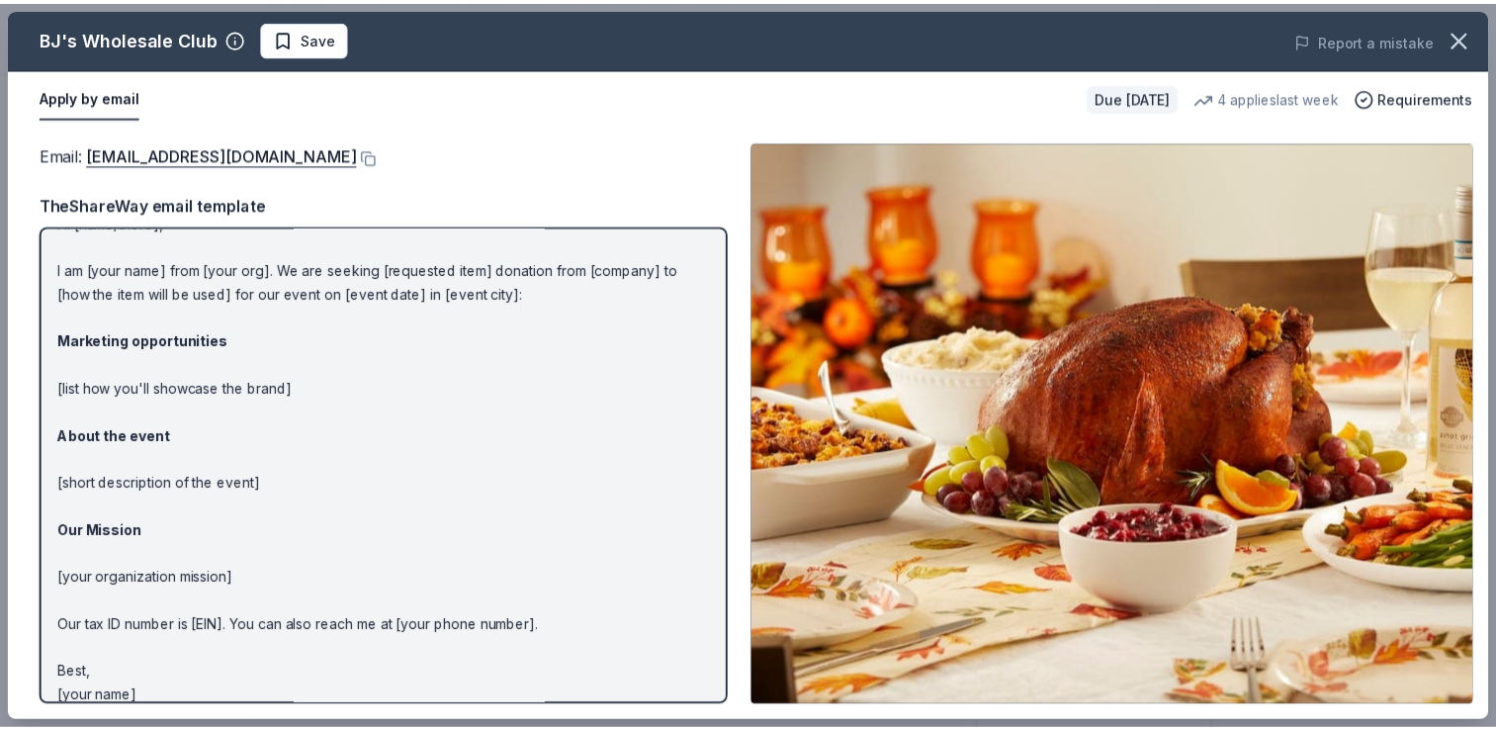
scroll to position [51, 0]
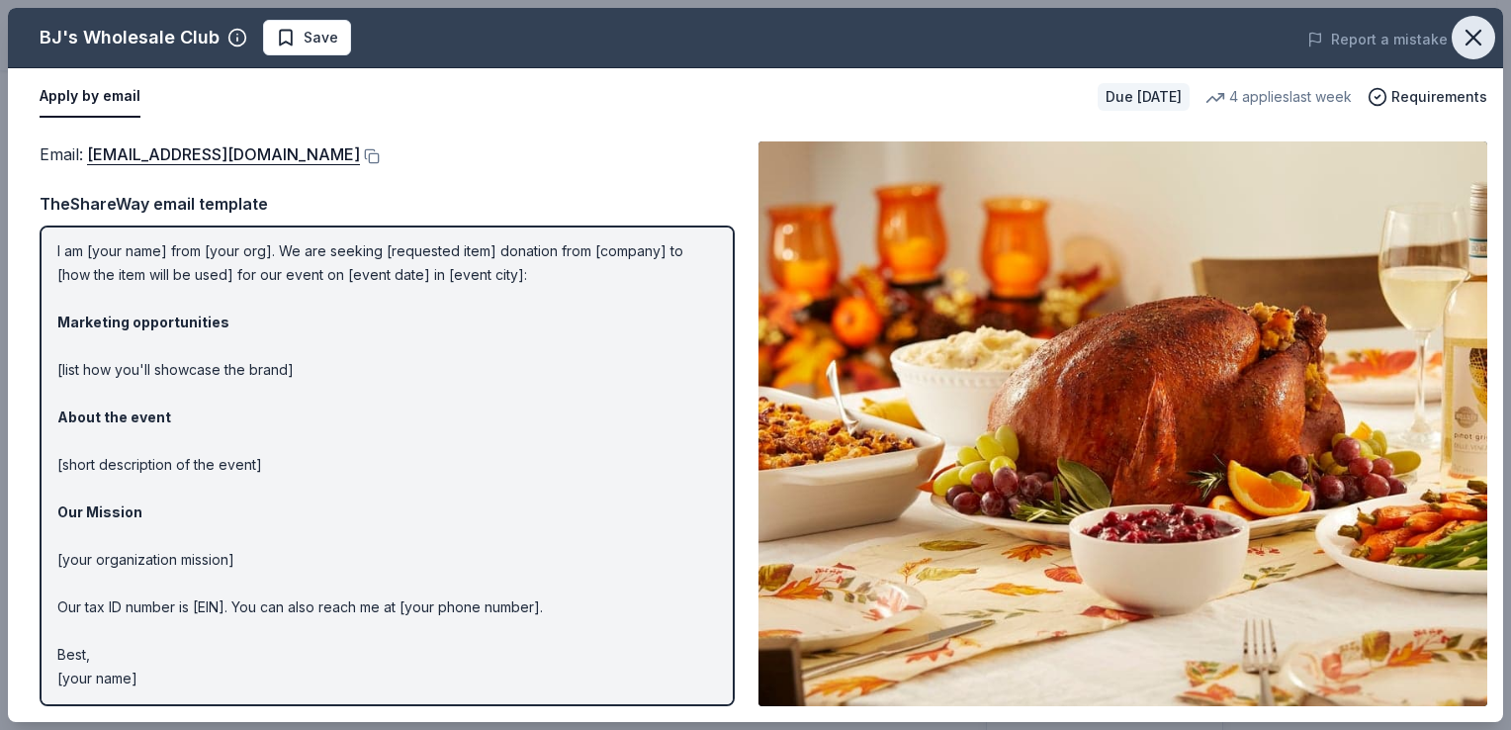
click at [1474, 40] on icon "button" at bounding box center [1474, 38] width 14 height 14
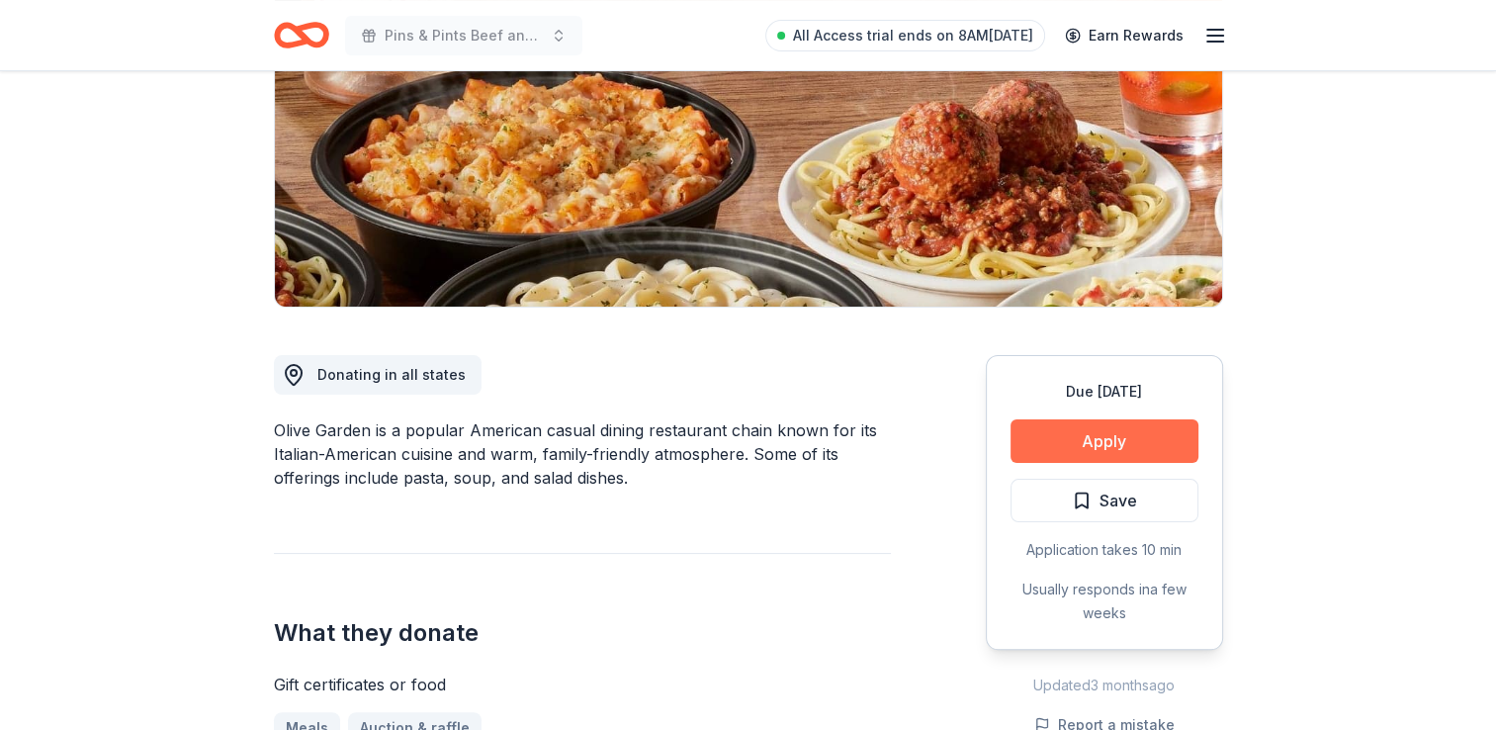
scroll to position [297, 0]
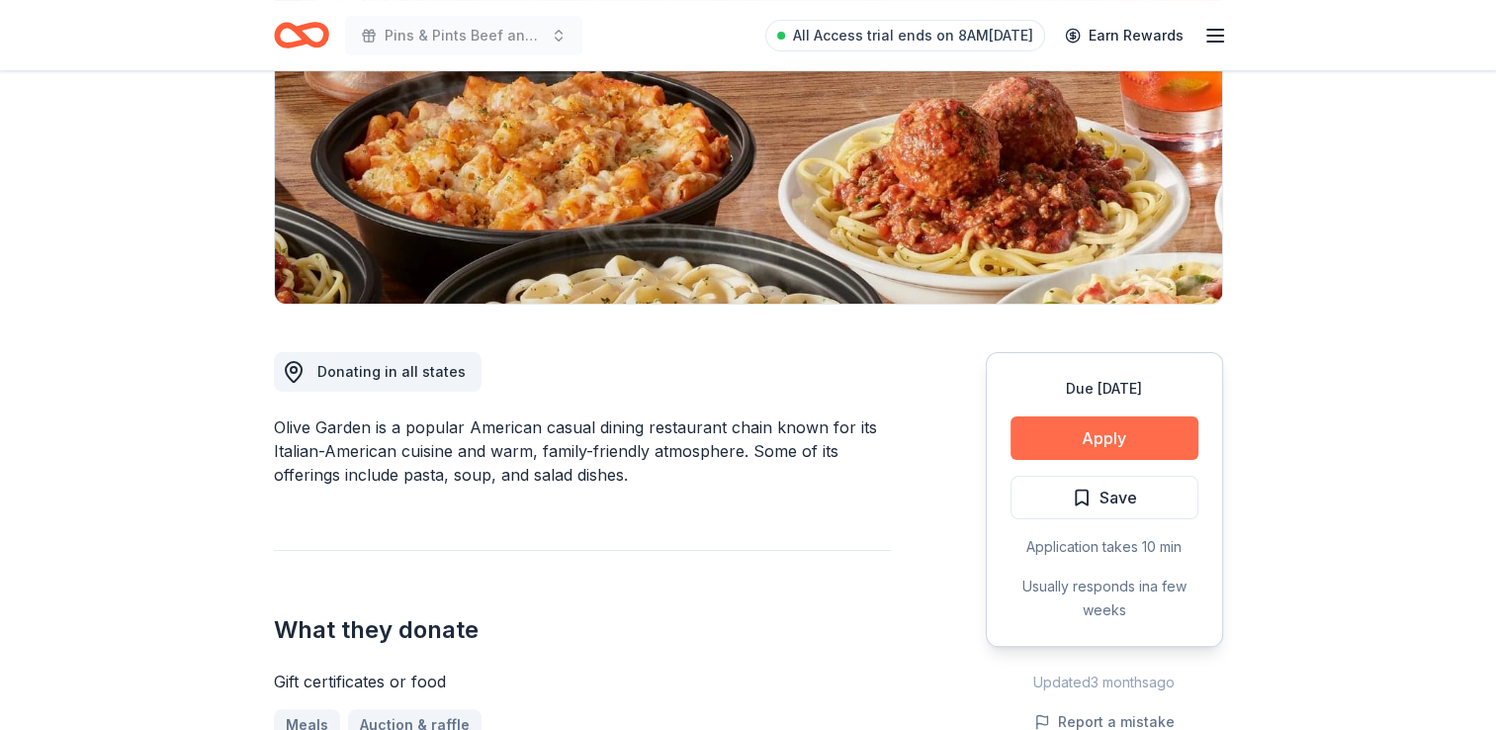
click at [1150, 441] on button "Apply" at bounding box center [1105, 438] width 188 height 44
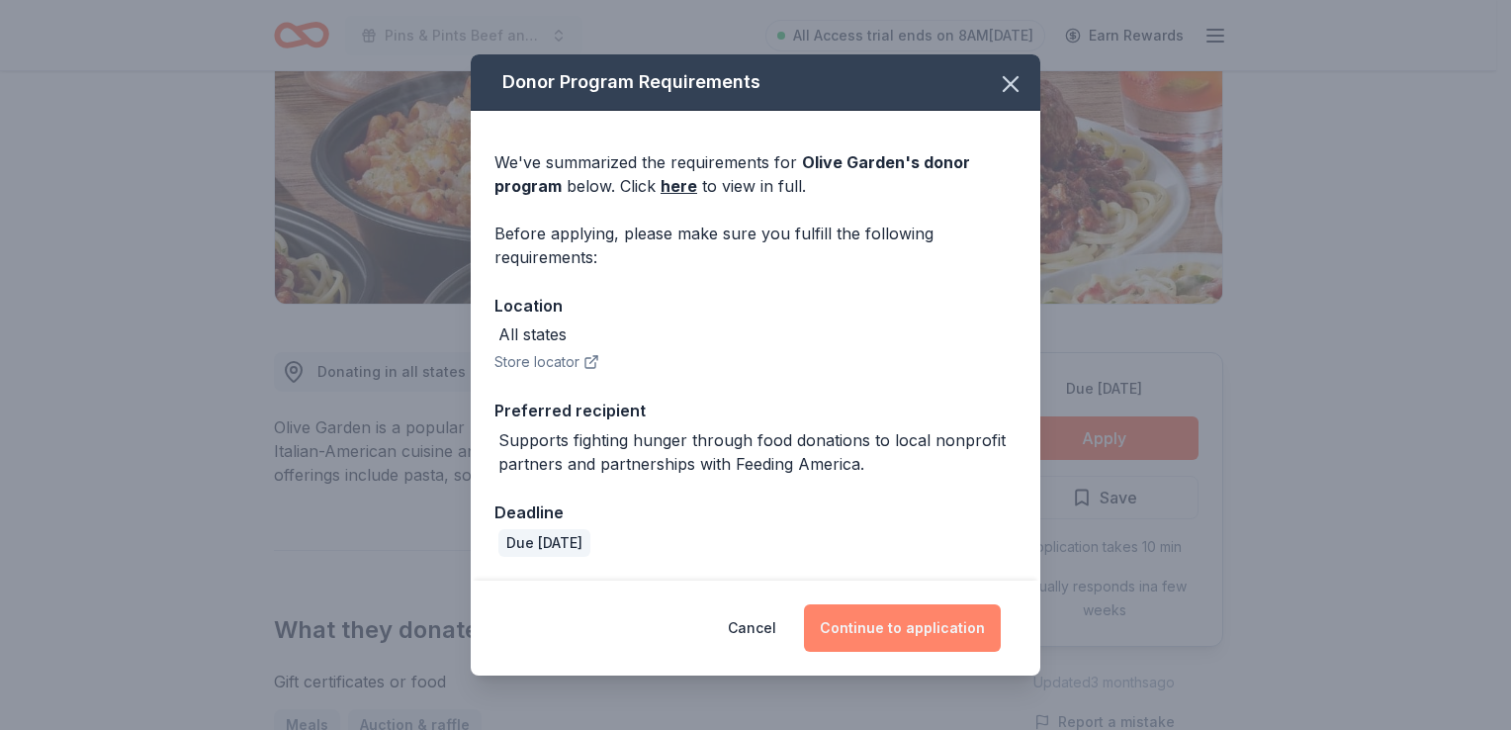
click at [945, 626] on button "Continue to application" at bounding box center [902, 627] width 197 height 47
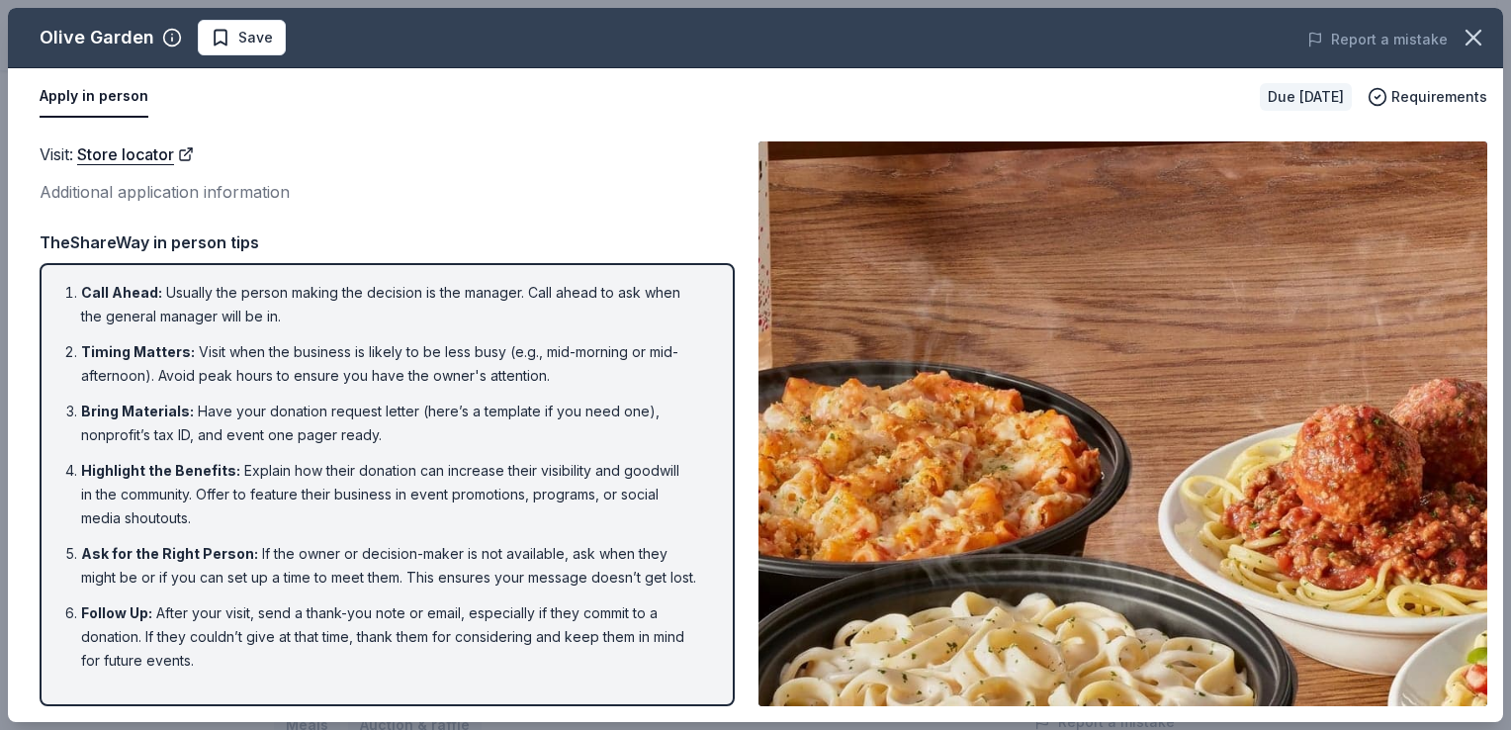
drag, startPoint x: 1471, startPoint y: 49, endPoint x: 1446, endPoint y: 61, distance: 28.3
click at [1471, 49] on icon "button" at bounding box center [1474, 38] width 28 height 28
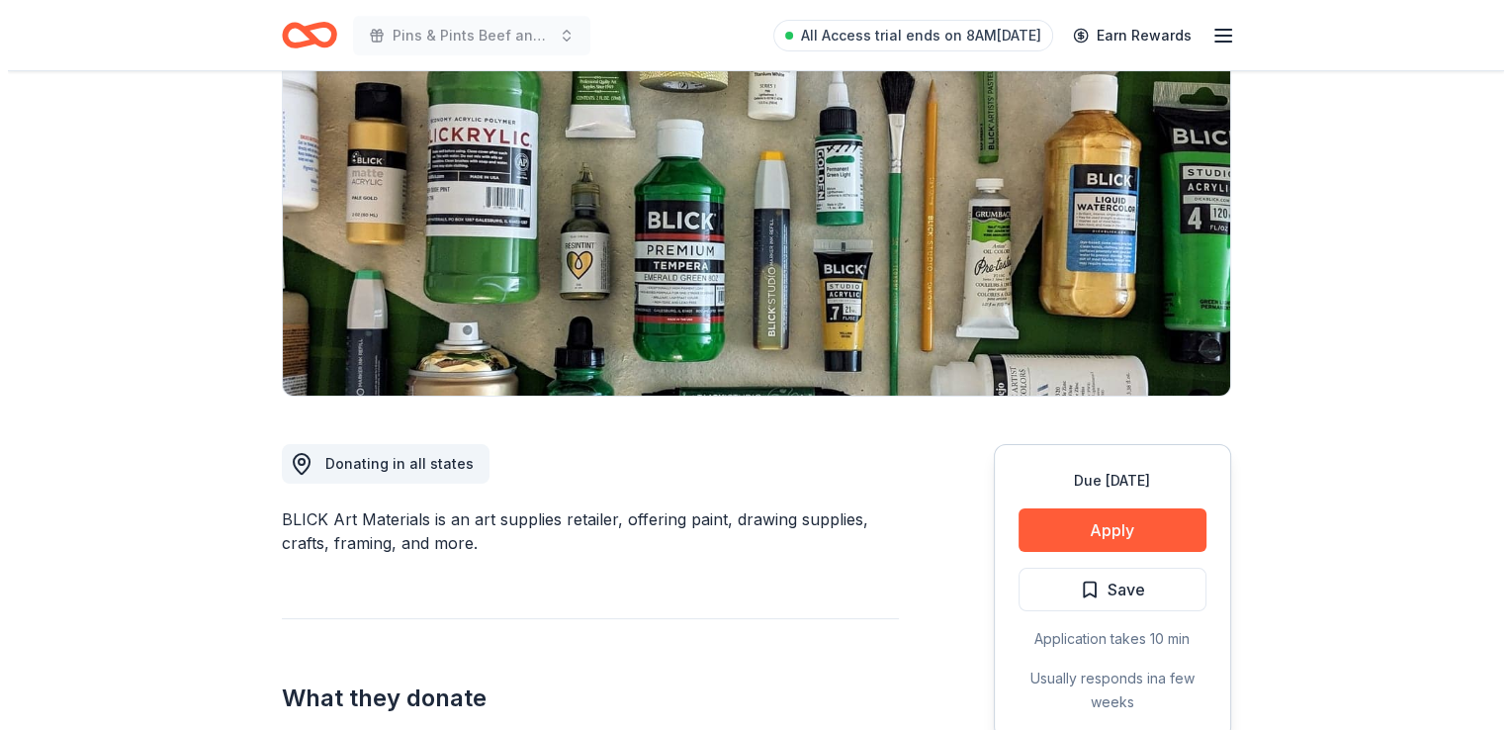
scroll to position [297, 0]
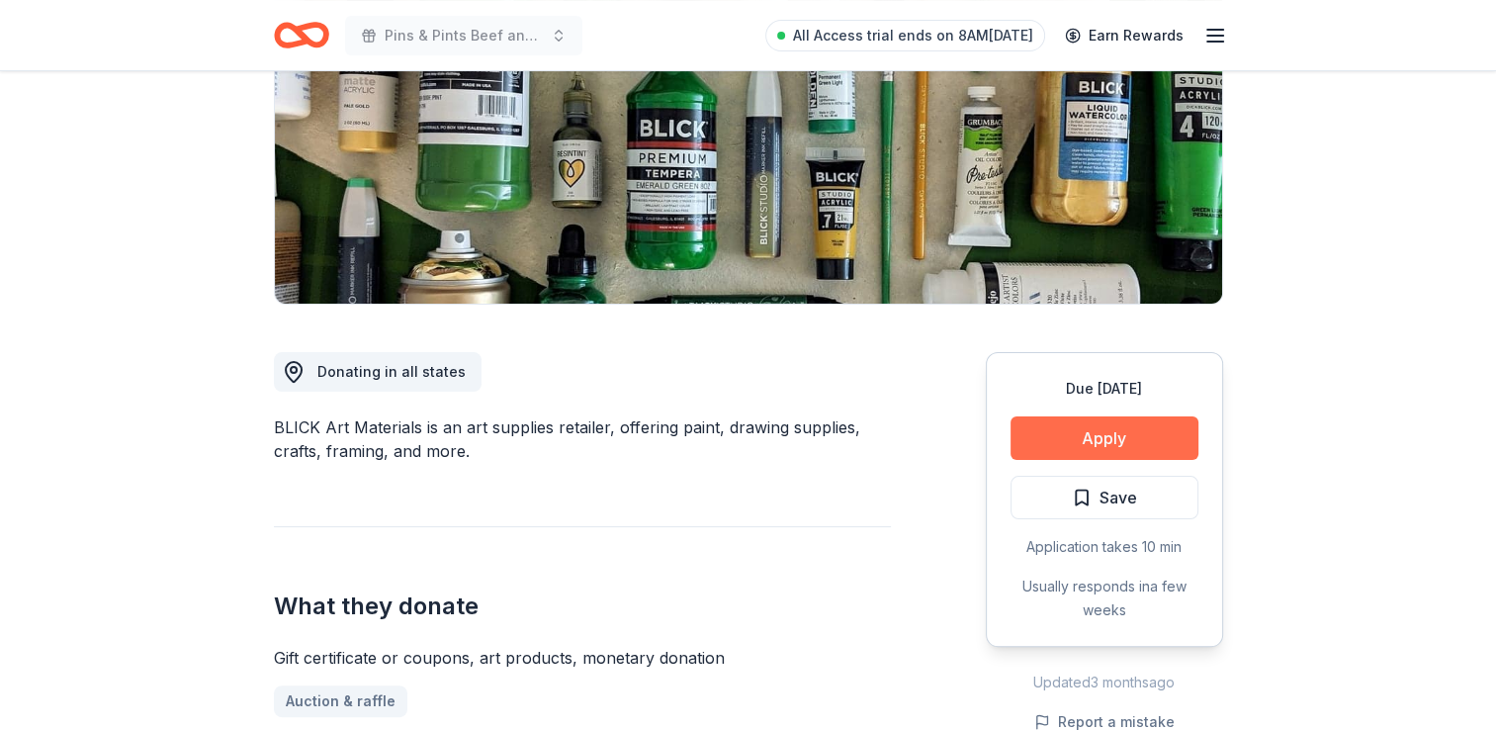
click at [1106, 433] on button "Apply" at bounding box center [1105, 438] width 188 height 44
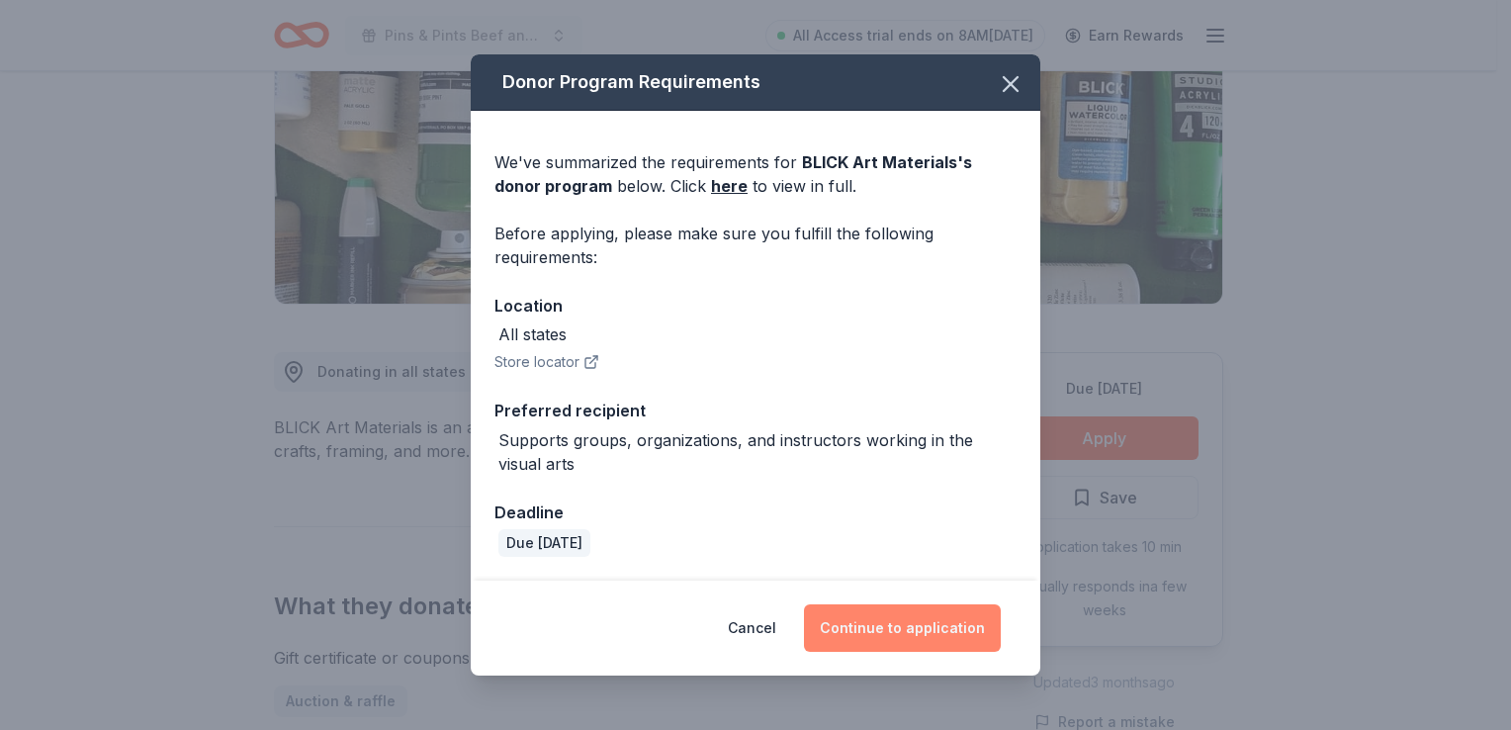
click at [936, 623] on button "Continue to application" at bounding box center [902, 627] width 197 height 47
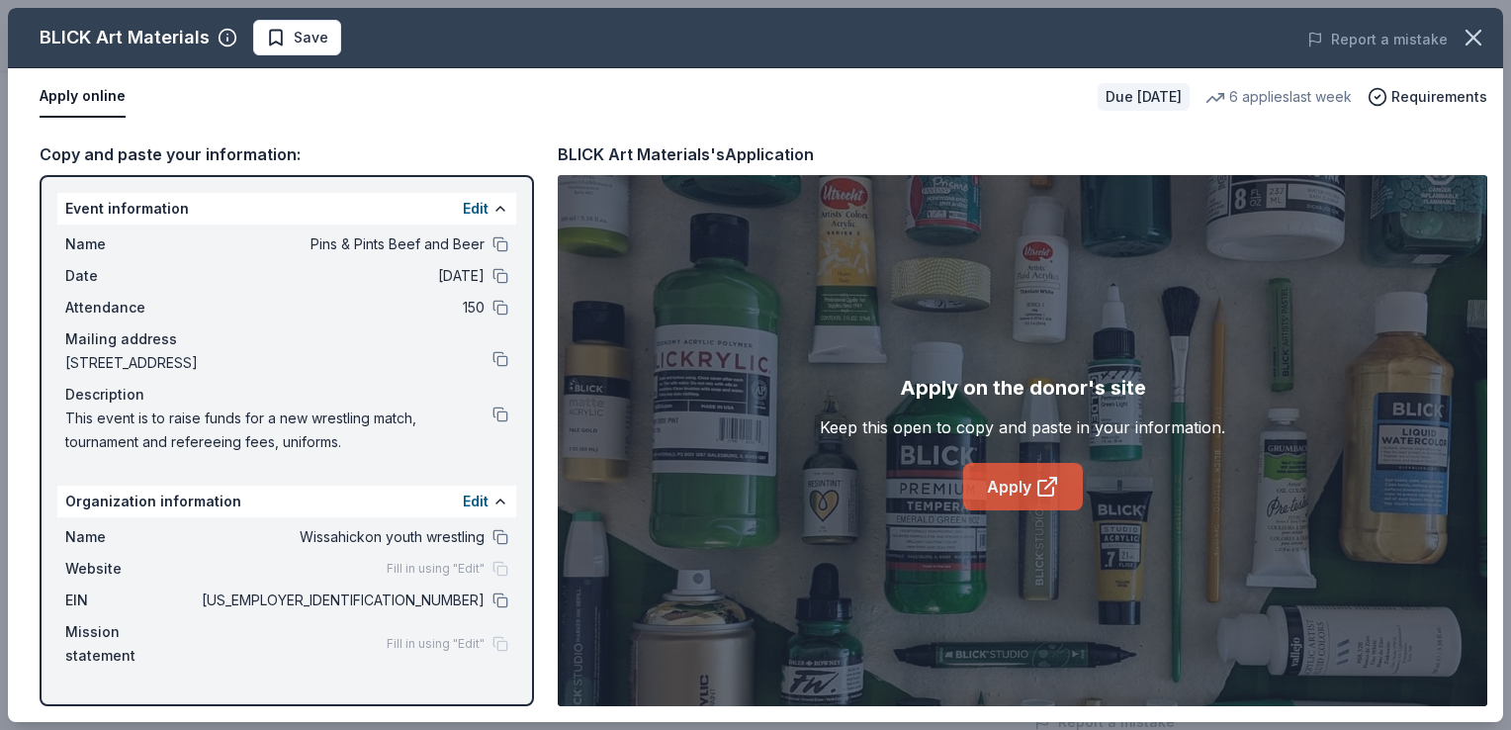
click at [1018, 491] on link "Apply" at bounding box center [1023, 486] width 120 height 47
